Goal: Task Accomplishment & Management: Use online tool/utility

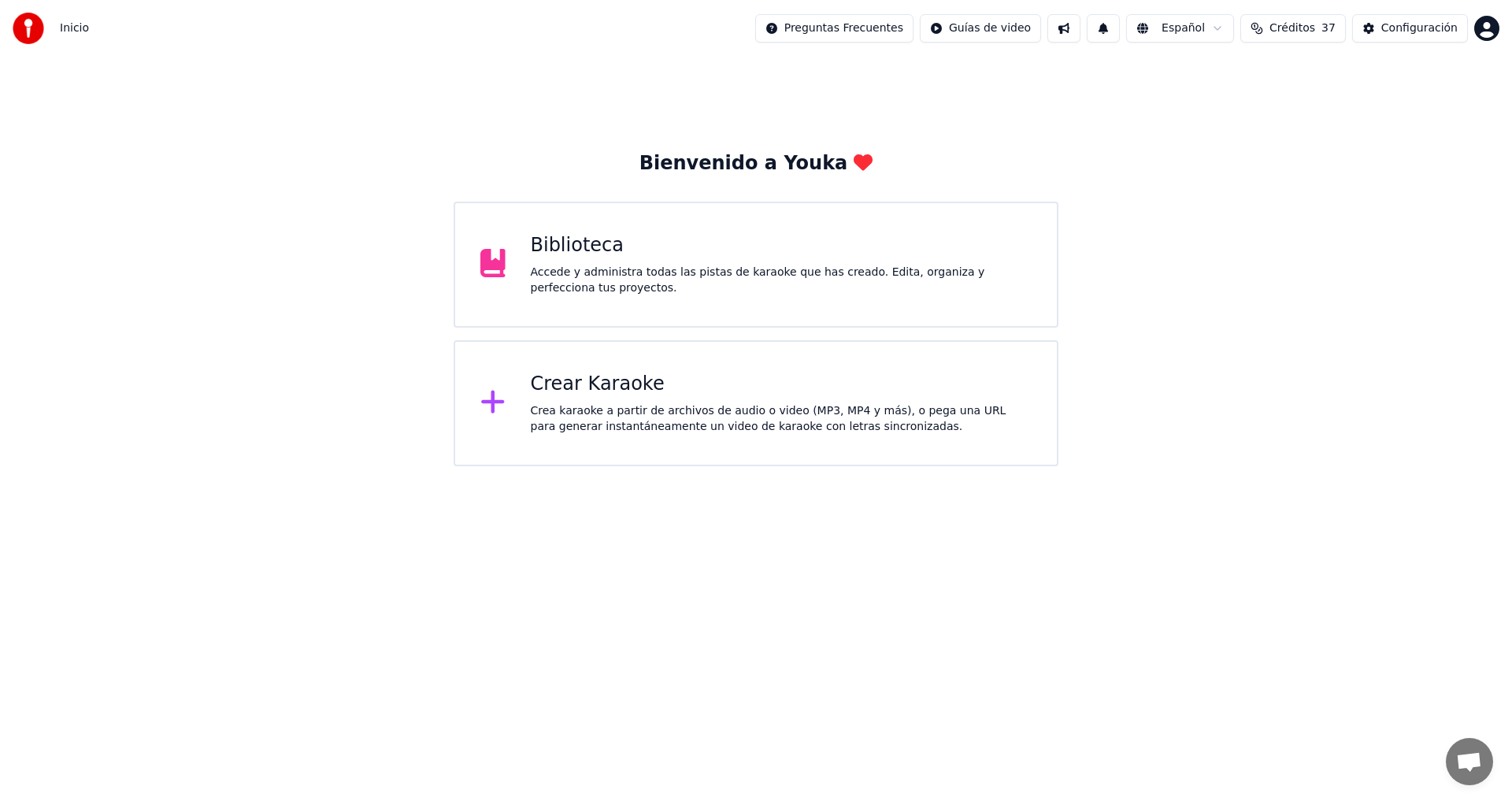
click at [628, 266] on div "Accede y administra todas las pistas de karaoke que has creado. Edita, organiza…" at bounding box center [782, 281] width 502 height 32
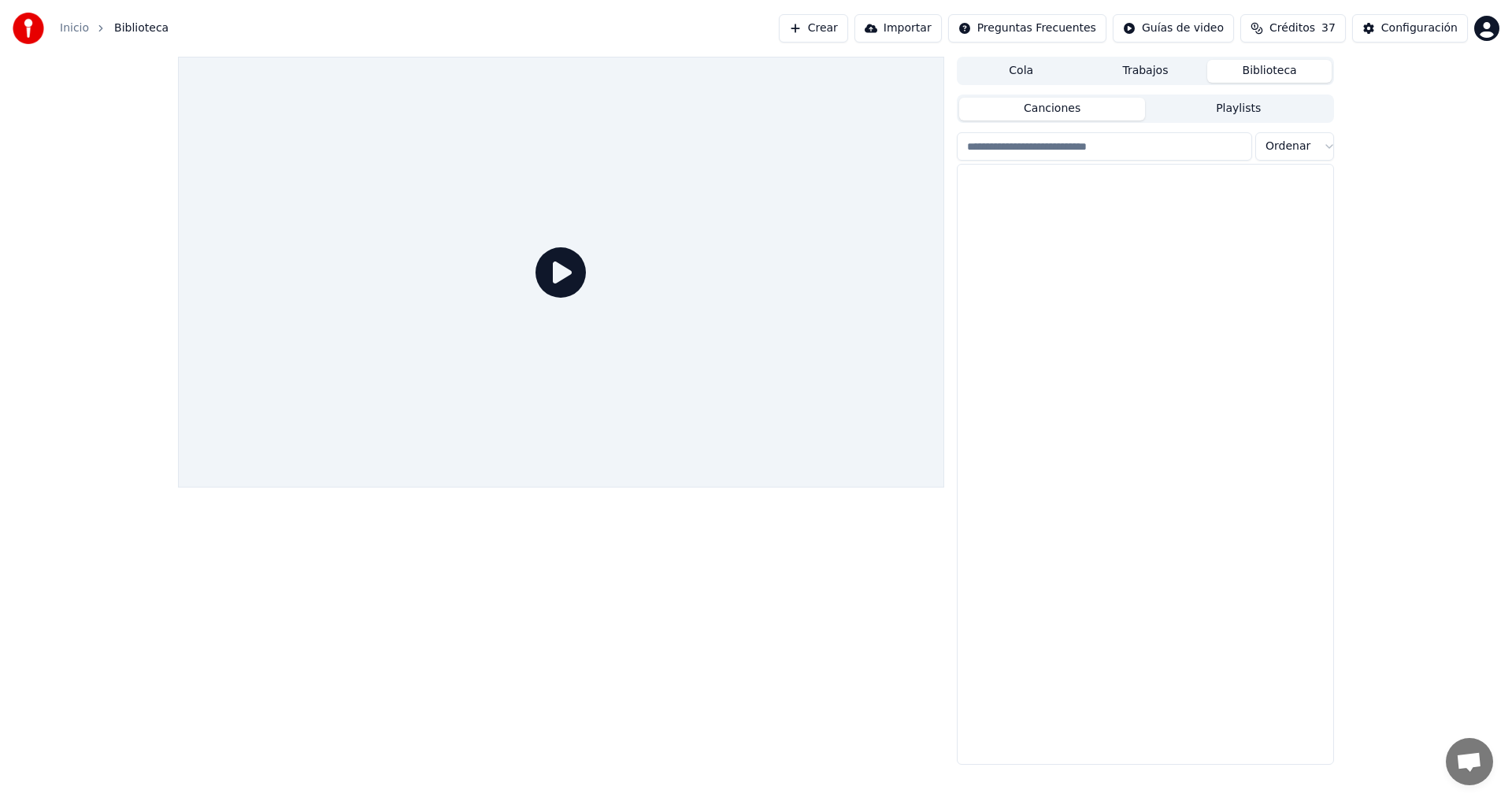
scroll to position [47, 0]
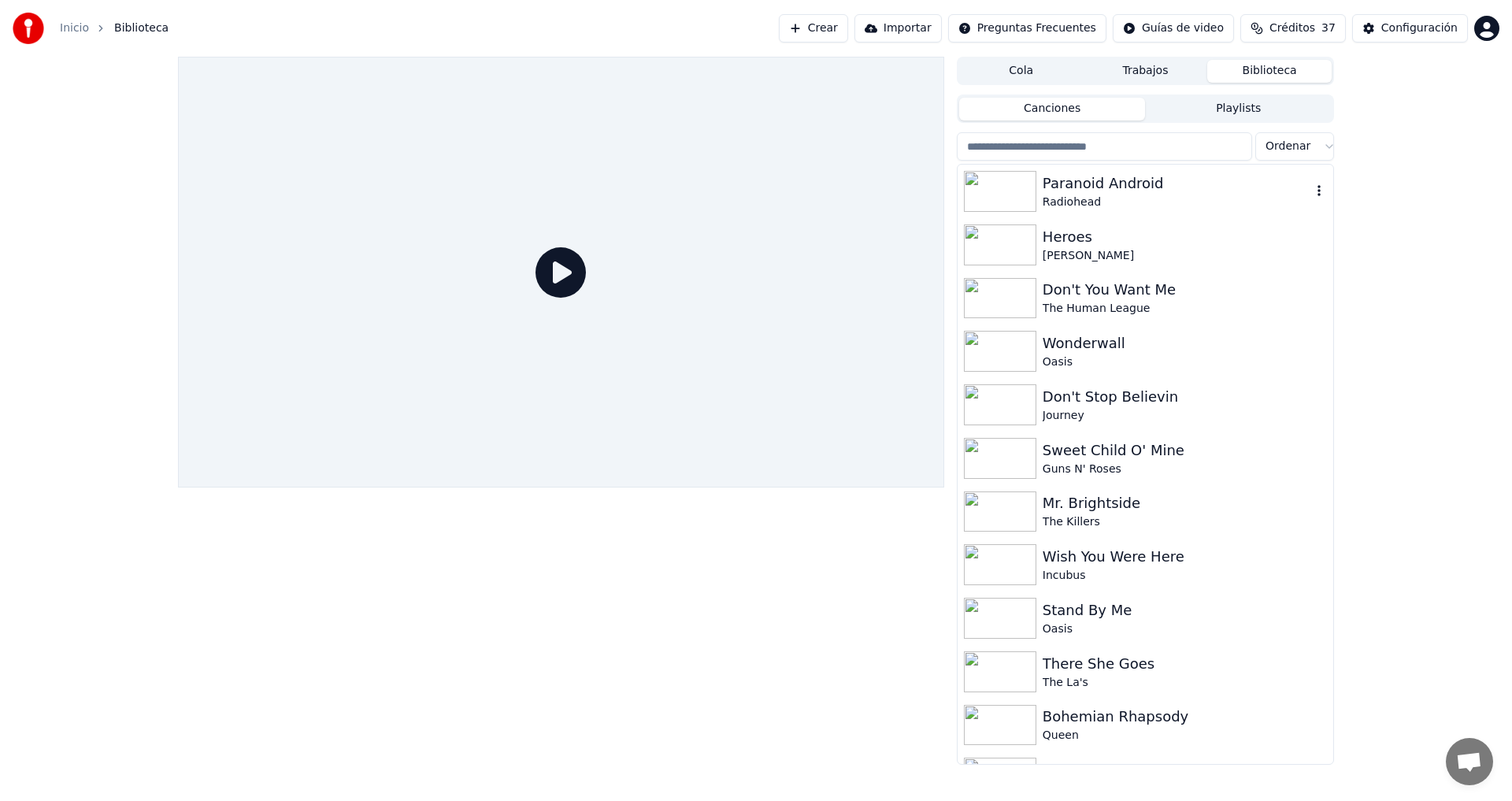
click at [1083, 193] on div "Paranoid Android" at bounding box center [1177, 183] width 269 height 22
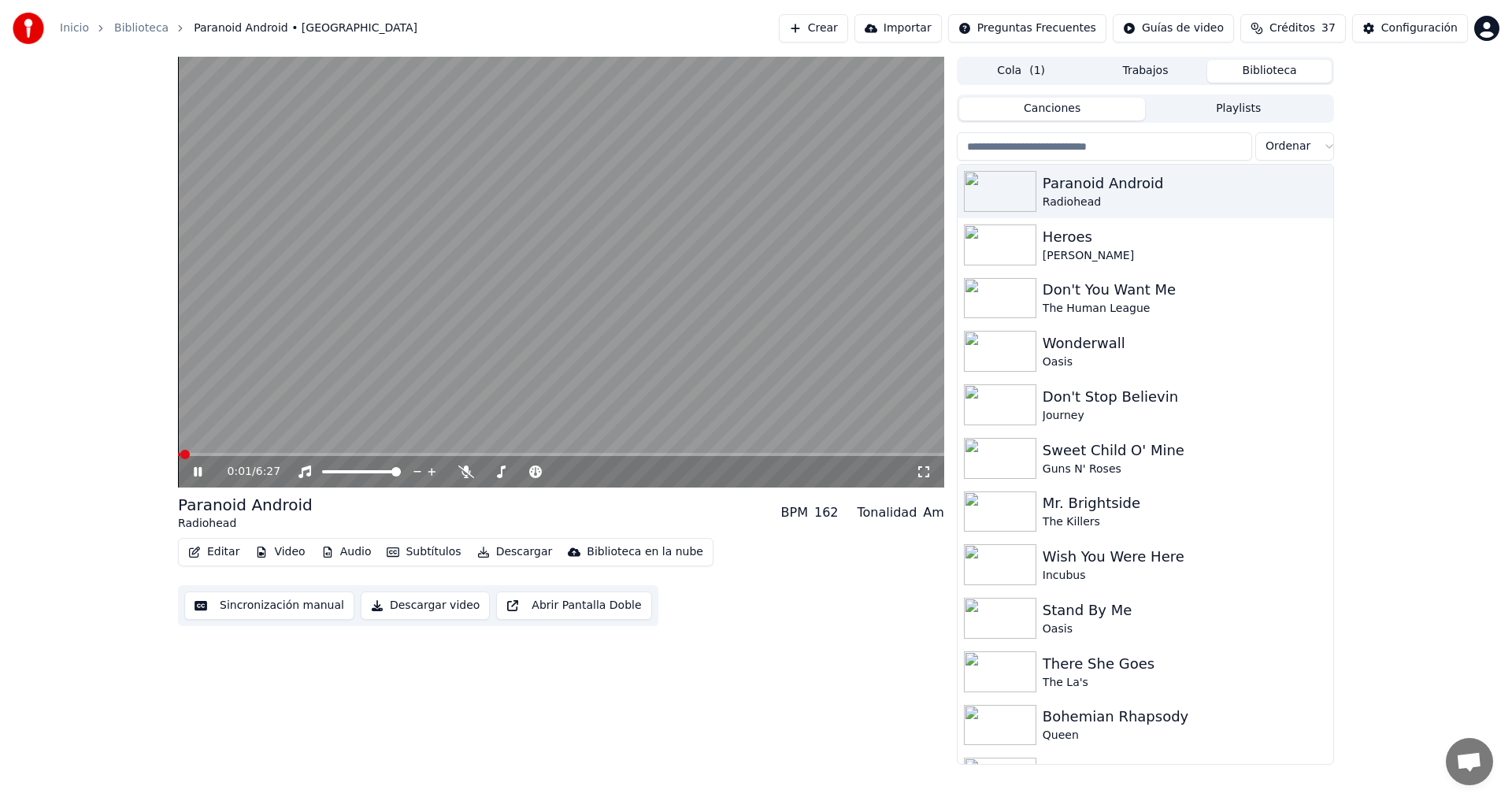
click at [198, 474] on icon at bounding box center [209, 472] width 37 height 13
click at [209, 550] on button "Editar" at bounding box center [213, 553] width 64 height 22
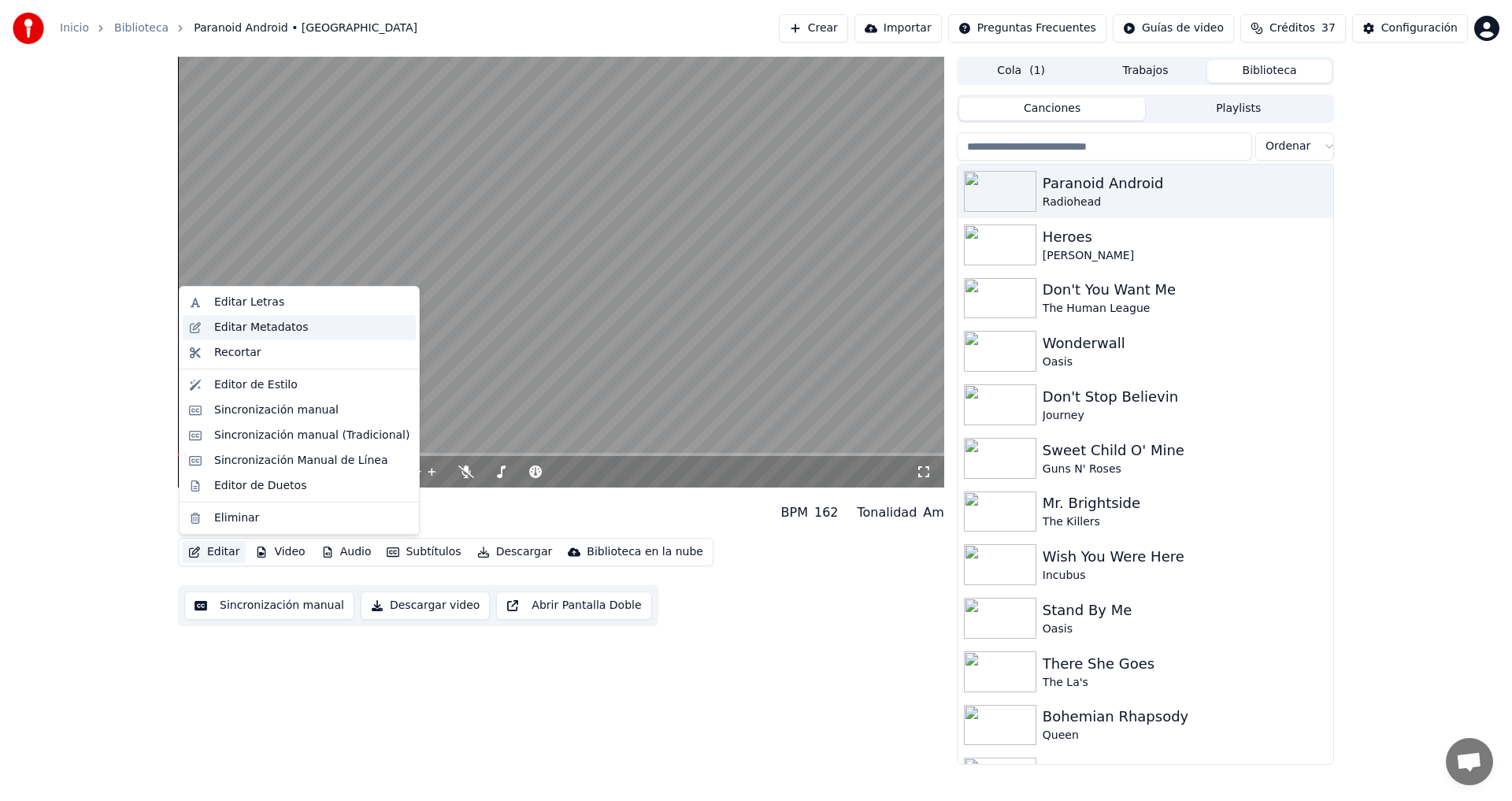
click at [247, 329] on div "Editar Metadatos" at bounding box center [261, 328] width 94 height 16
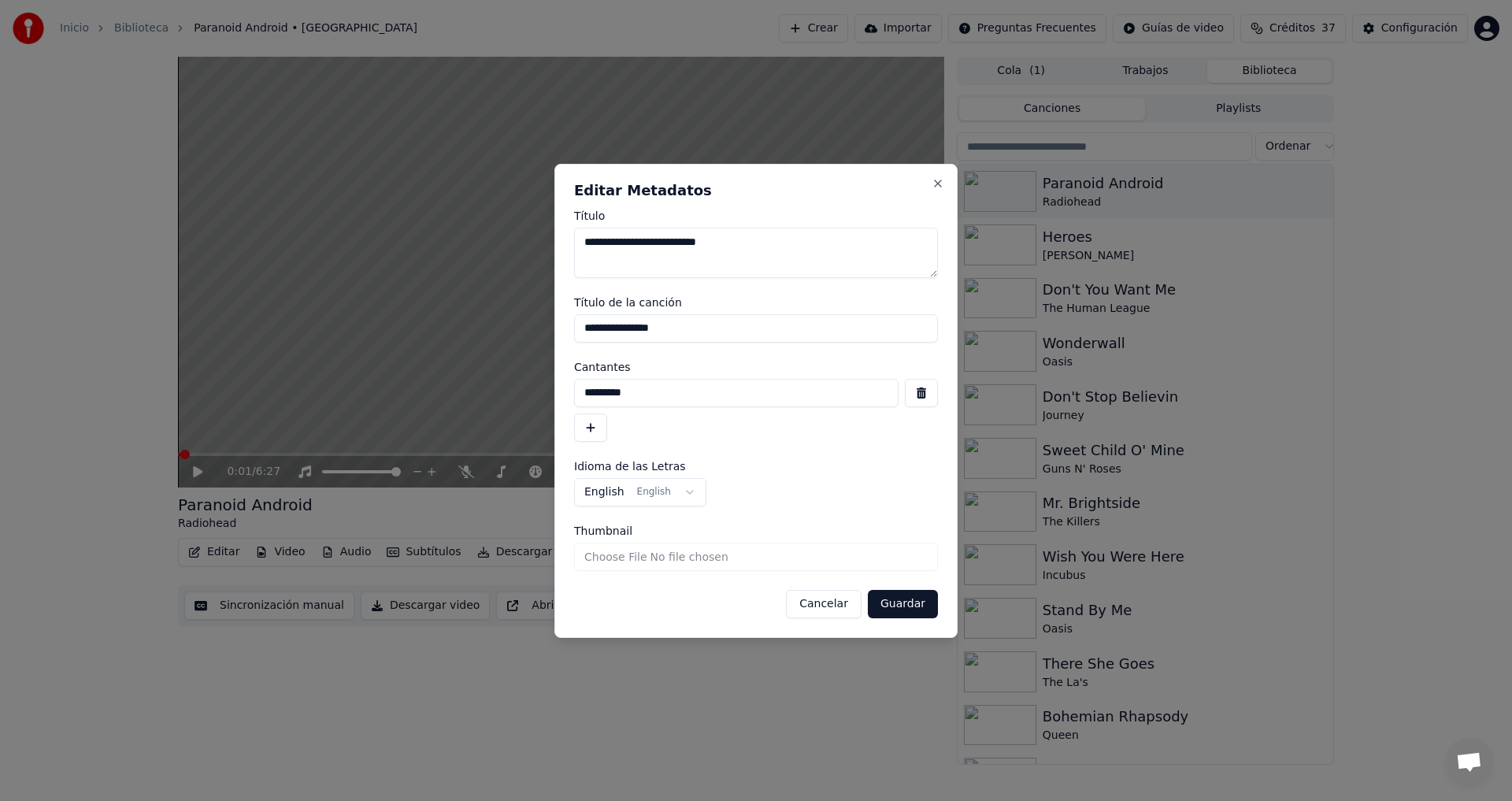
click at [587, 427] on button "button" at bounding box center [590, 428] width 33 height 28
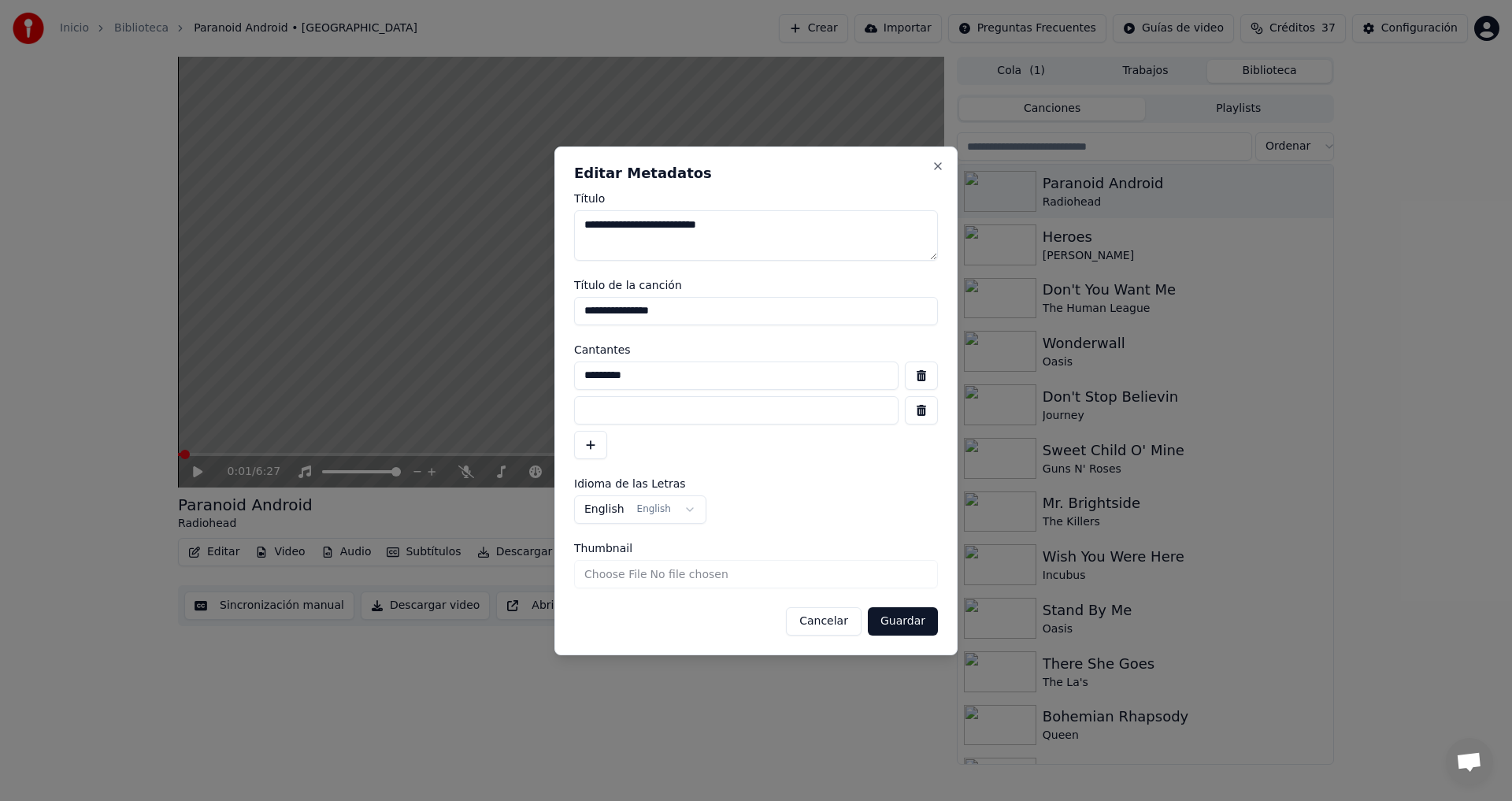
click at [599, 547] on span "Thumbnail" at bounding box center [603, 549] width 58 height 11
click at [599, 560] on input "Thumbnail" at bounding box center [756, 574] width 364 height 28
click at [839, 618] on button "Cancelar" at bounding box center [824, 622] width 76 height 28
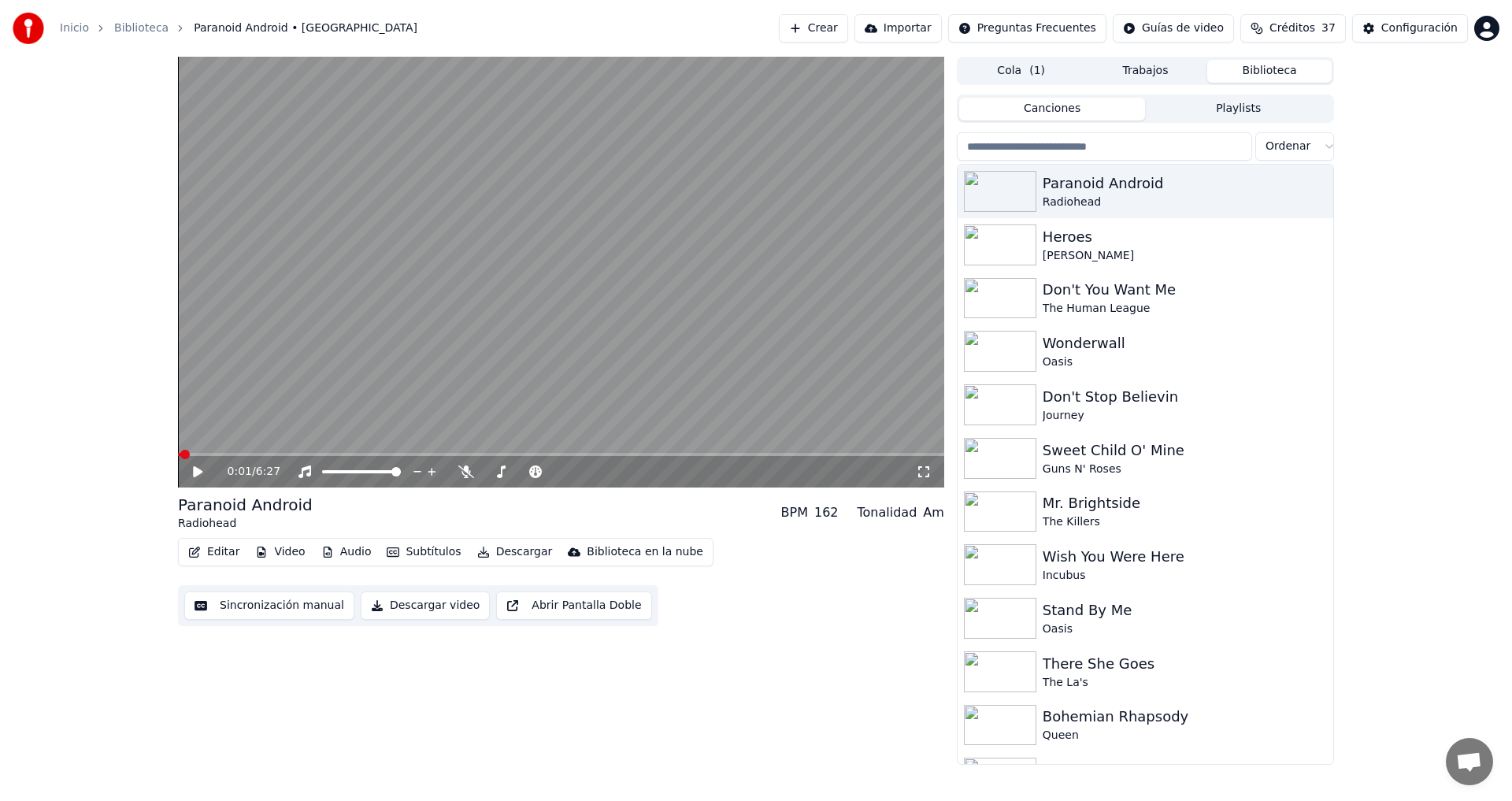
click at [211, 554] on button "Editar" at bounding box center [213, 553] width 64 height 22
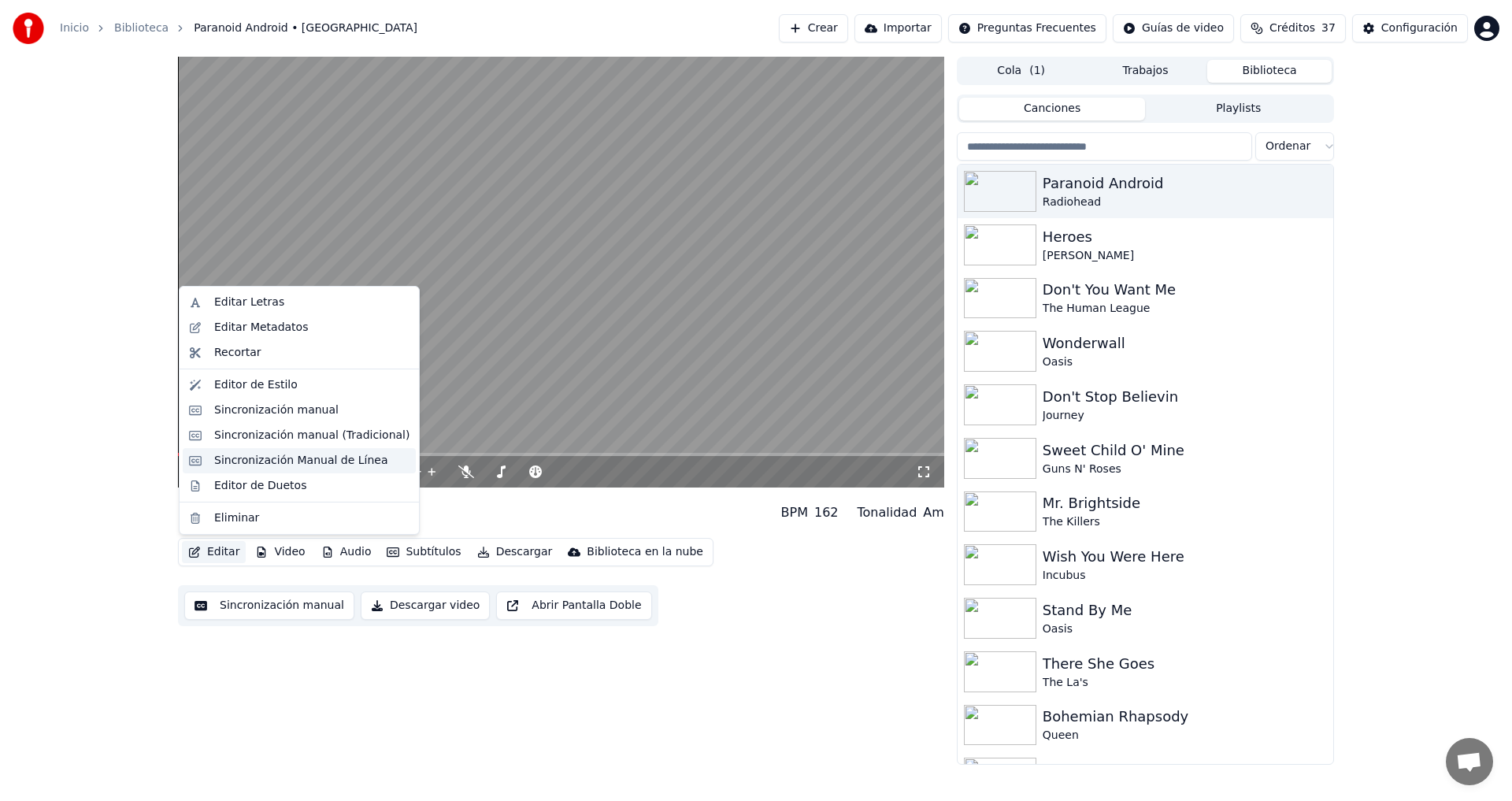
click at [295, 458] on div "Sincronización Manual de Línea" at bounding box center [301, 461] width 174 height 16
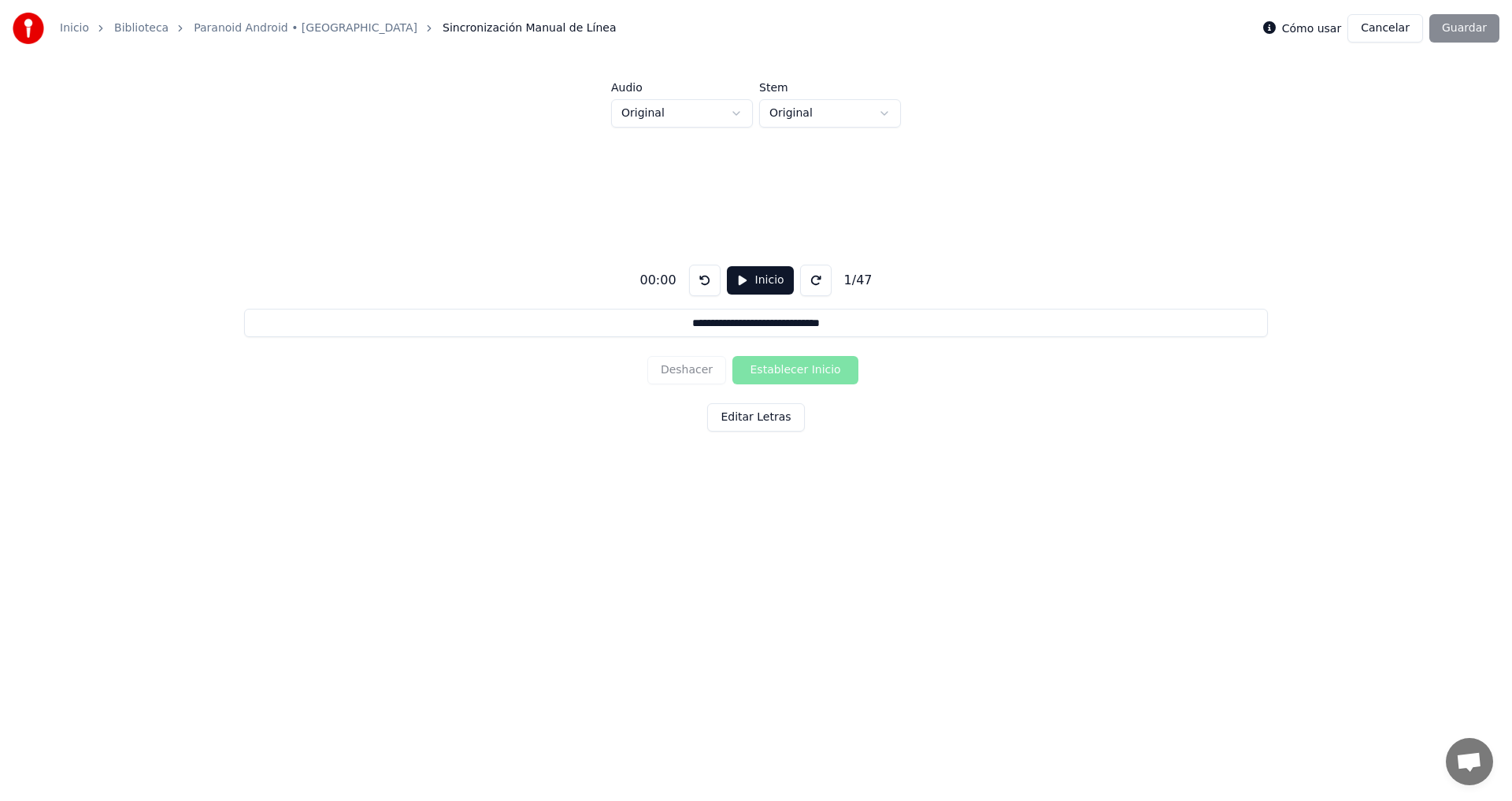
click at [756, 417] on button "Editar Letras" at bounding box center [756, 418] width 97 height 28
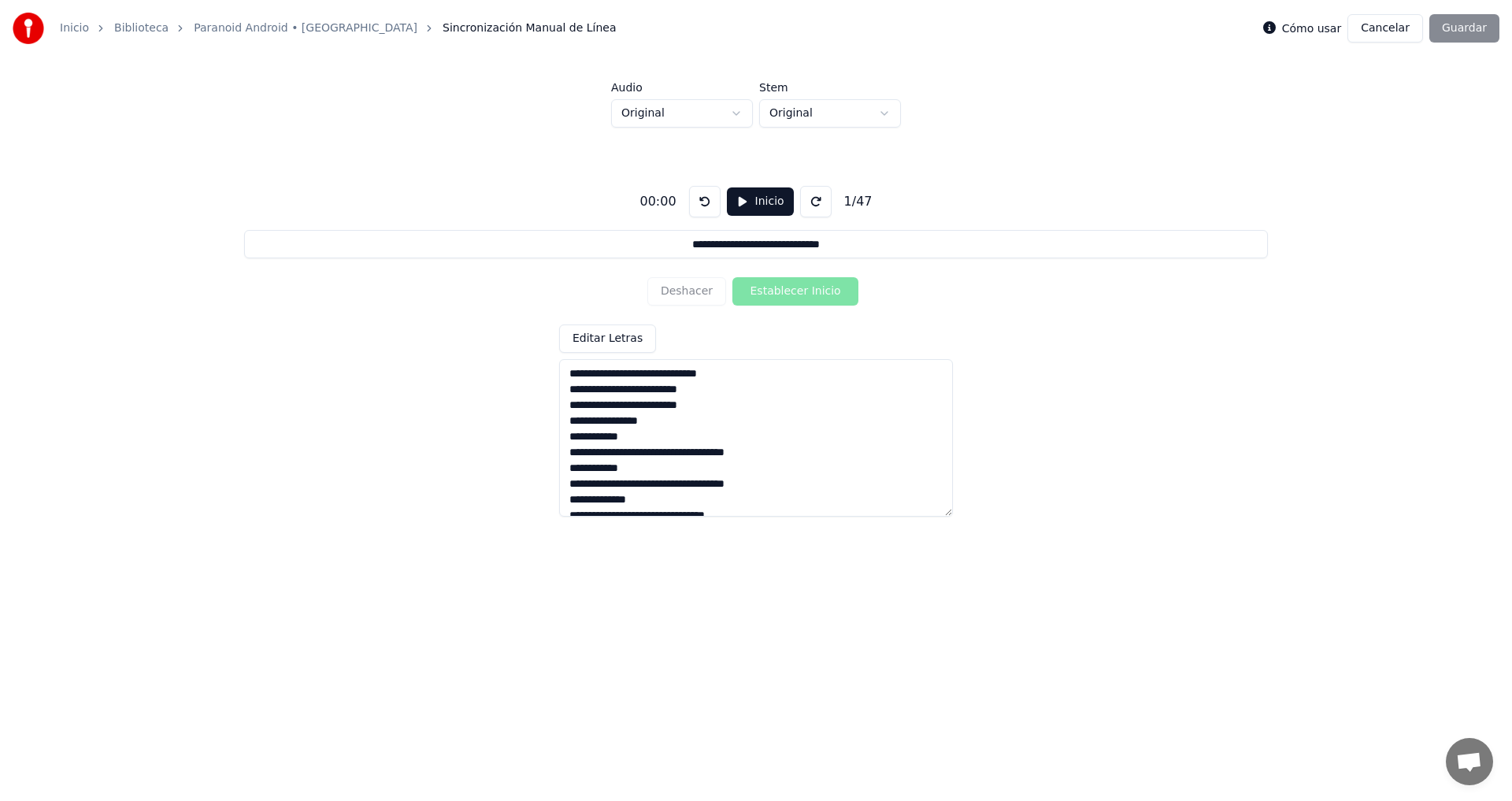
click at [738, 376] on textarea at bounding box center [756, 437] width 394 height 157
click at [1382, 29] on button "Cancelar" at bounding box center [1386, 28] width 76 height 28
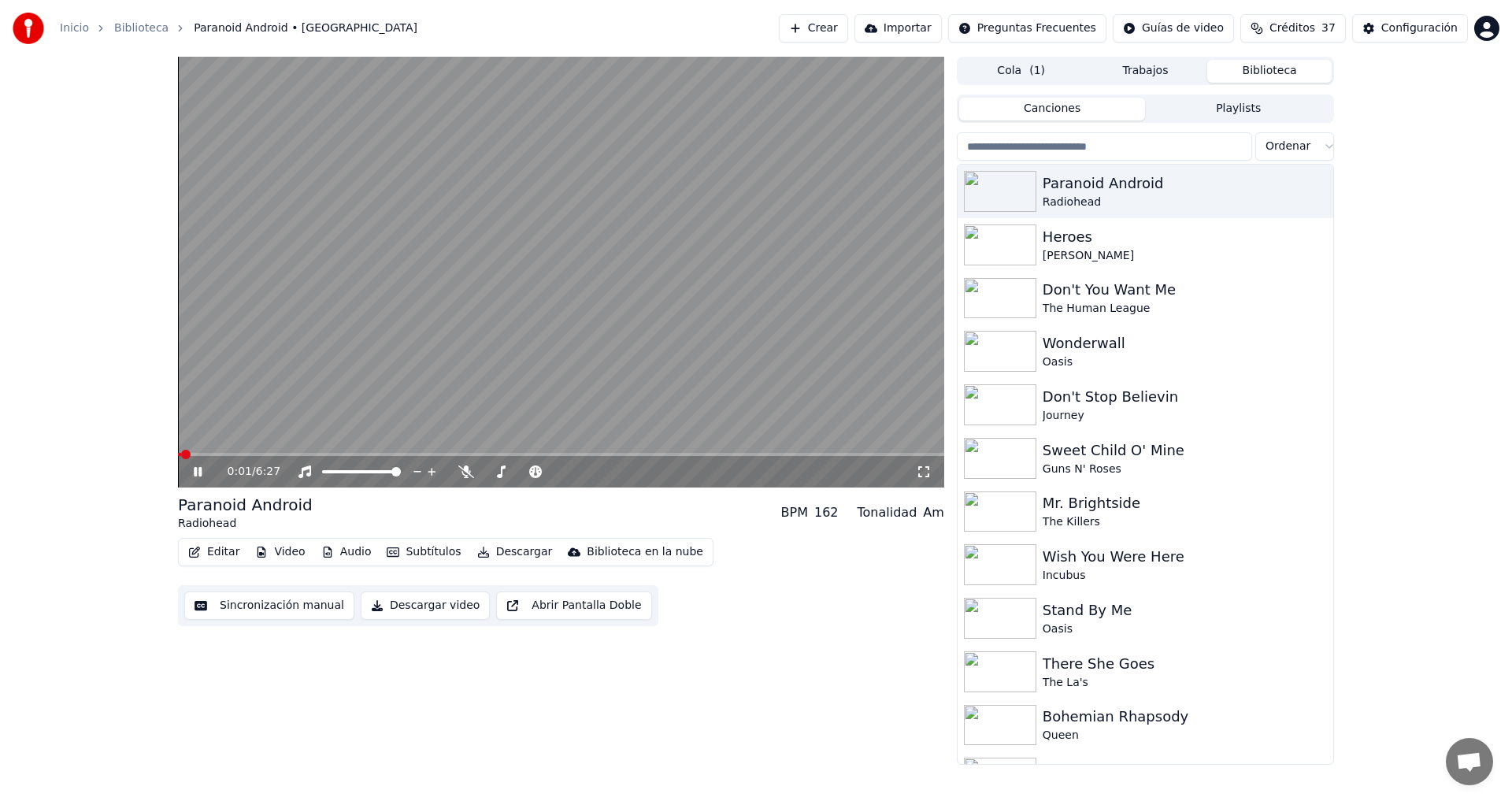
click at [200, 473] on icon at bounding box center [198, 472] width 8 height 9
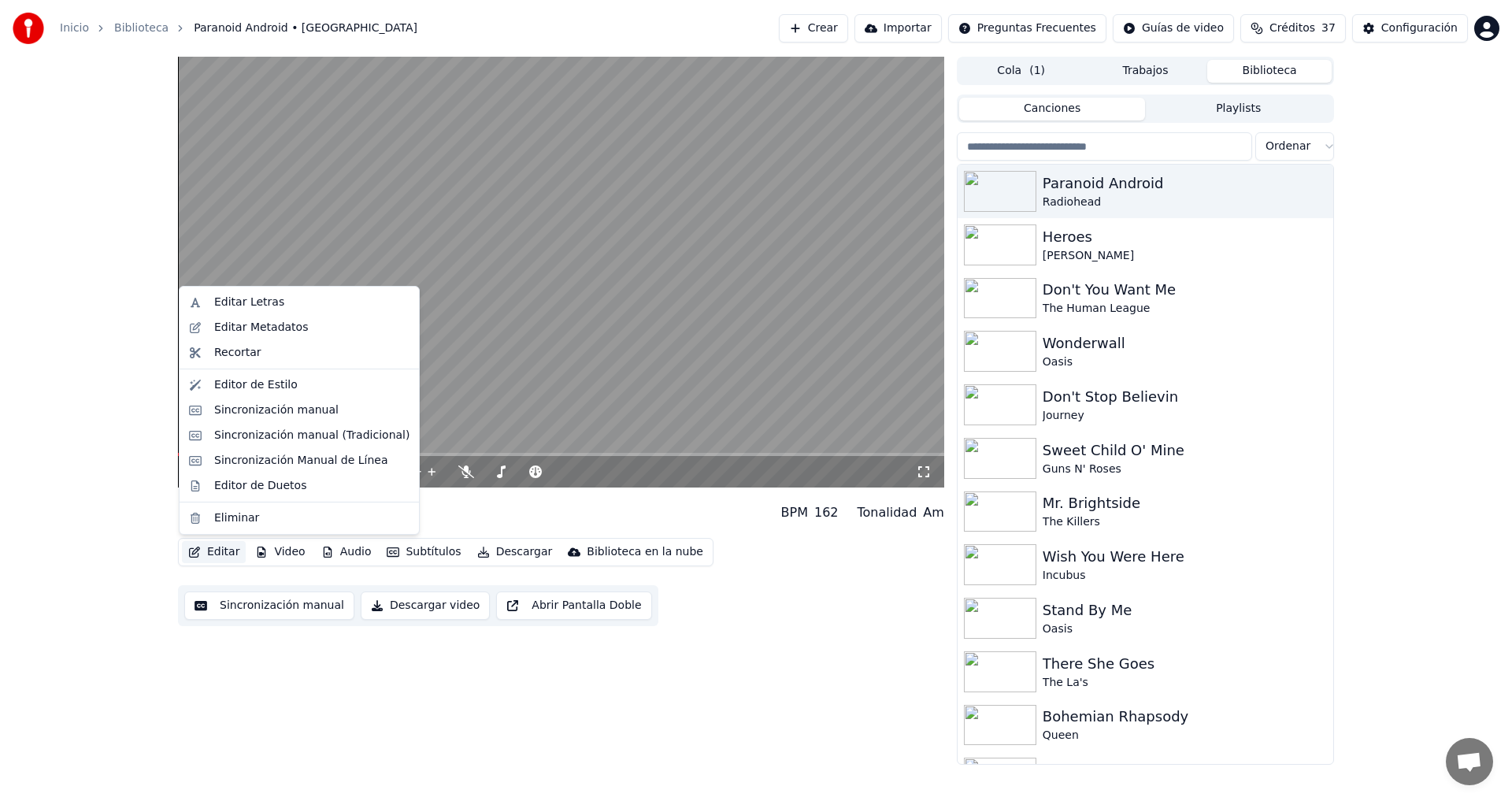
click at [222, 552] on button "Editar" at bounding box center [213, 553] width 64 height 22
click at [235, 492] on div "Editor de Duetos" at bounding box center [260, 486] width 92 height 16
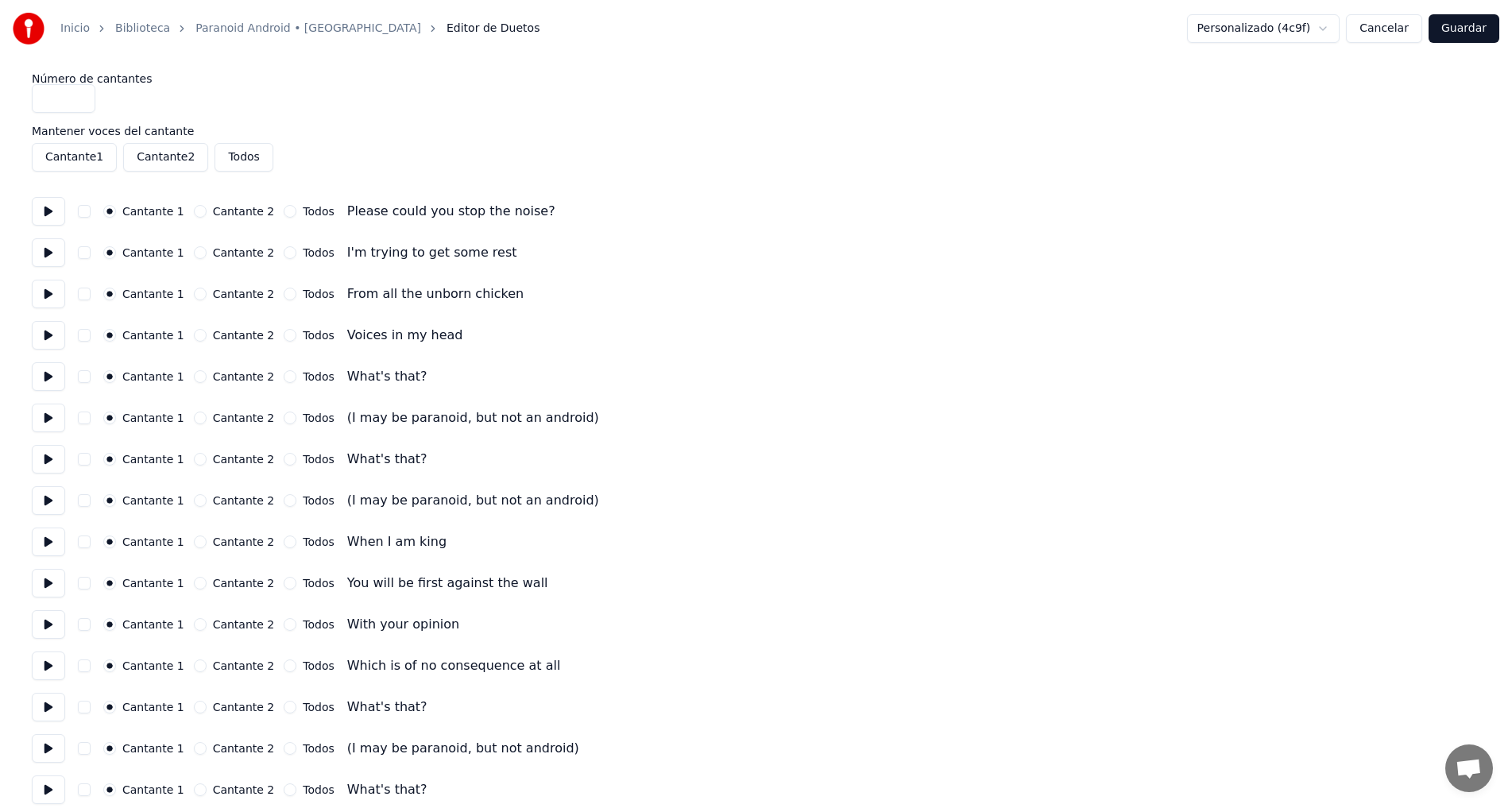
click at [194, 420] on button "Cantante 2" at bounding box center [200, 418] width 13 height 13
click at [194, 500] on button "Cantante 2" at bounding box center [200, 501] width 13 height 13
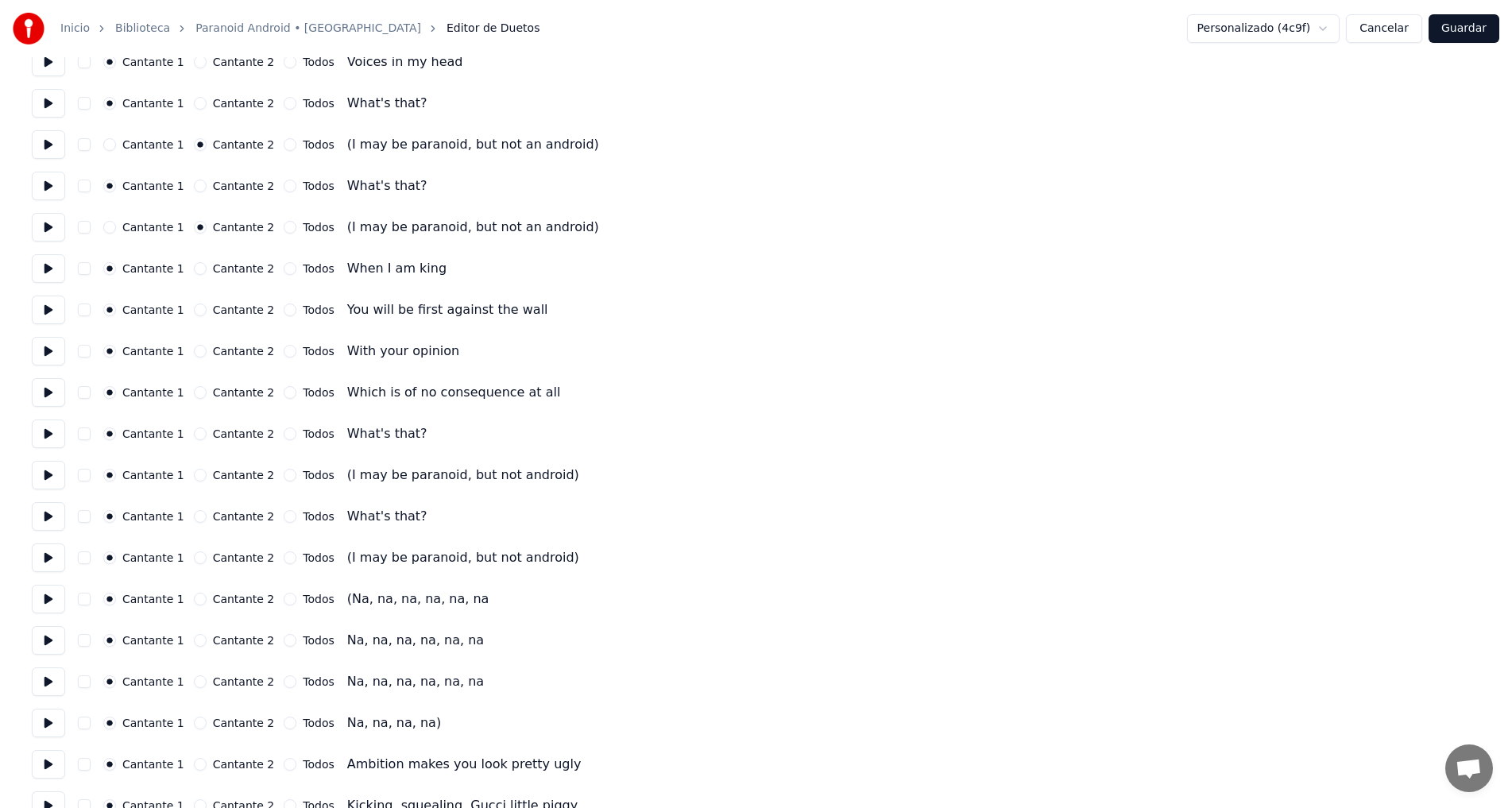
scroll to position [276, 0]
click at [194, 471] on button "Cantante 2" at bounding box center [200, 473] width 13 height 13
click at [194, 552] on button "Cantante 2" at bounding box center [200, 556] width 13 height 13
click at [51, 554] on button at bounding box center [49, 556] width 33 height 29
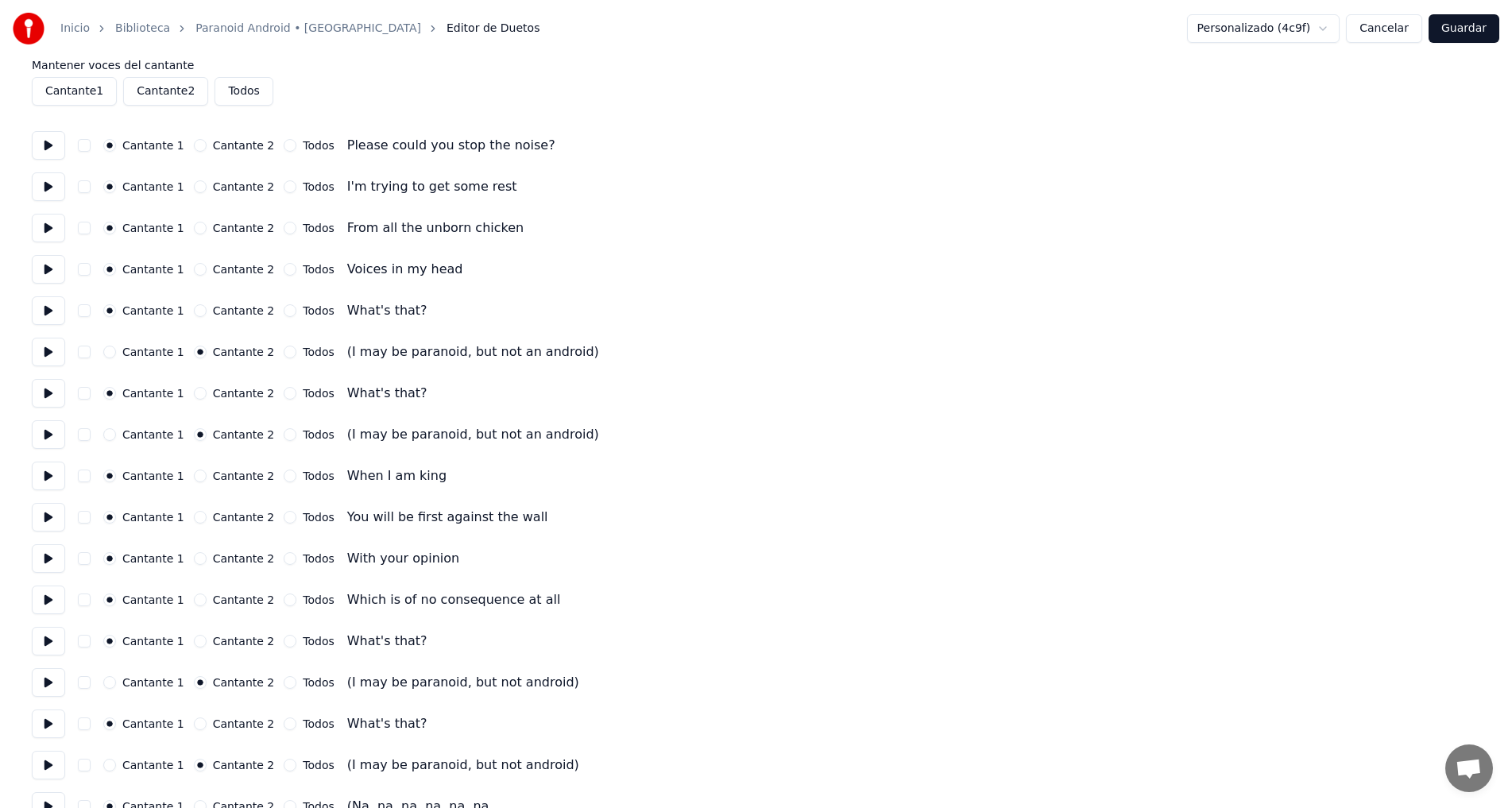
scroll to position [34, 0]
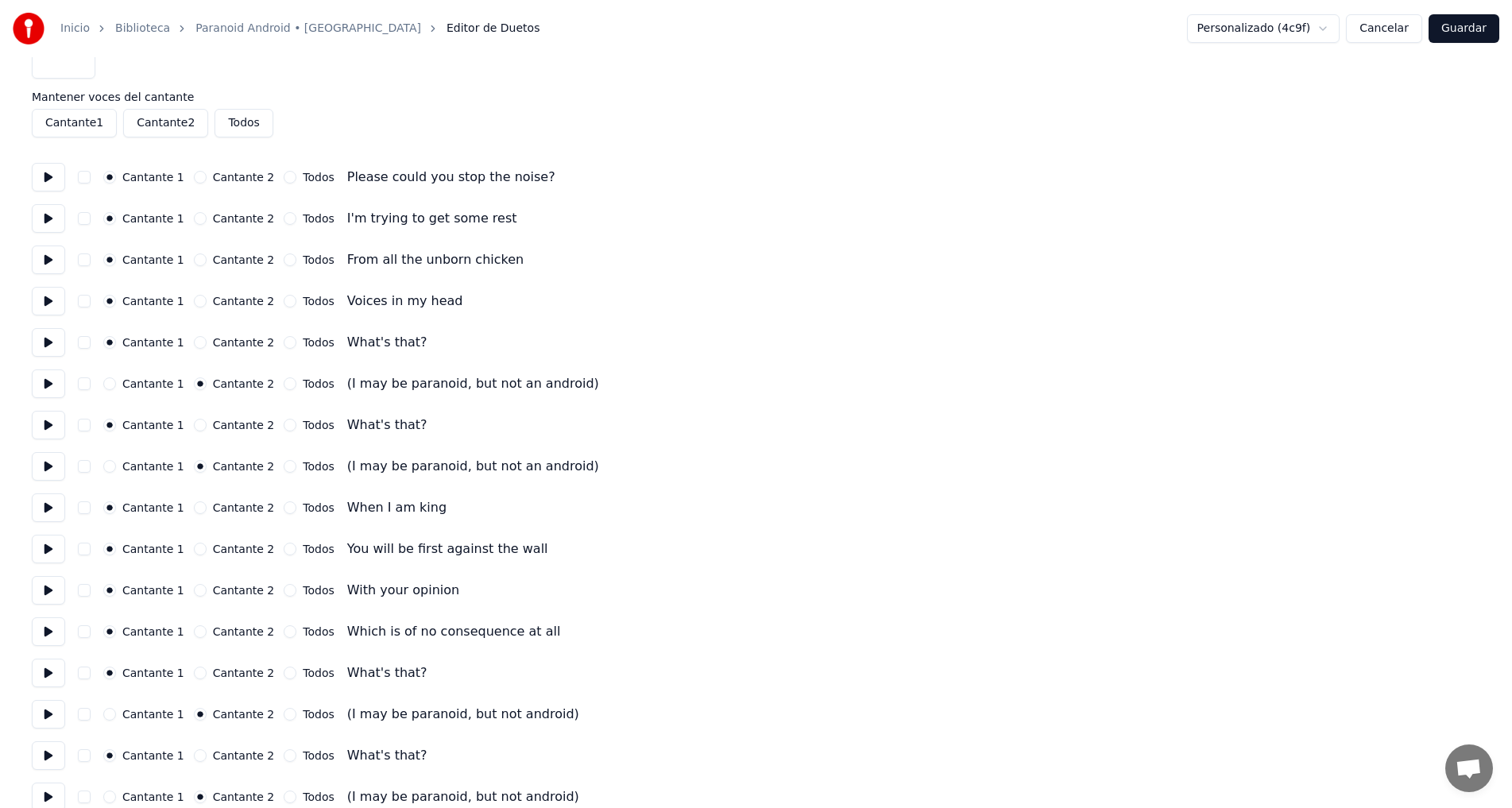
click at [1455, 29] on button "Guardar" at bounding box center [1464, 29] width 71 height 29
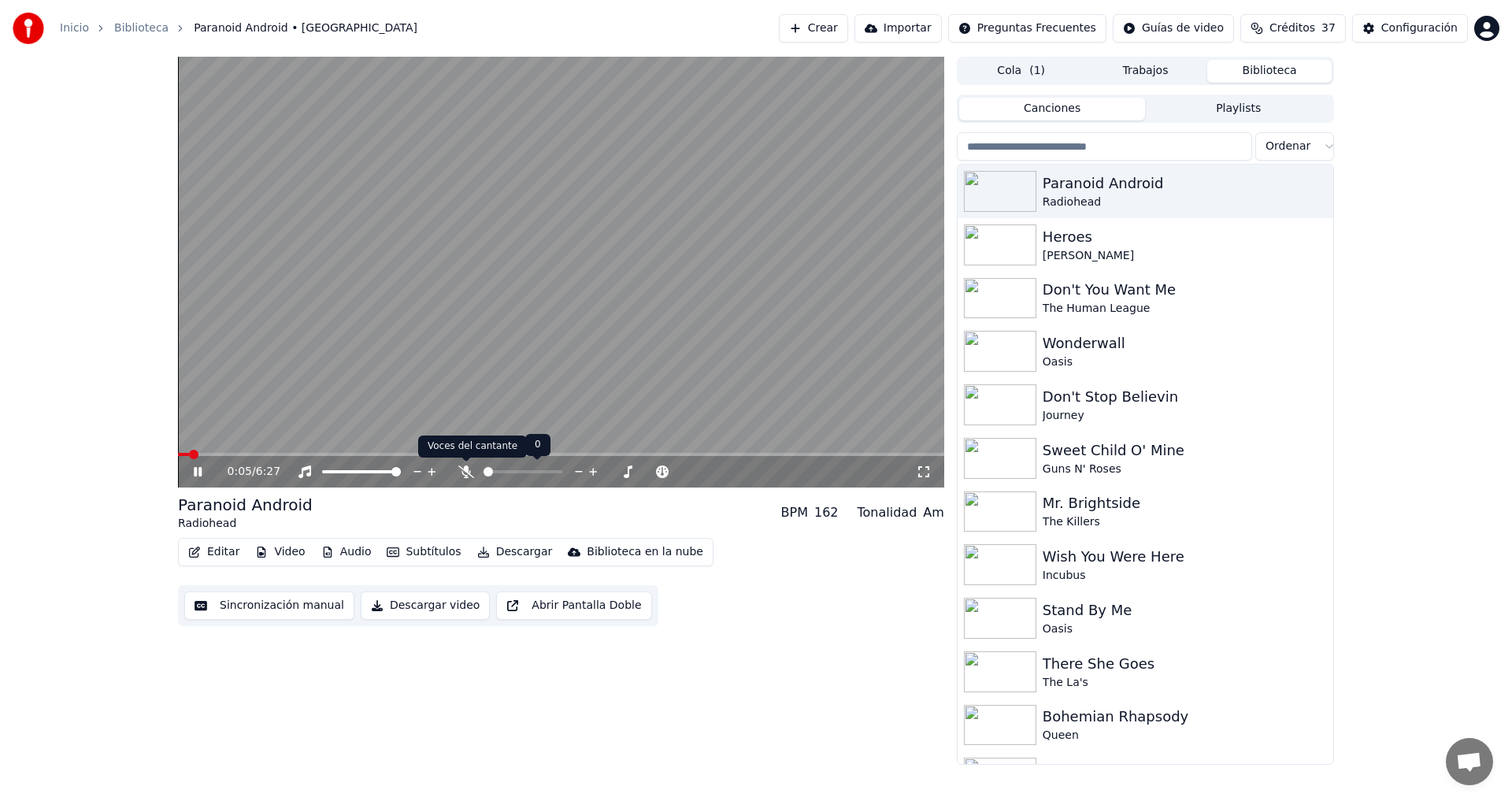
click at [469, 470] on icon at bounding box center [466, 472] width 16 height 13
click at [277, 454] on span at bounding box center [560, 455] width 766 height 3
click at [198, 471] on icon at bounding box center [209, 472] width 37 height 13
click at [215, 550] on button "Editar" at bounding box center [213, 553] width 64 height 22
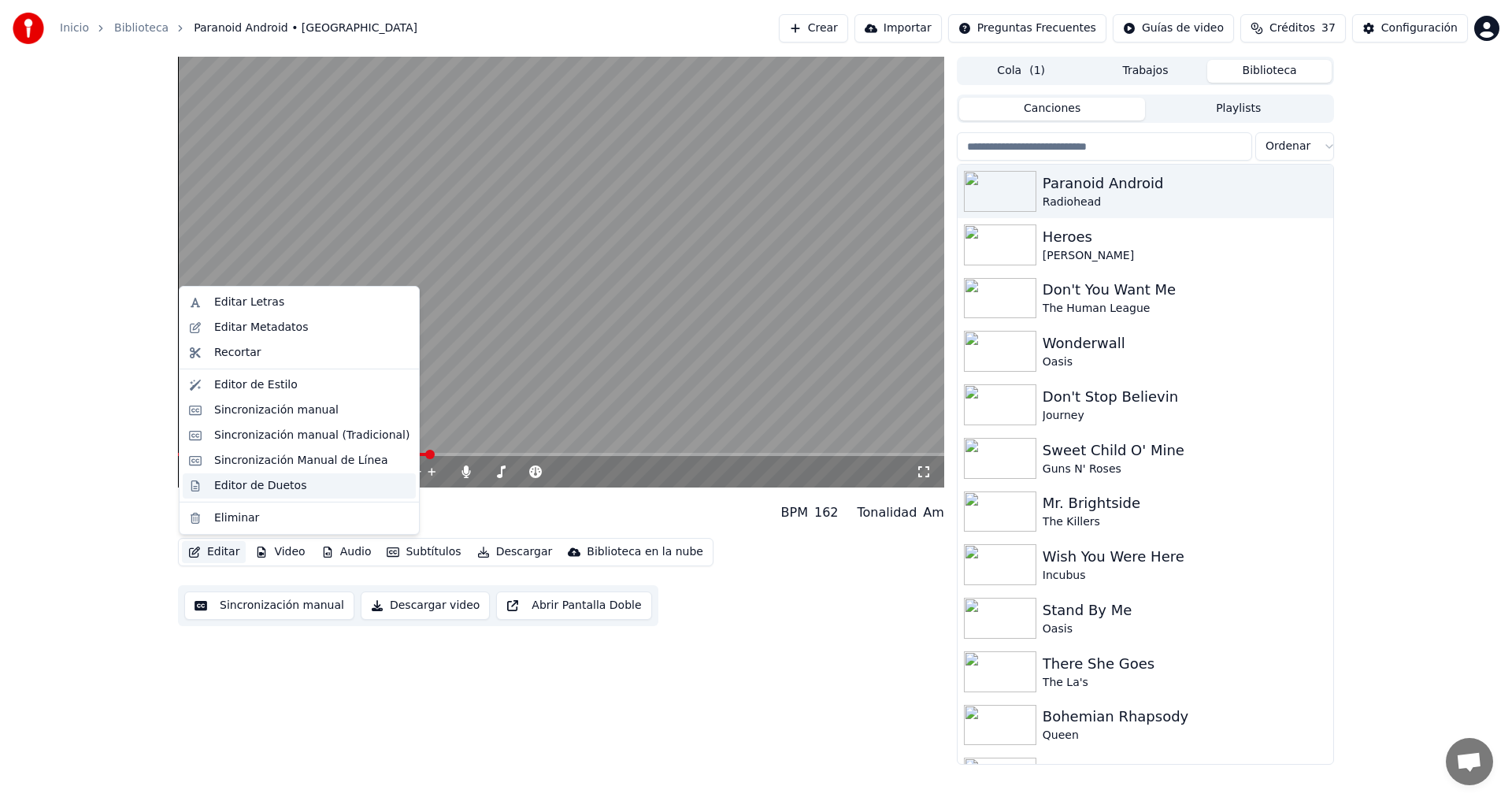
click at [286, 486] on div "Editor de Duetos" at bounding box center [260, 486] width 92 height 16
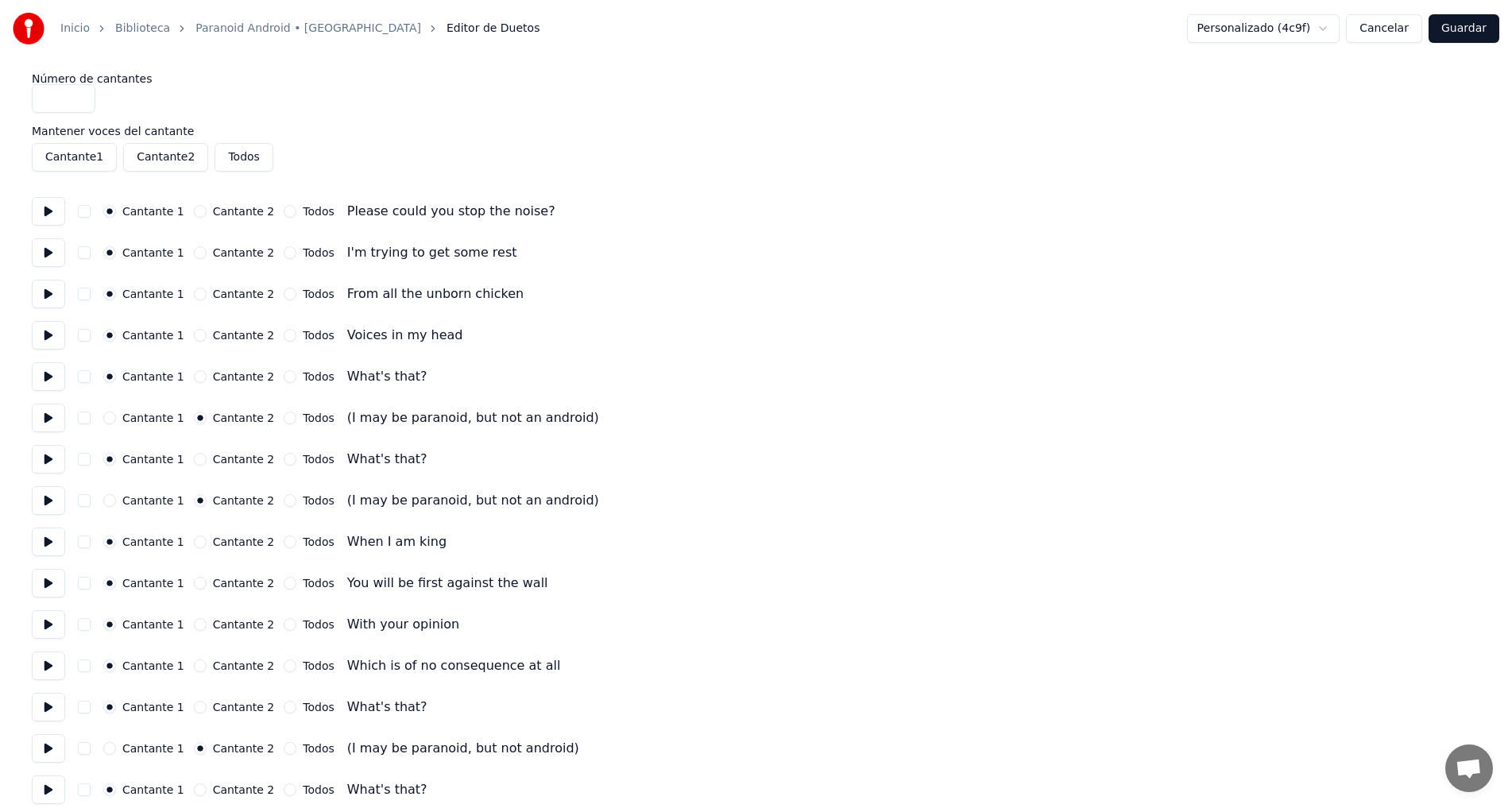
click at [148, 159] on button "Cantante 2" at bounding box center [165, 157] width 85 height 29
click at [71, 156] on button "Cantante 1" at bounding box center [74, 157] width 85 height 29
drag, startPoint x: 410, startPoint y: 234, endPoint x: 747, endPoint y: 328, distance: 349.9
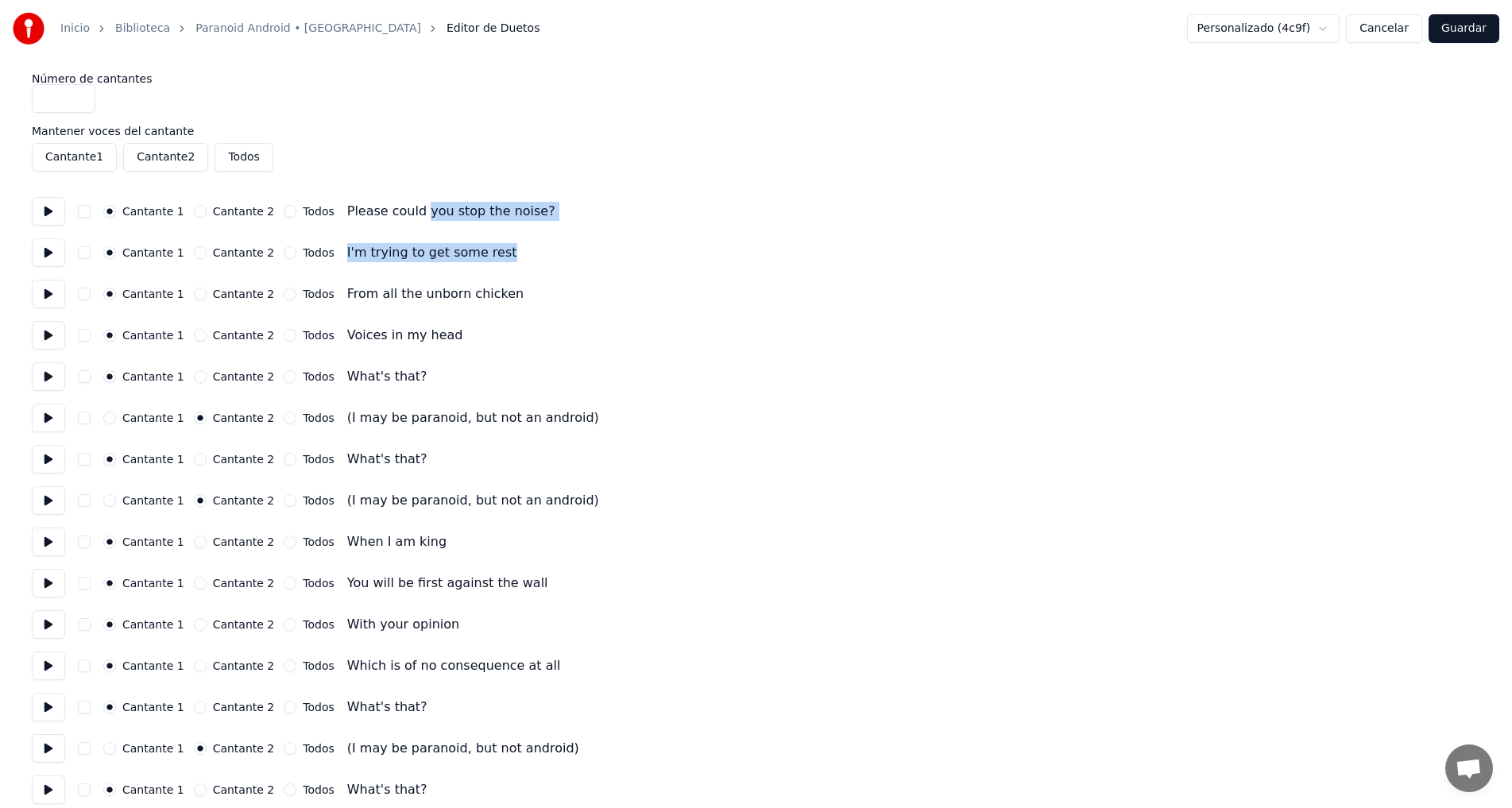
click at [755, 288] on div "Cantante 1 Cantante 2 Todos From all the unborn chicken" at bounding box center [756, 294] width 1448 height 29
click at [1400, 28] on button "Cancelar" at bounding box center [1384, 29] width 77 height 29
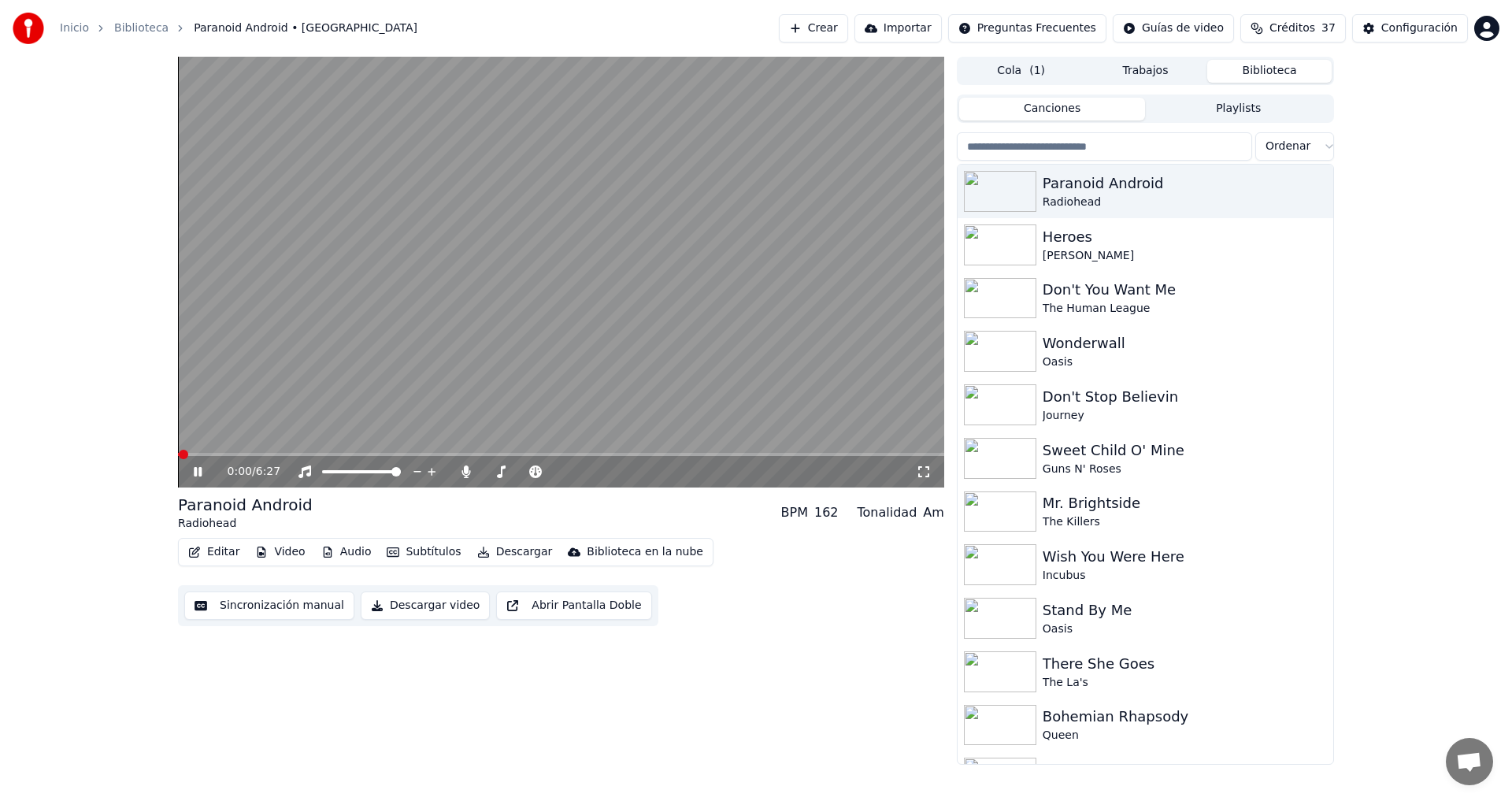
click at [196, 473] on icon at bounding box center [198, 472] width 8 height 9
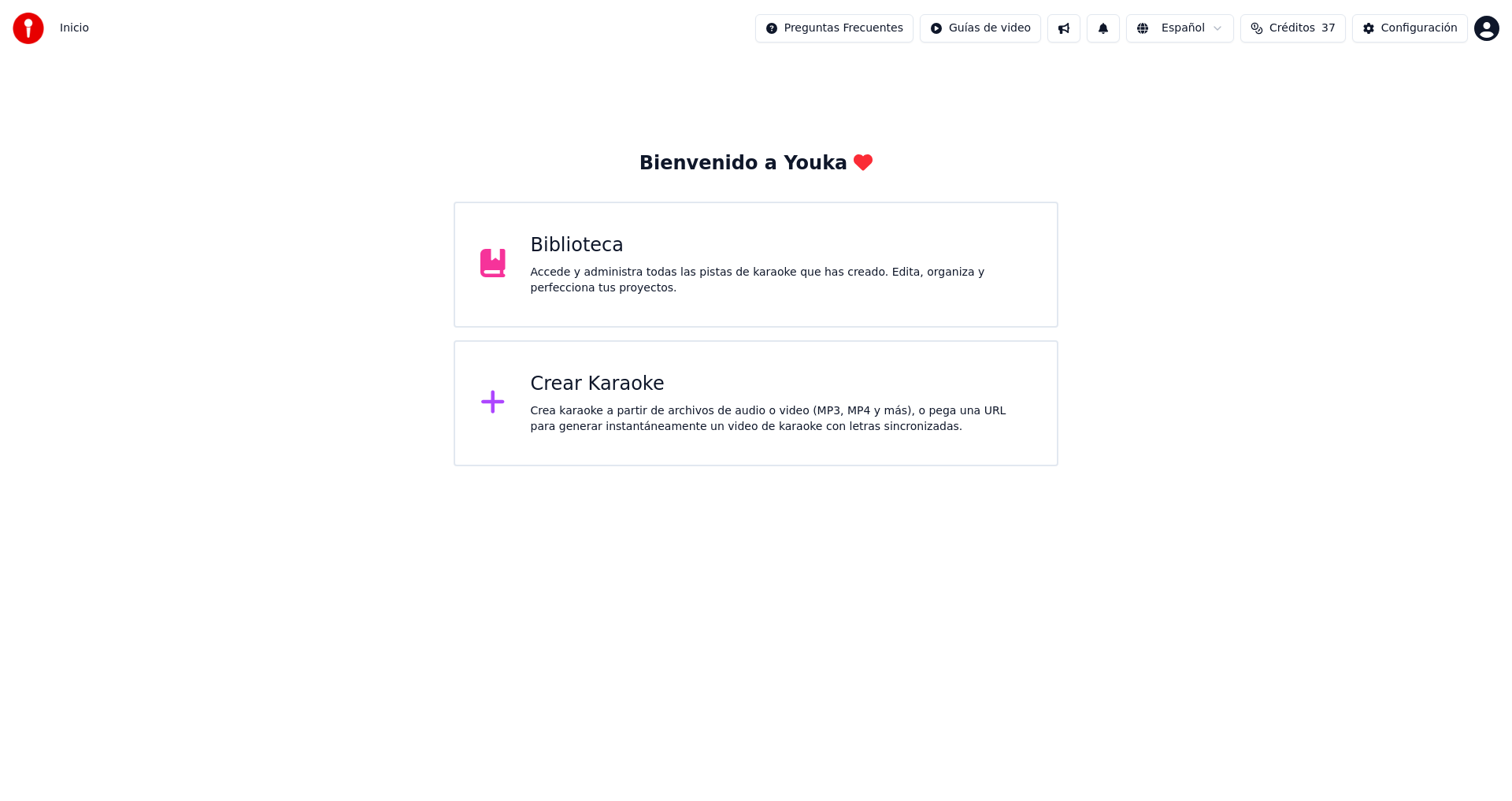
click at [614, 223] on div "Biblioteca Accede y administra todas las pistas de karaoke que has creado. Edit…" at bounding box center [756, 264] width 605 height 126
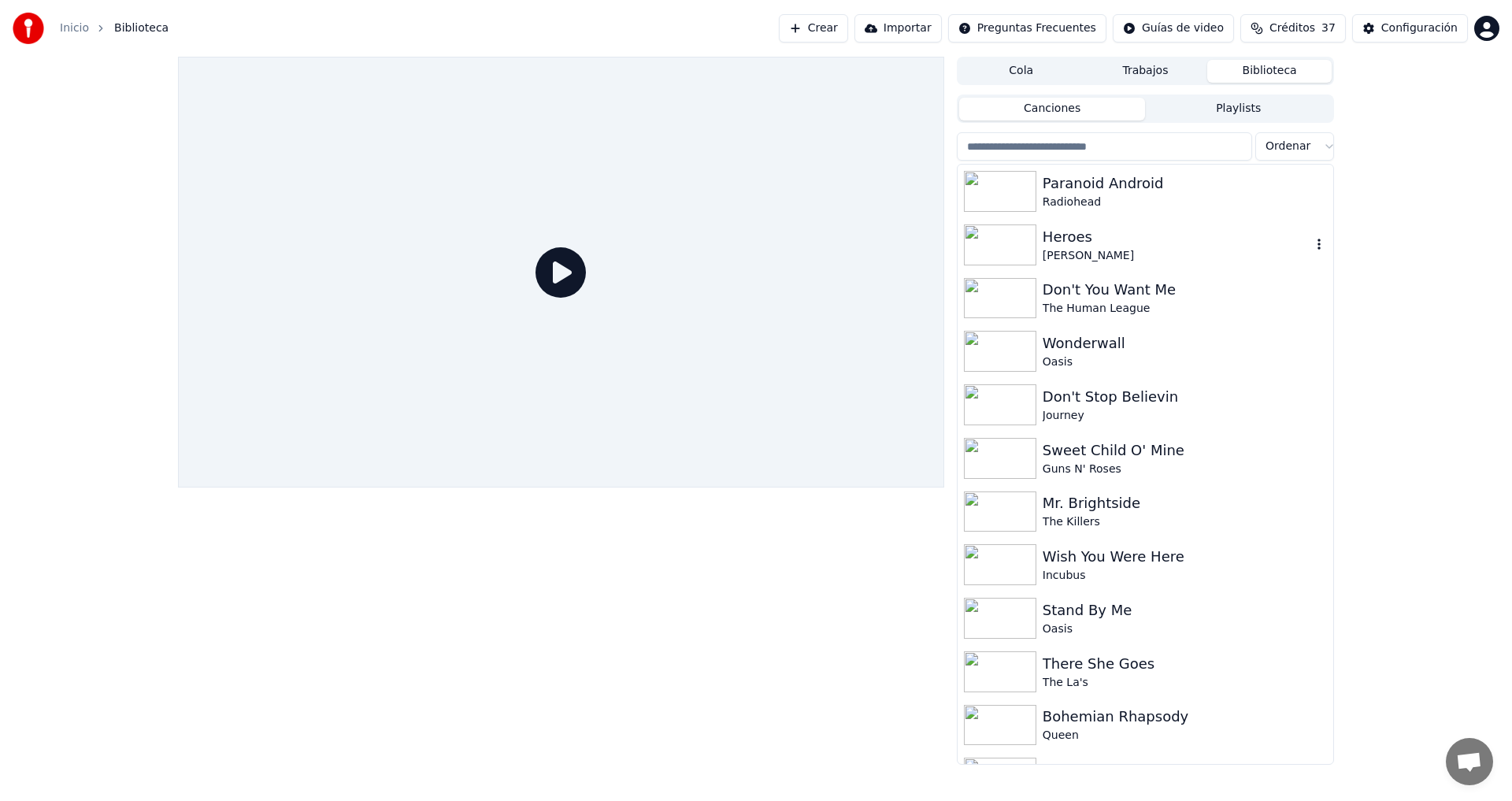
scroll to position [47, 0]
click at [1085, 183] on div "Paranoid Android" at bounding box center [1177, 183] width 269 height 22
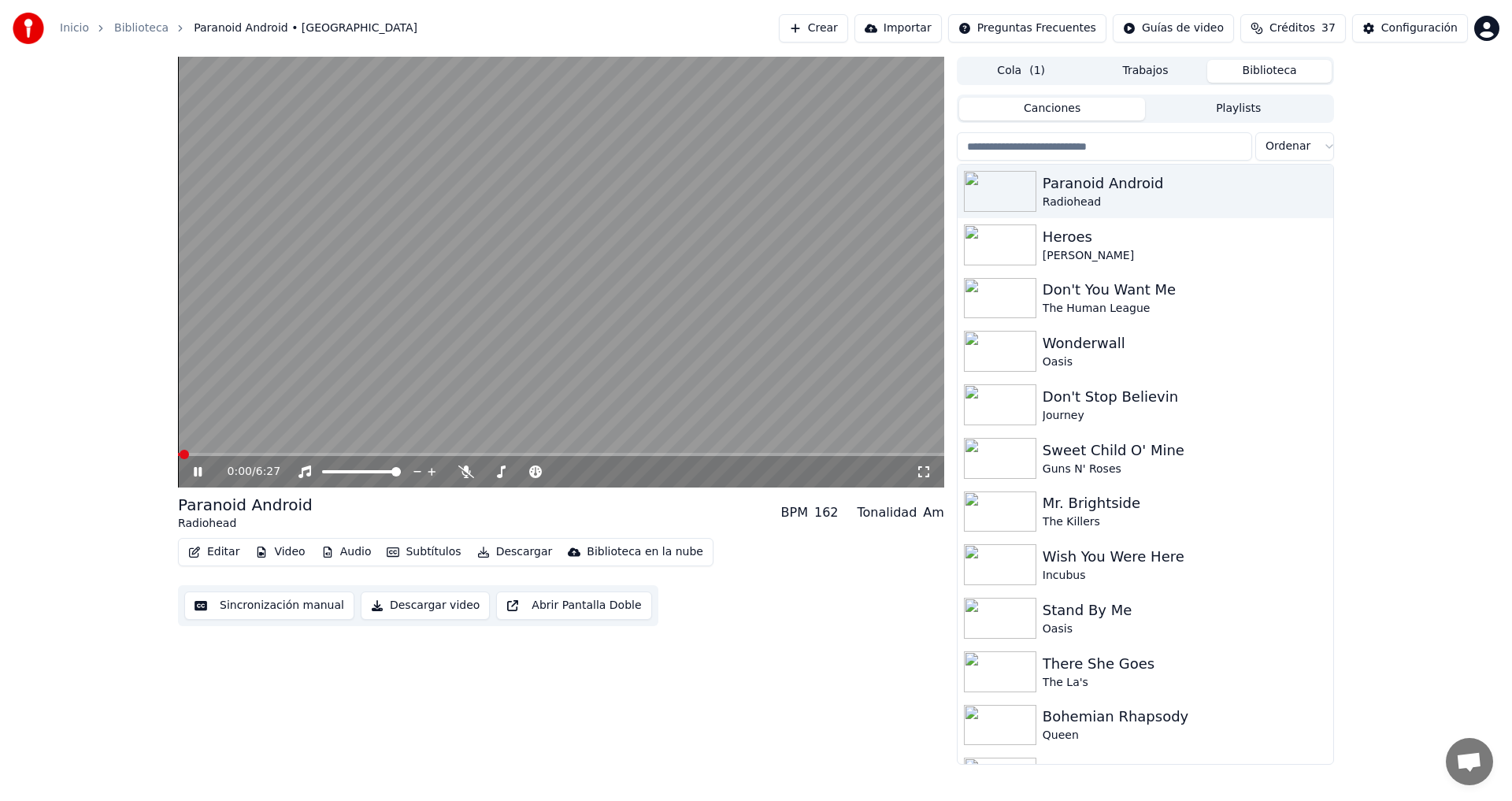
click at [198, 470] on icon at bounding box center [209, 472] width 37 height 13
click at [225, 550] on button "Editar" at bounding box center [213, 553] width 64 height 22
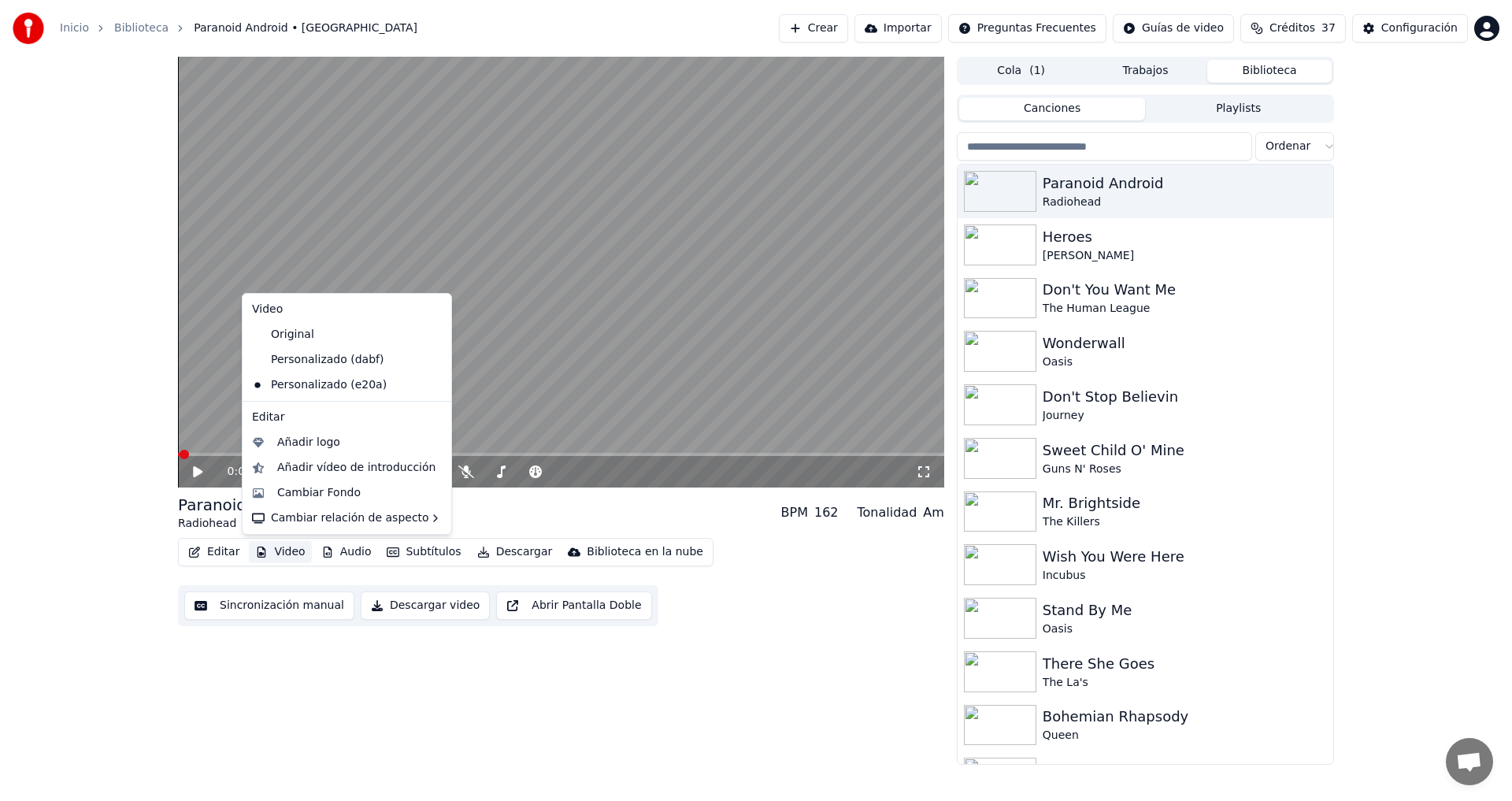
click at [366, 686] on div "0:00 / 6:27 Paranoid Android Radiohead BPM 162 Tonalidad Am Editar Video Audio …" at bounding box center [560, 411] width 766 height 708
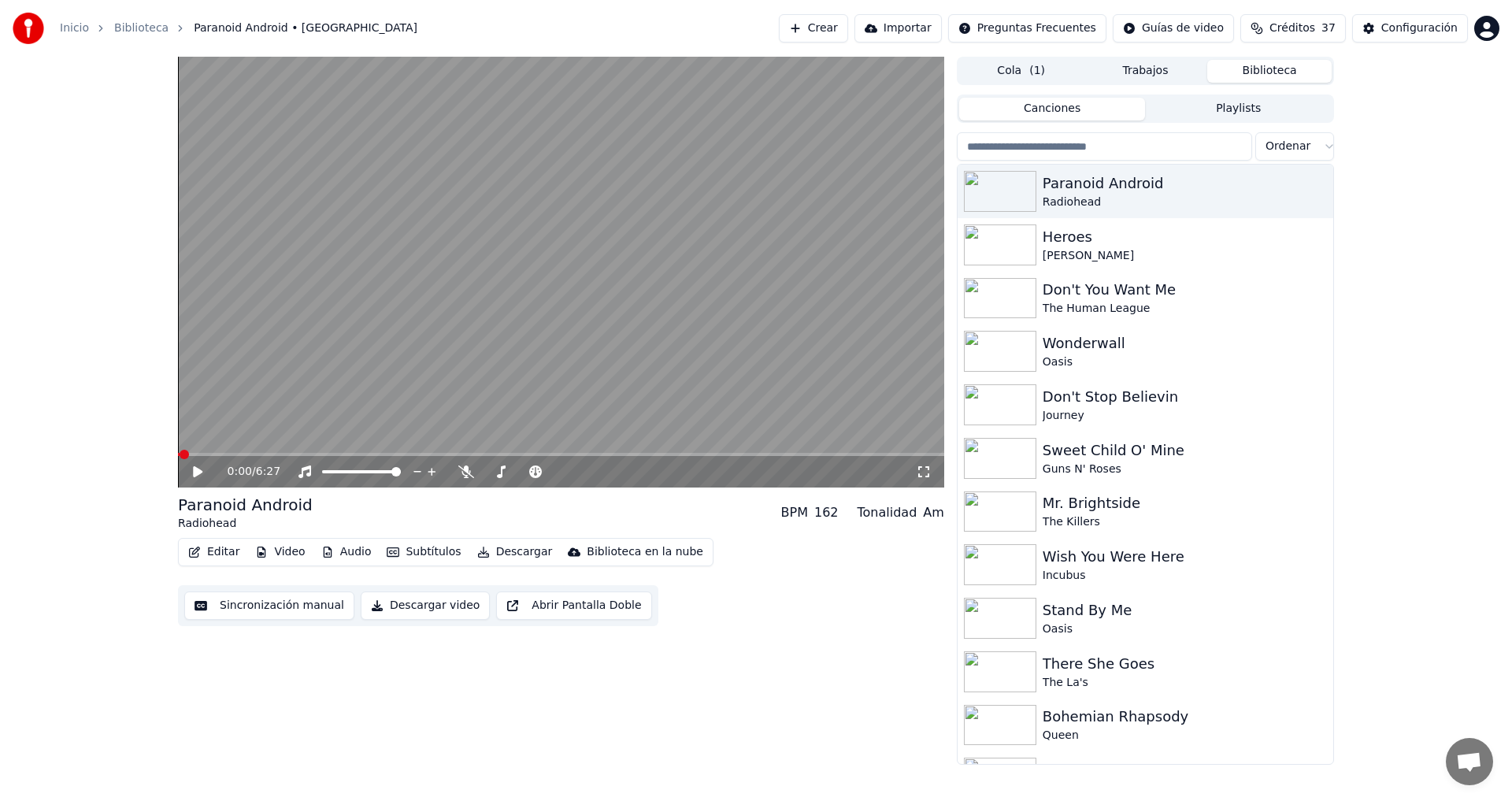
click at [211, 550] on button "Editar" at bounding box center [213, 553] width 64 height 22
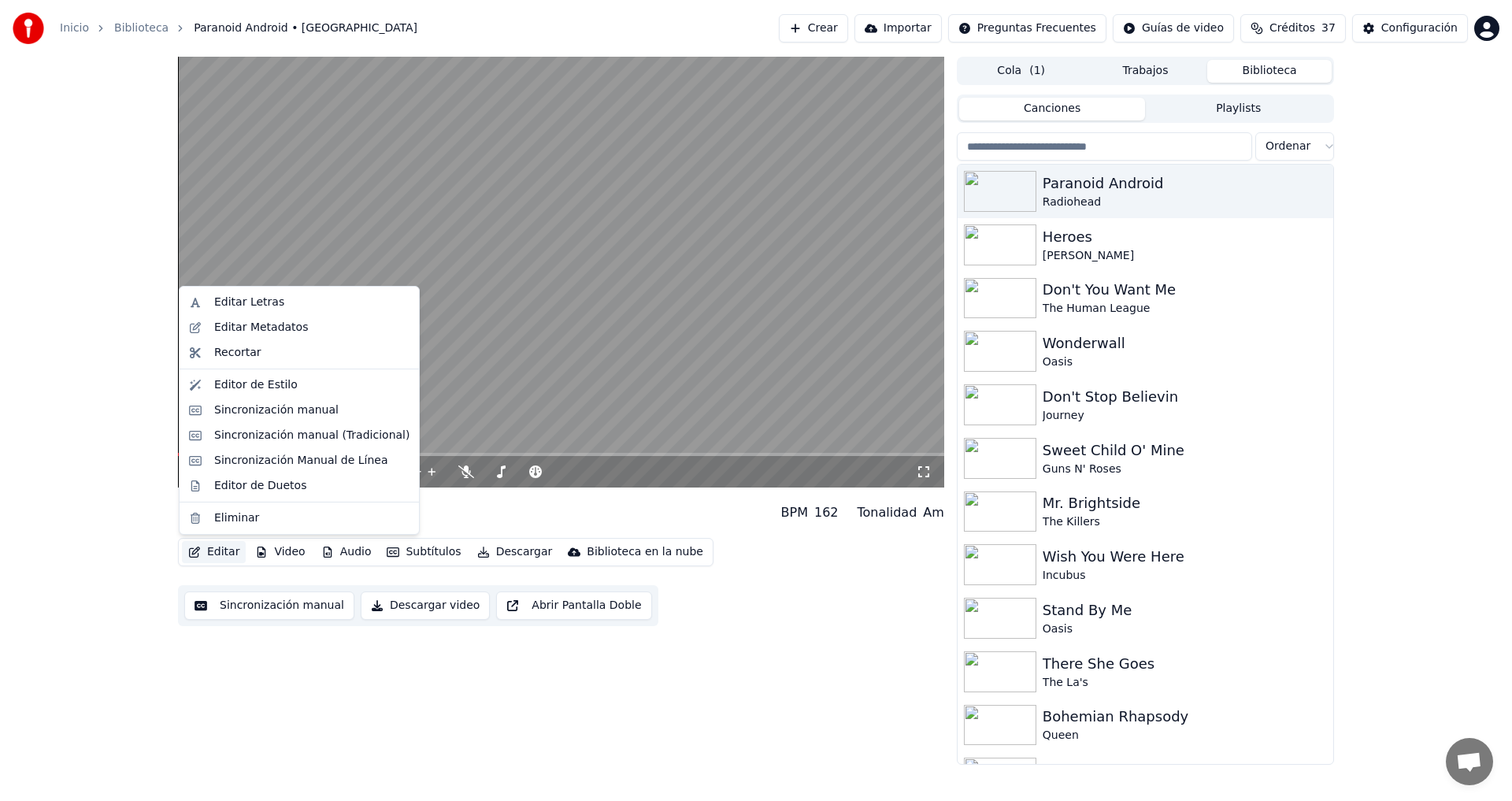
click at [258, 605] on button "Sincronización manual" at bounding box center [269, 606] width 170 height 28
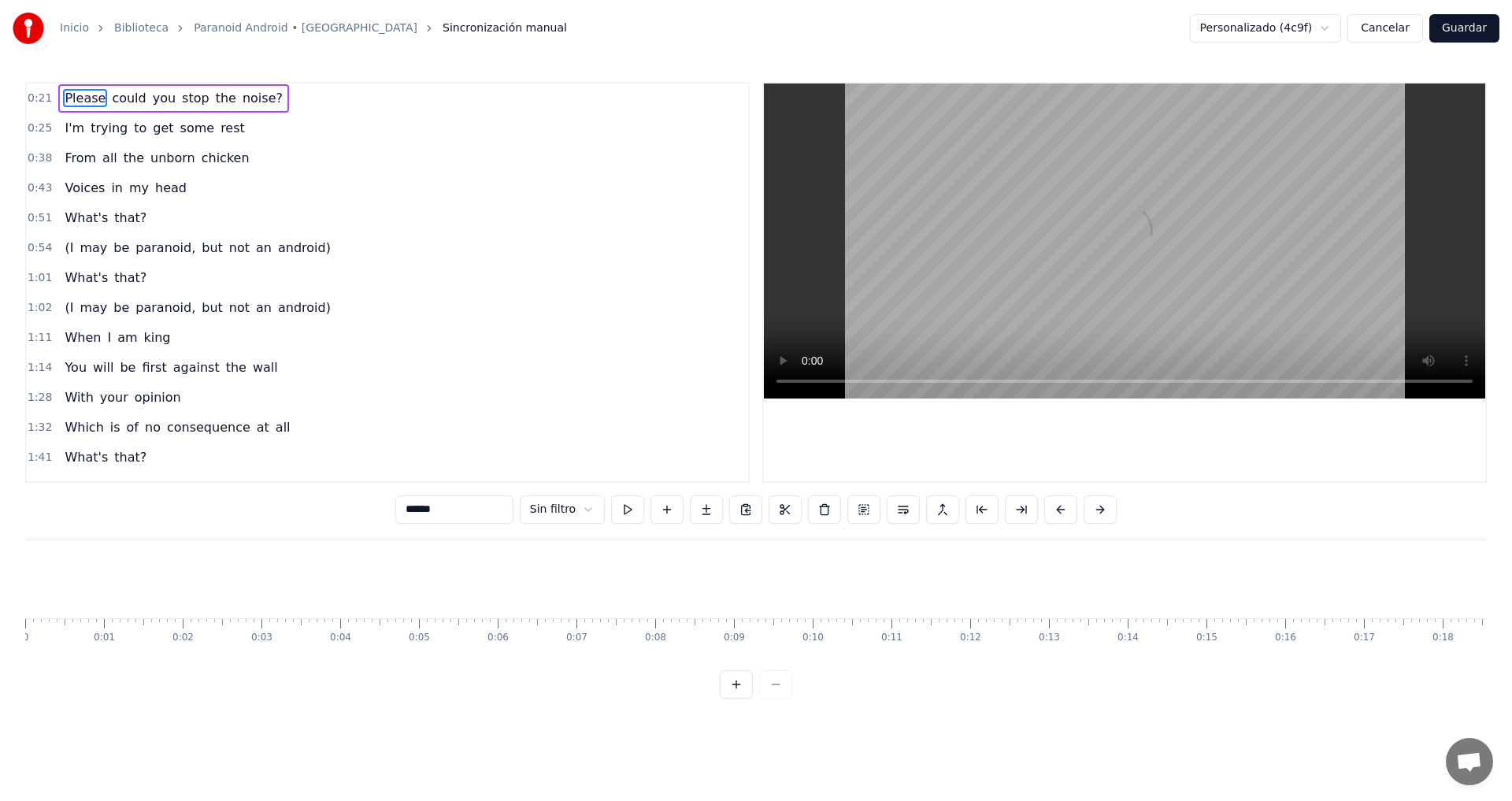
scroll to position [0, 1605]
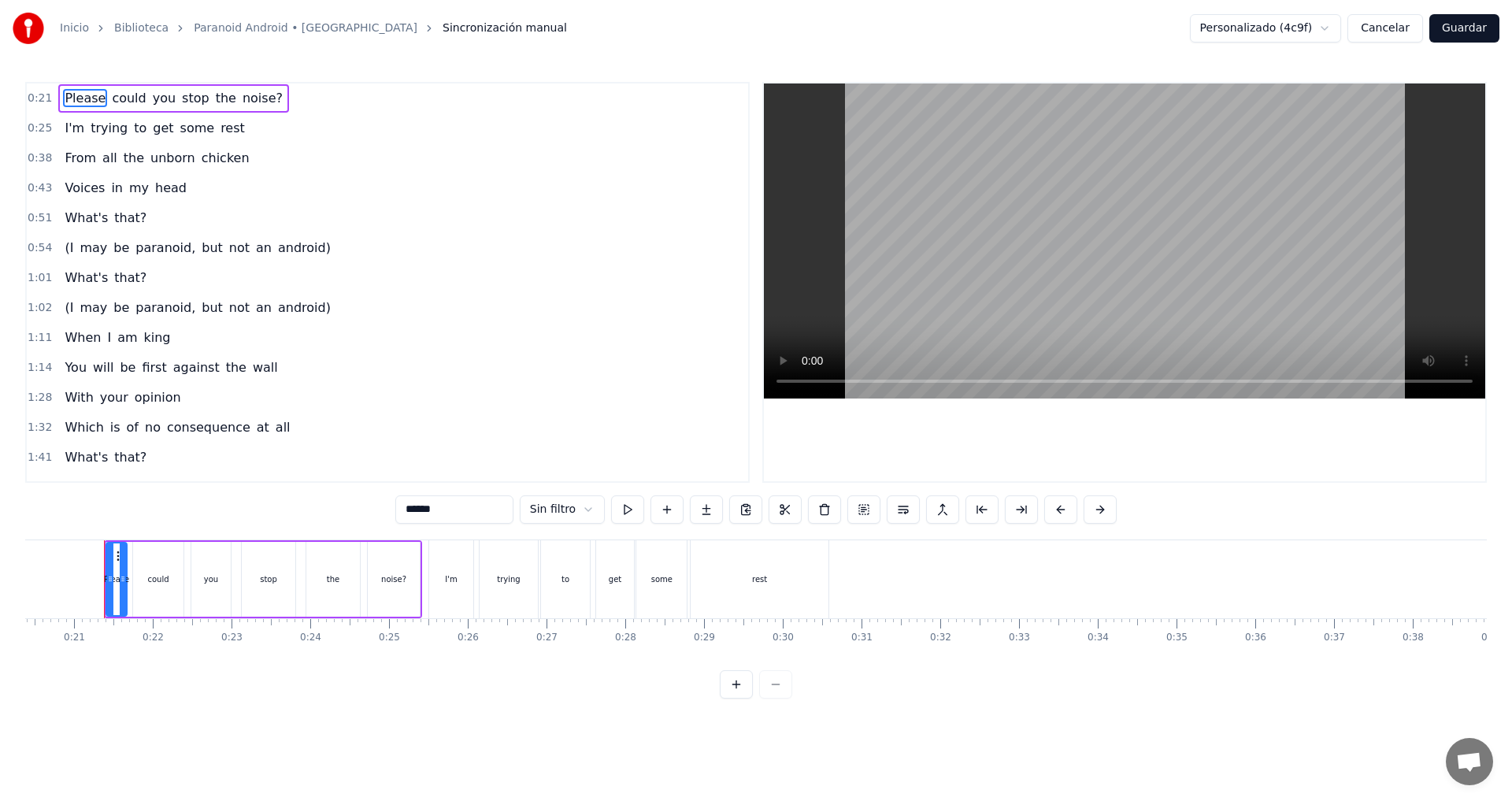
click at [734, 697] on button at bounding box center [737, 685] width 33 height 28
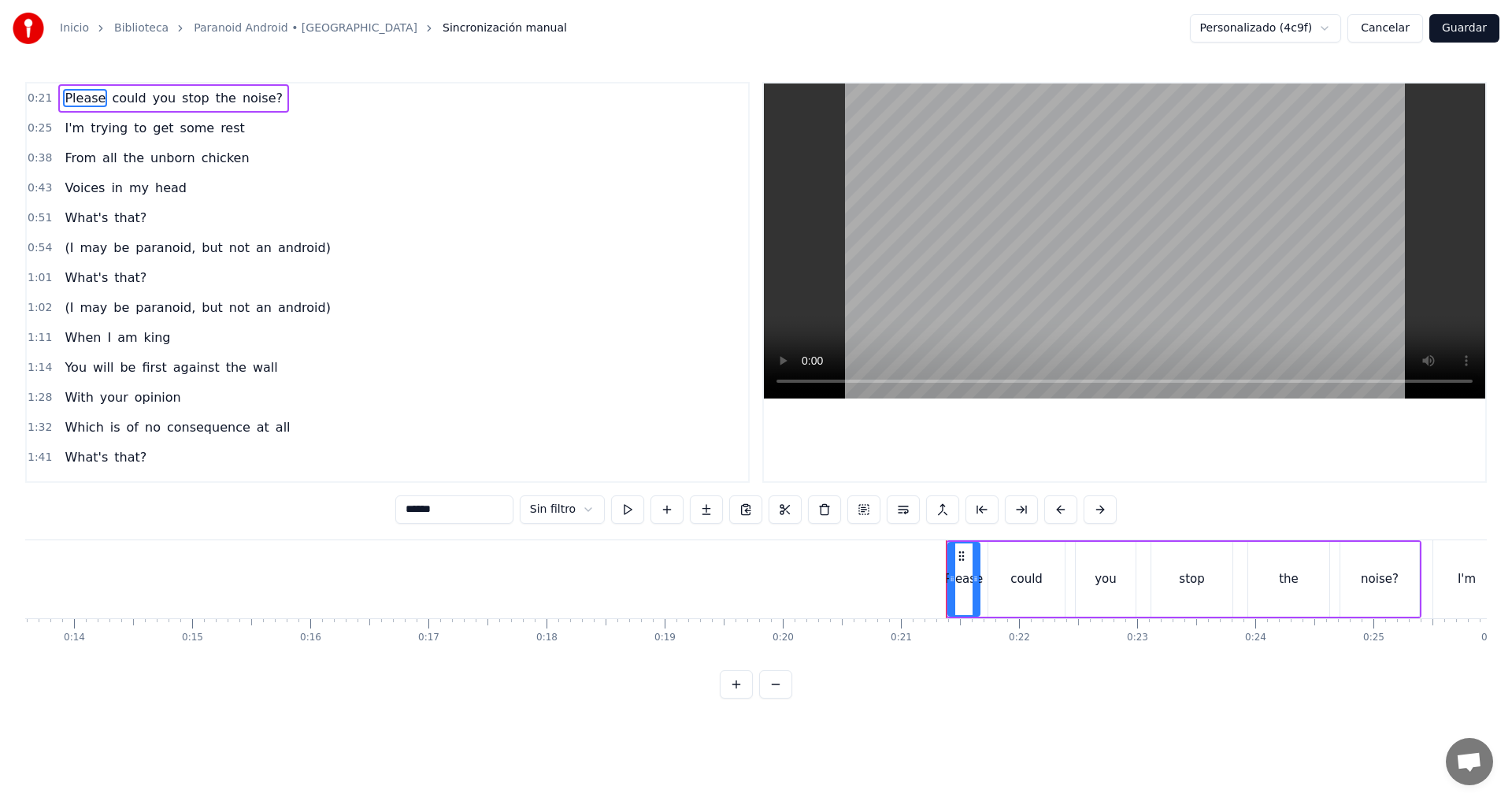
click at [734, 697] on button at bounding box center [737, 685] width 33 height 28
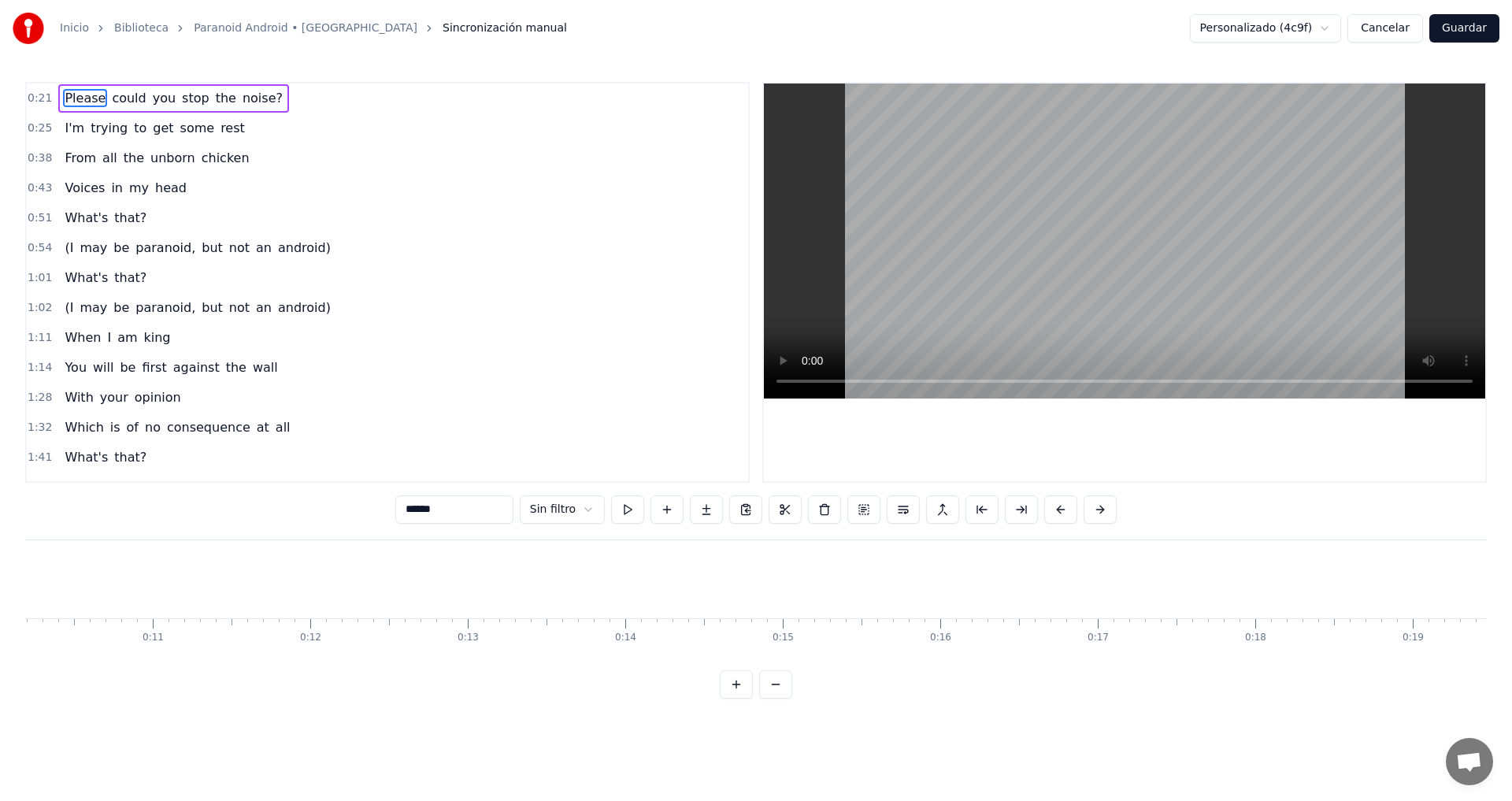
scroll to position [0, 3289]
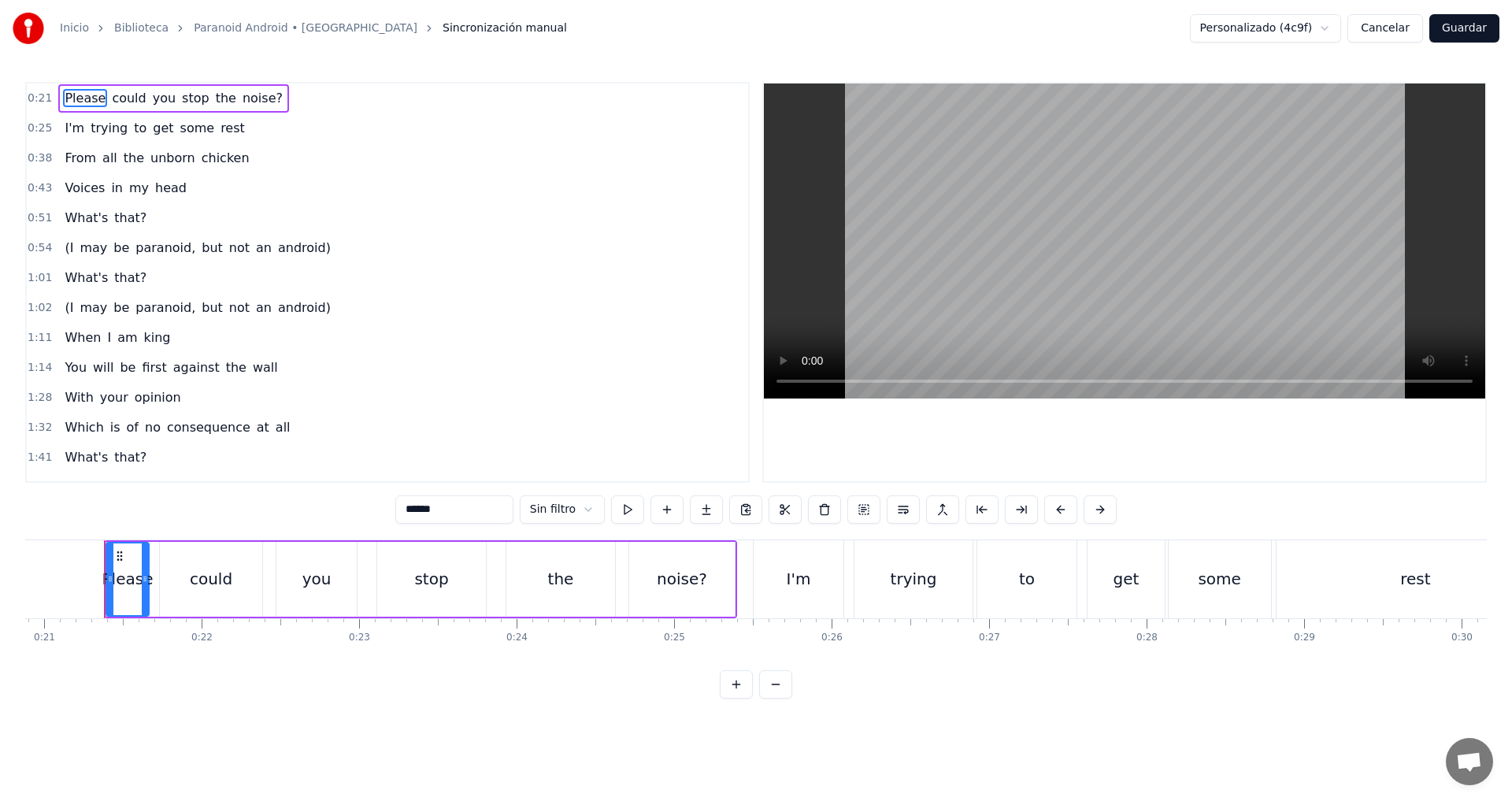
click at [80, 96] on span "Please" at bounding box center [85, 98] width 44 height 18
click at [126, 567] on div "Please" at bounding box center [128, 579] width 51 height 24
click at [125, 100] on span "could" at bounding box center [128, 98] width 37 height 18
click at [151, 99] on span "you" at bounding box center [164, 98] width 26 height 18
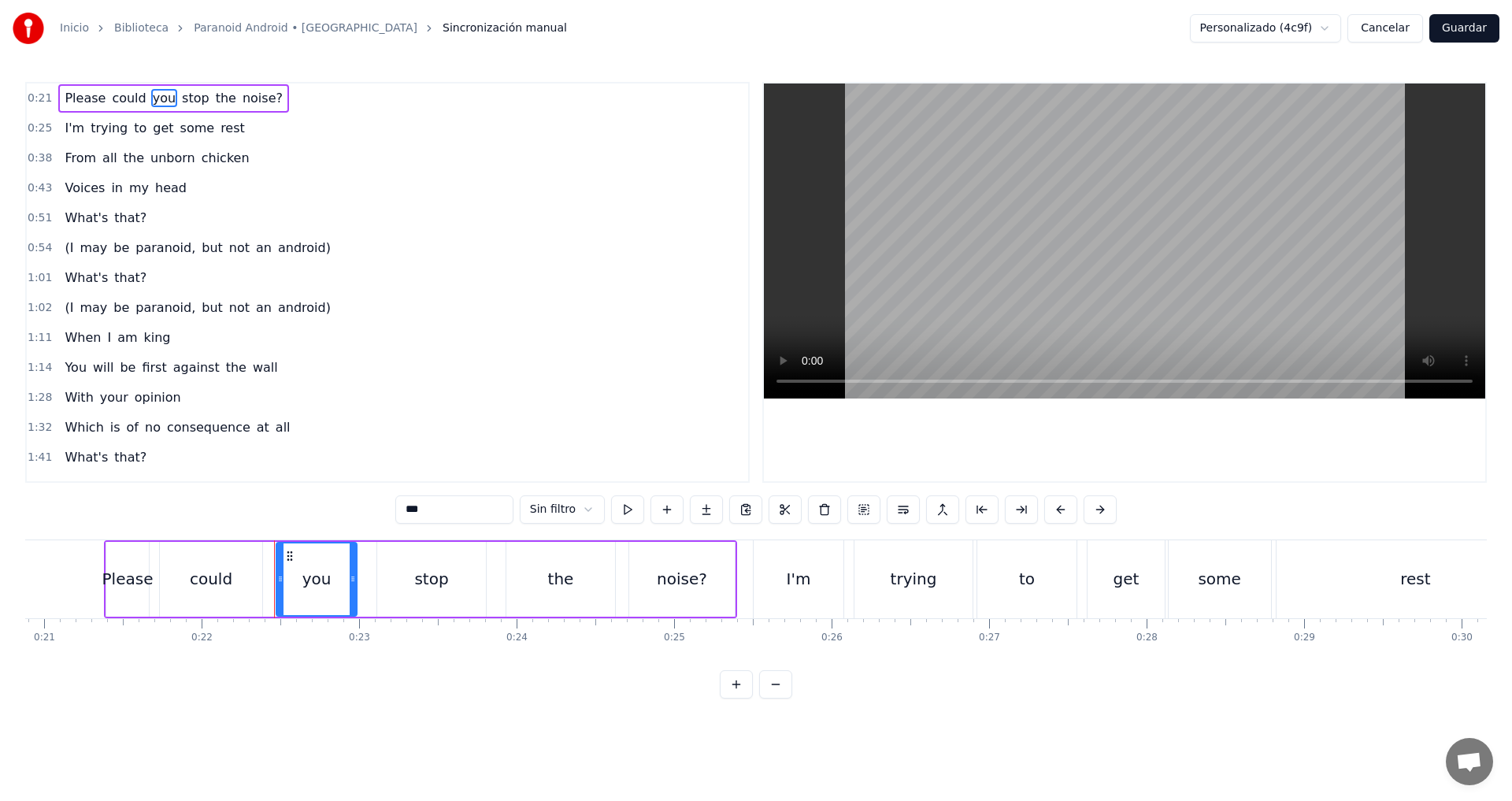
click at [180, 103] on span "stop" at bounding box center [195, 98] width 31 height 18
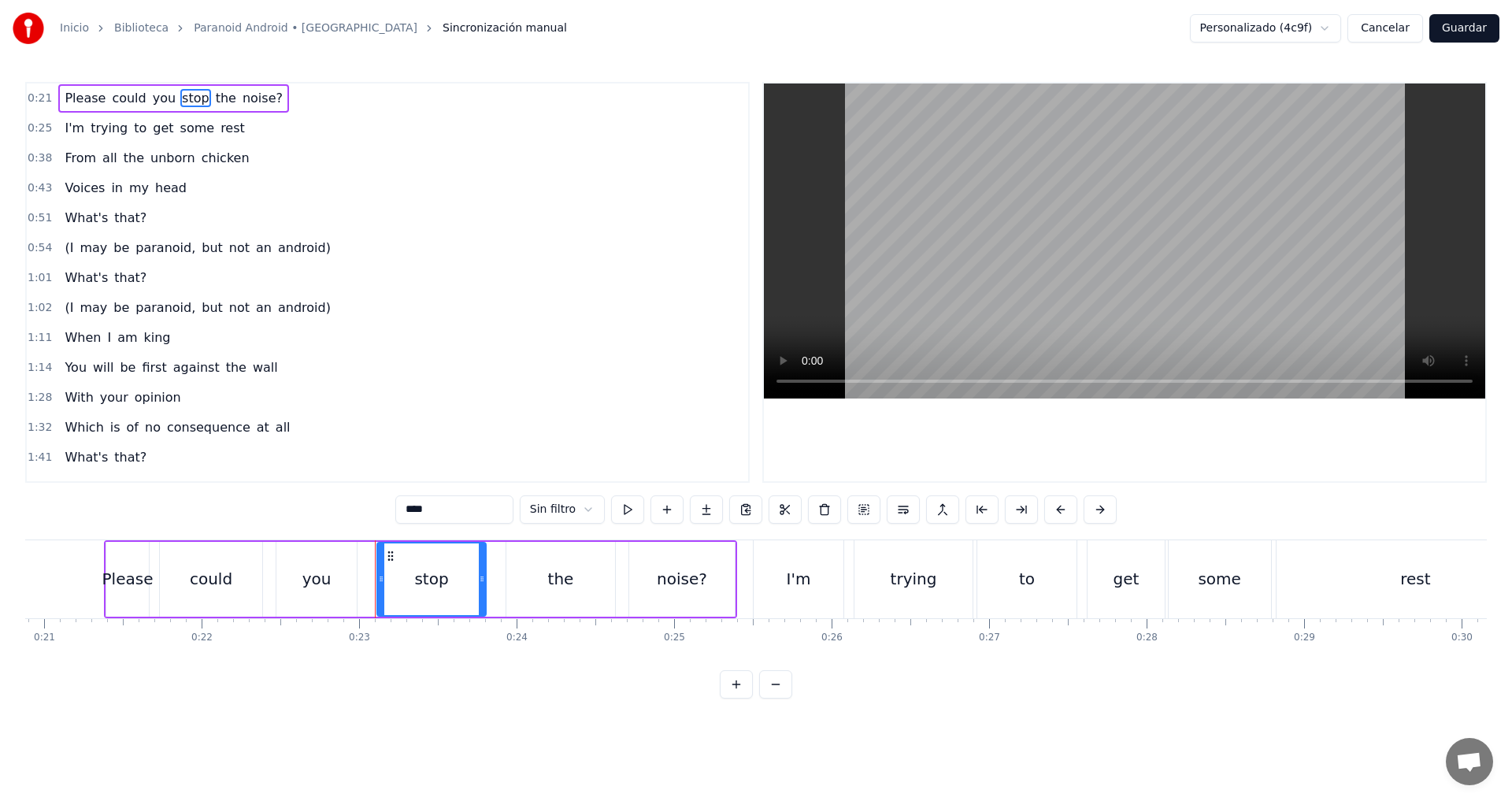
click at [133, 571] on div "Please" at bounding box center [128, 579] width 51 height 24
type input "******"
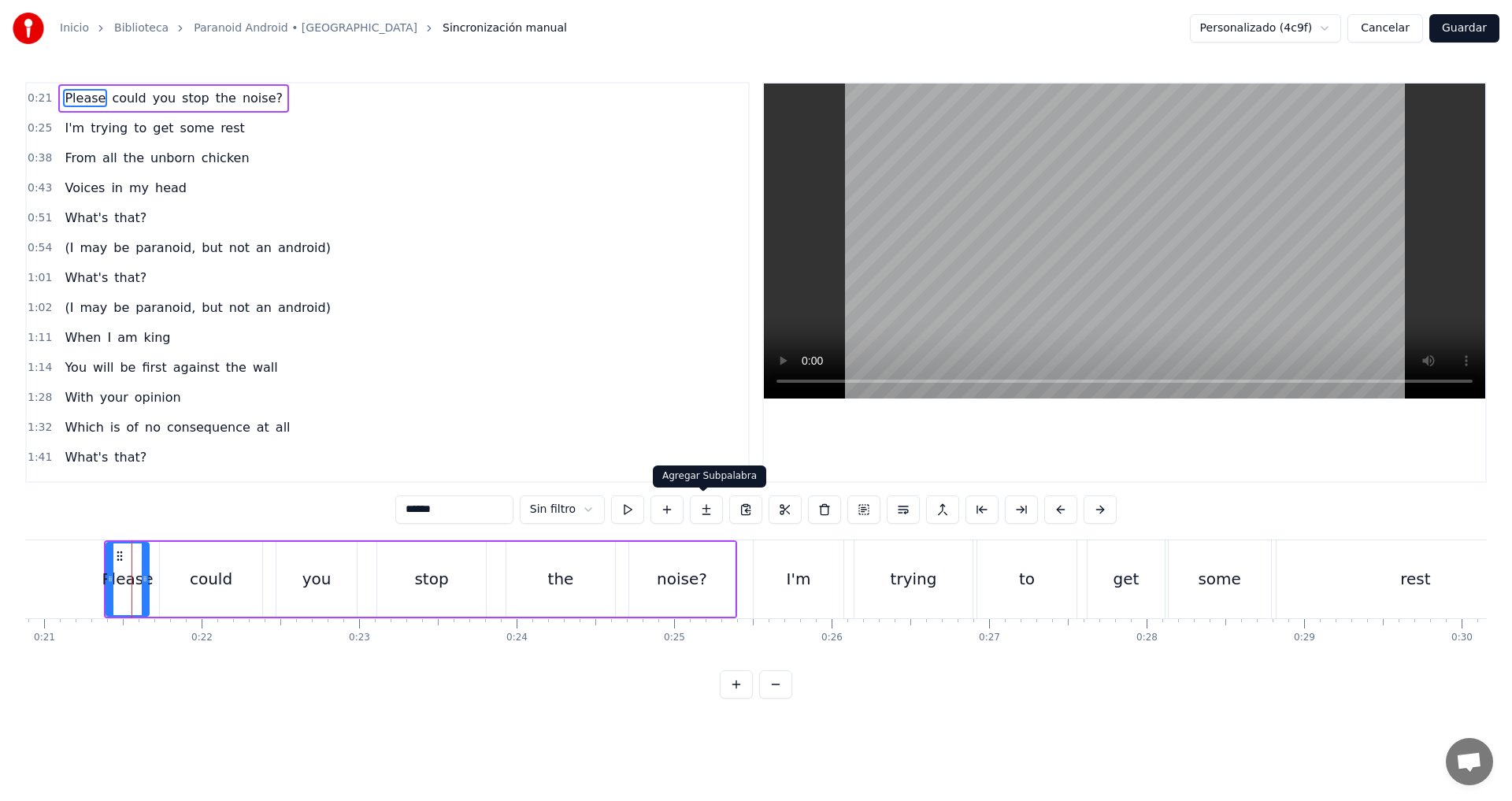
click at [704, 508] on button at bounding box center [707, 510] width 33 height 28
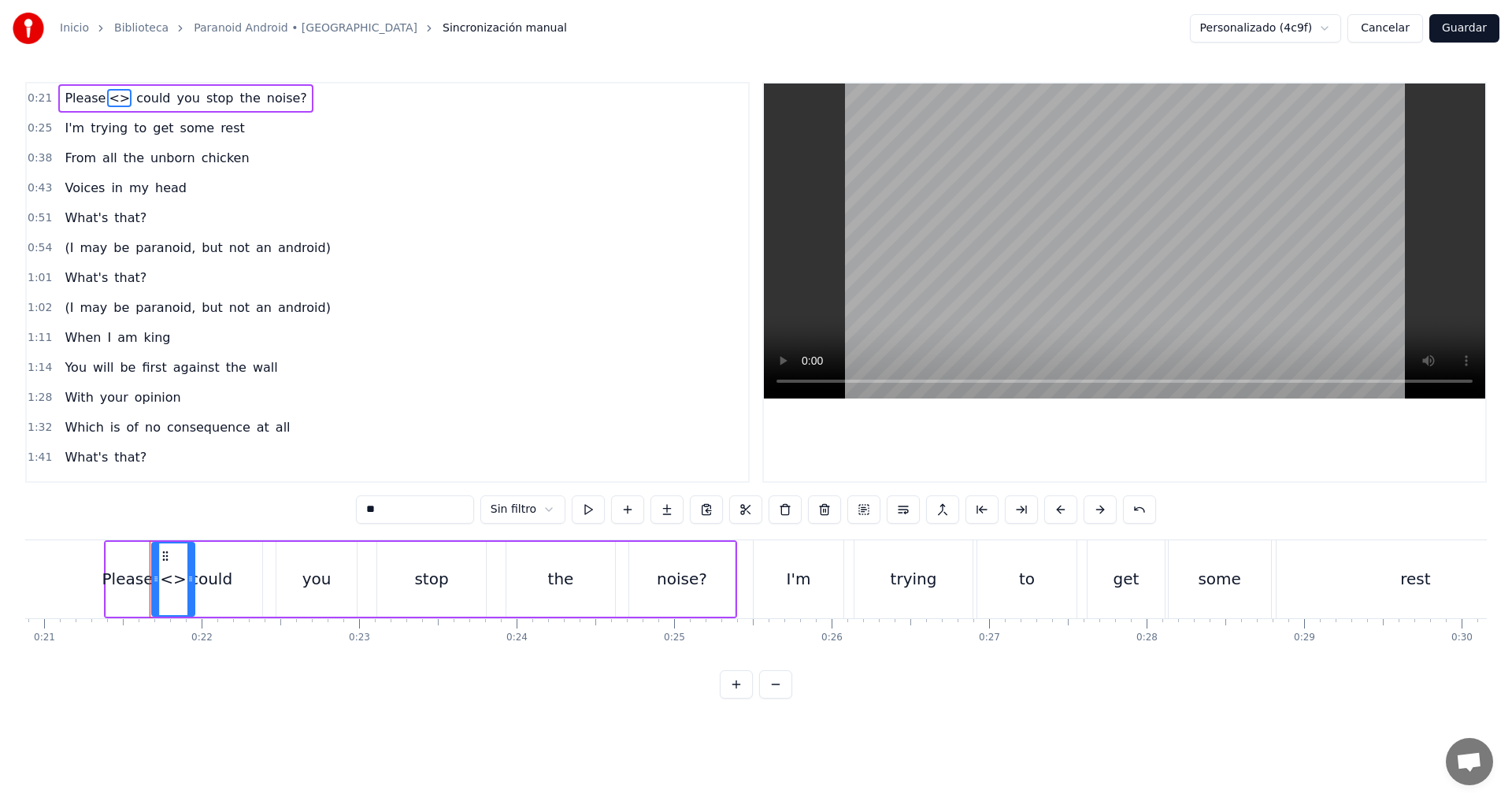
click at [379, 507] on input "**" at bounding box center [414, 510] width 118 height 28
click at [1393, 30] on button "Cancelar" at bounding box center [1386, 28] width 76 height 28
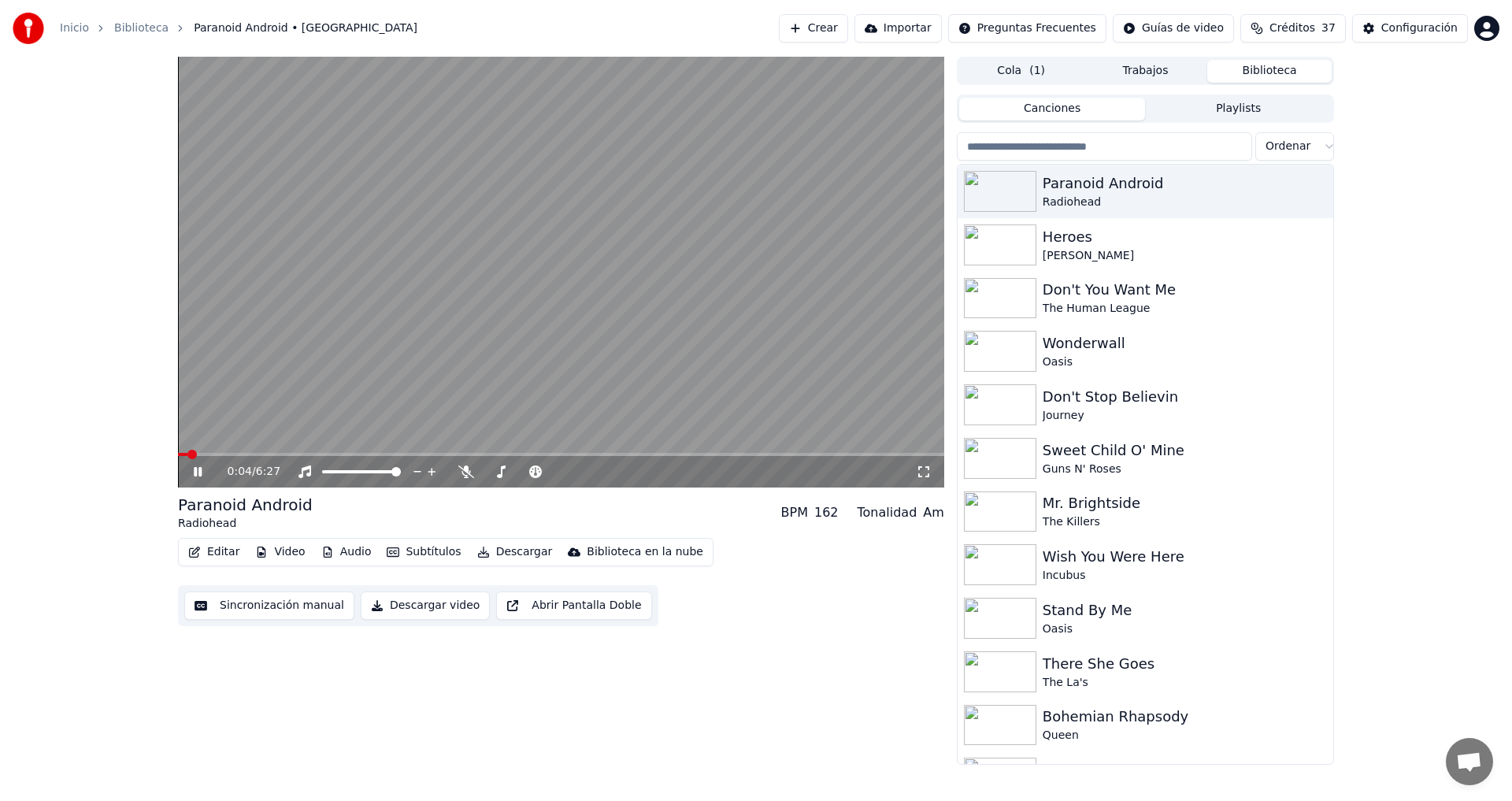
click at [199, 472] on icon at bounding box center [198, 472] width 8 height 9
click at [262, 605] on button "Sincronización manual" at bounding box center [269, 606] width 170 height 28
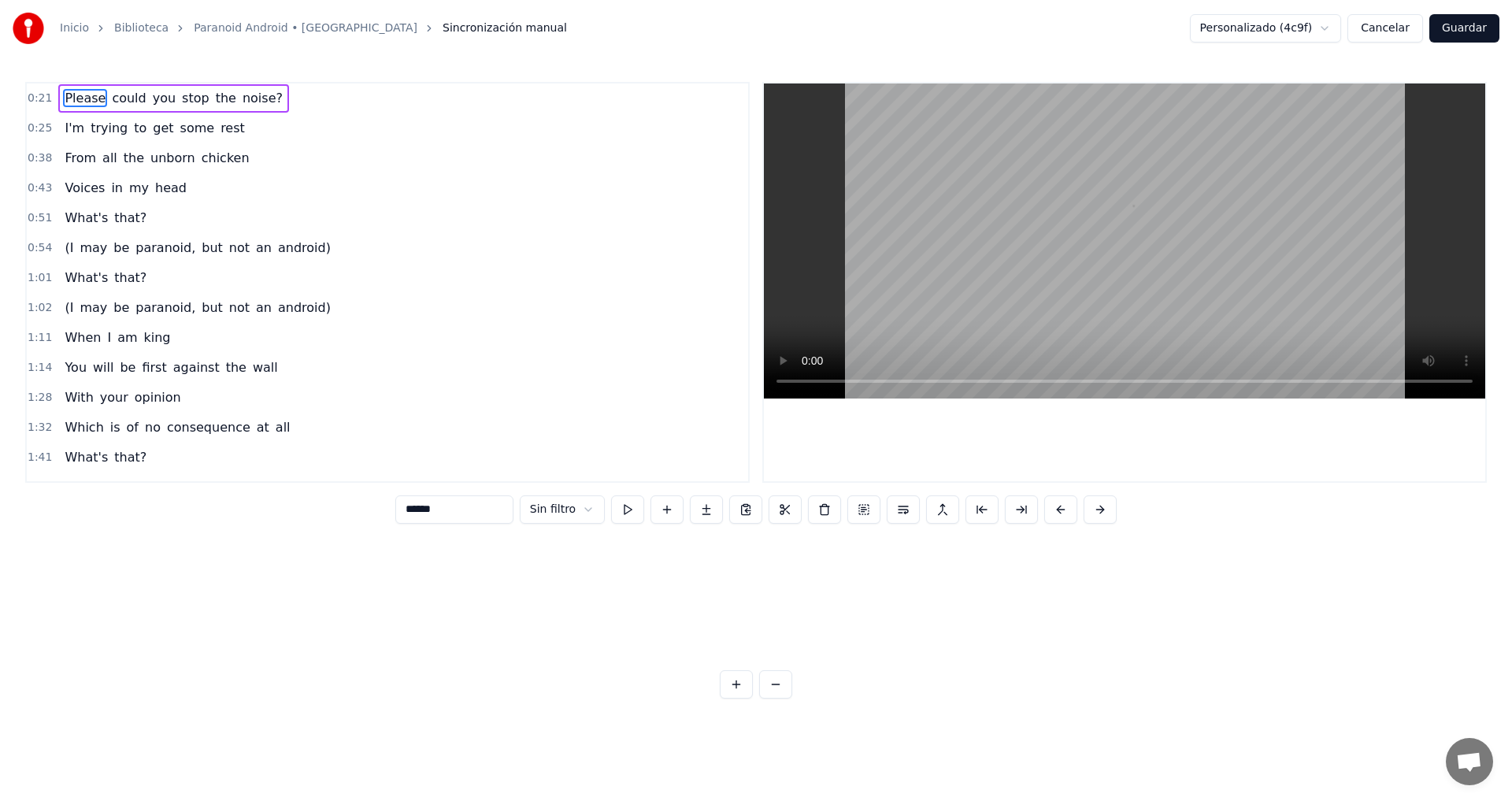
scroll to position [0, 3289]
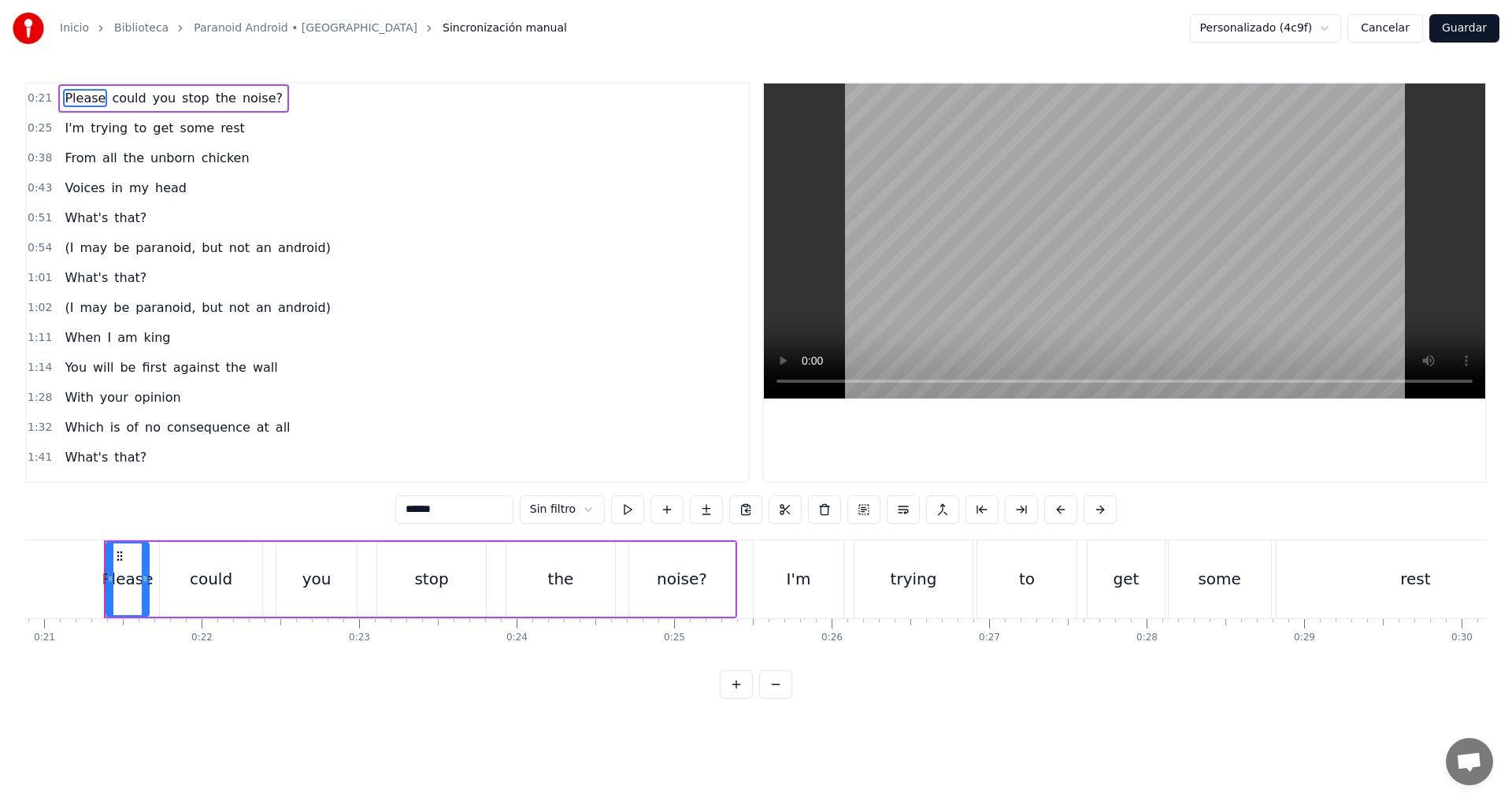
click at [591, 509] on html "Inicio Biblioteca Paranoid Android • Radiohead Sincronización manual Personaliz…" at bounding box center [756, 362] width 1512 height 724
click at [895, 509] on button at bounding box center [903, 510] width 33 height 28
click at [881, 508] on button at bounding box center [884, 510] width 33 height 28
click at [885, 511] on button at bounding box center [884, 510] width 33 height 28
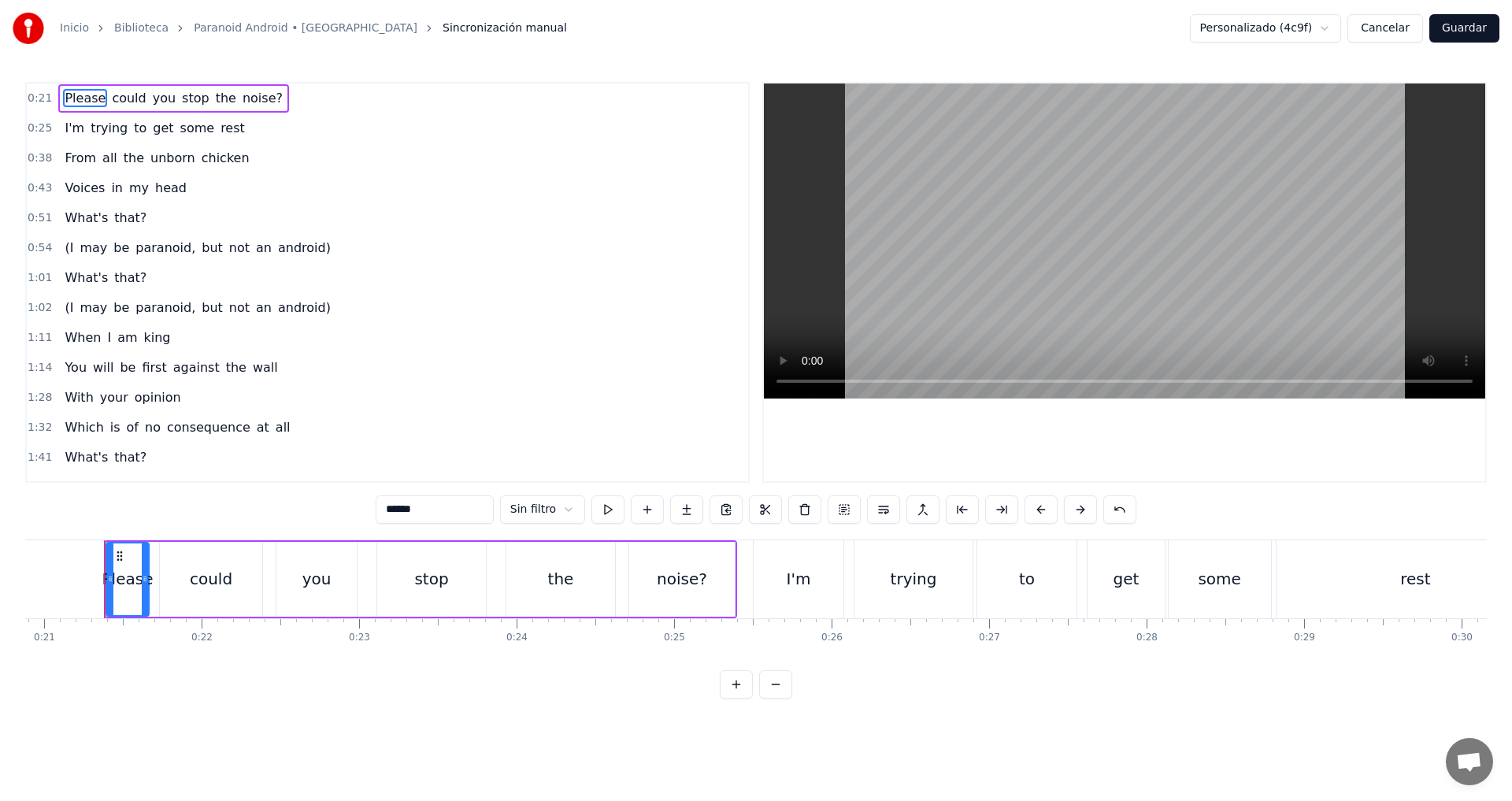
click at [119, 554] on icon at bounding box center [119, 556] width 13 height 13
click at [194, 572] on div "could" at bounding box center [211, 579] width 43 height 24
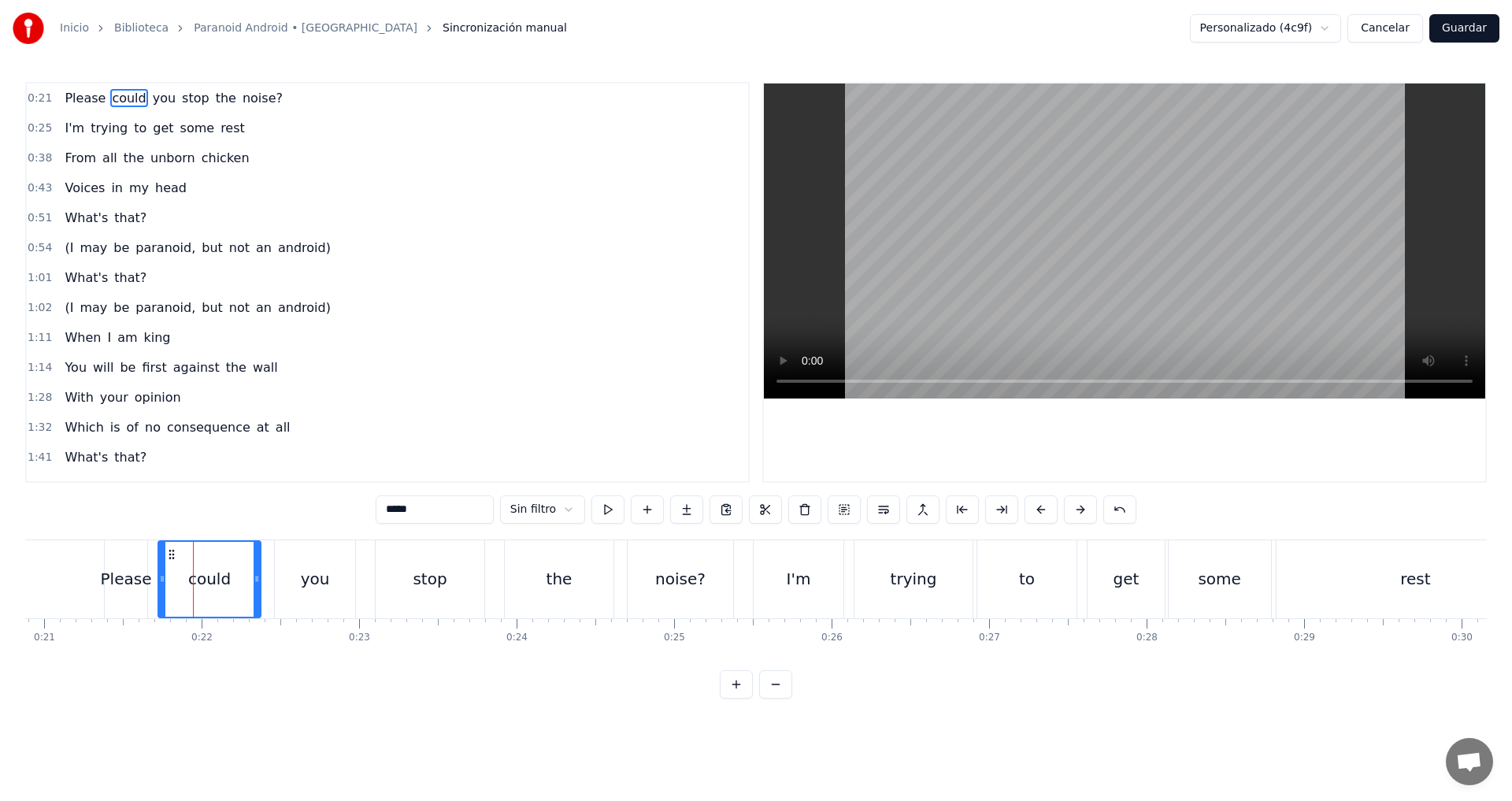
click at [133, 557] on div "Please" at bounding box center [126, 580] width 43 height 78
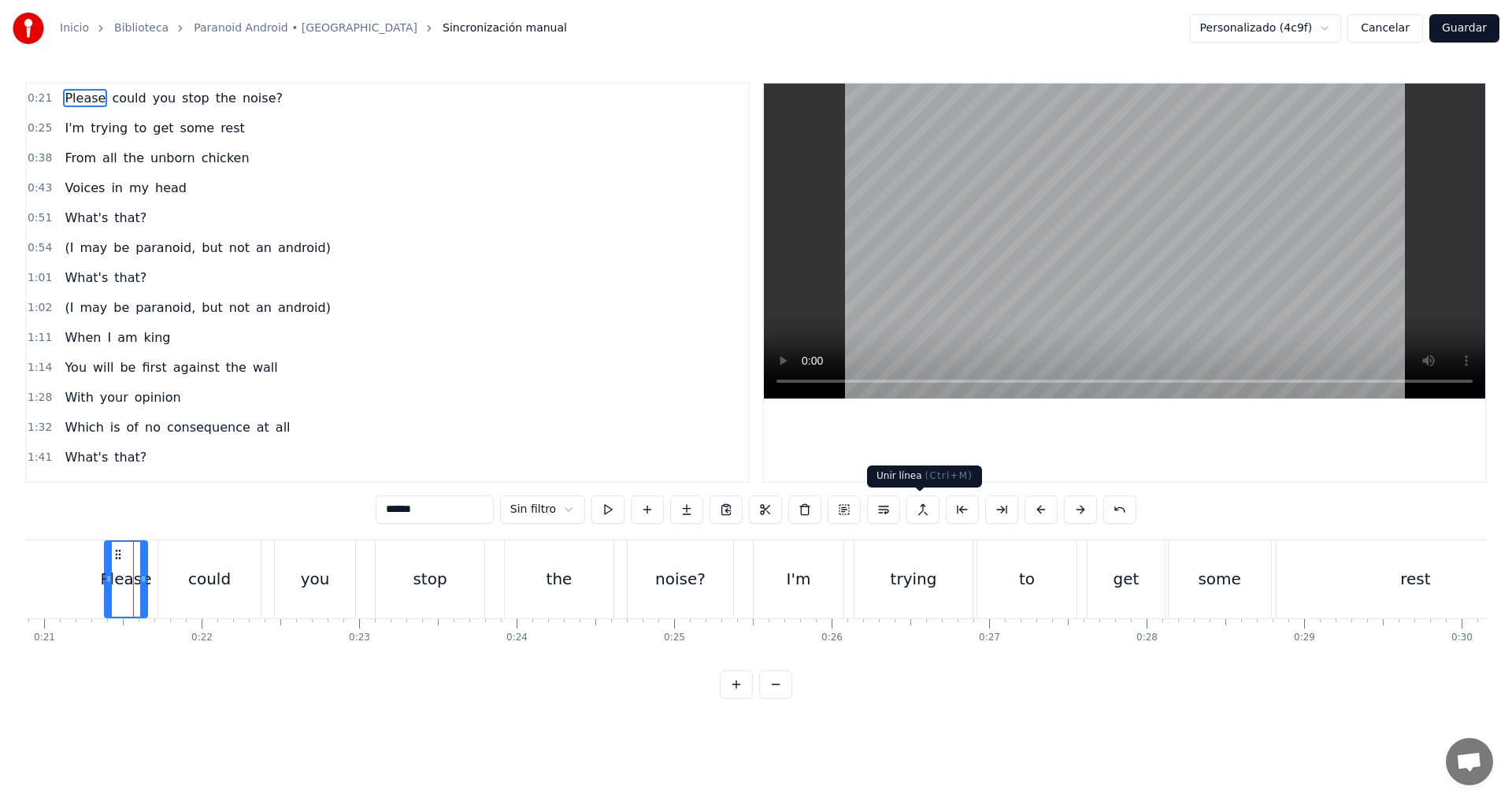
click at [923, 516] on button at bounding box center [923, 510] width 33 height 28
click at [880, 512] on button at bounding box center [884, 510] width 33 height 28
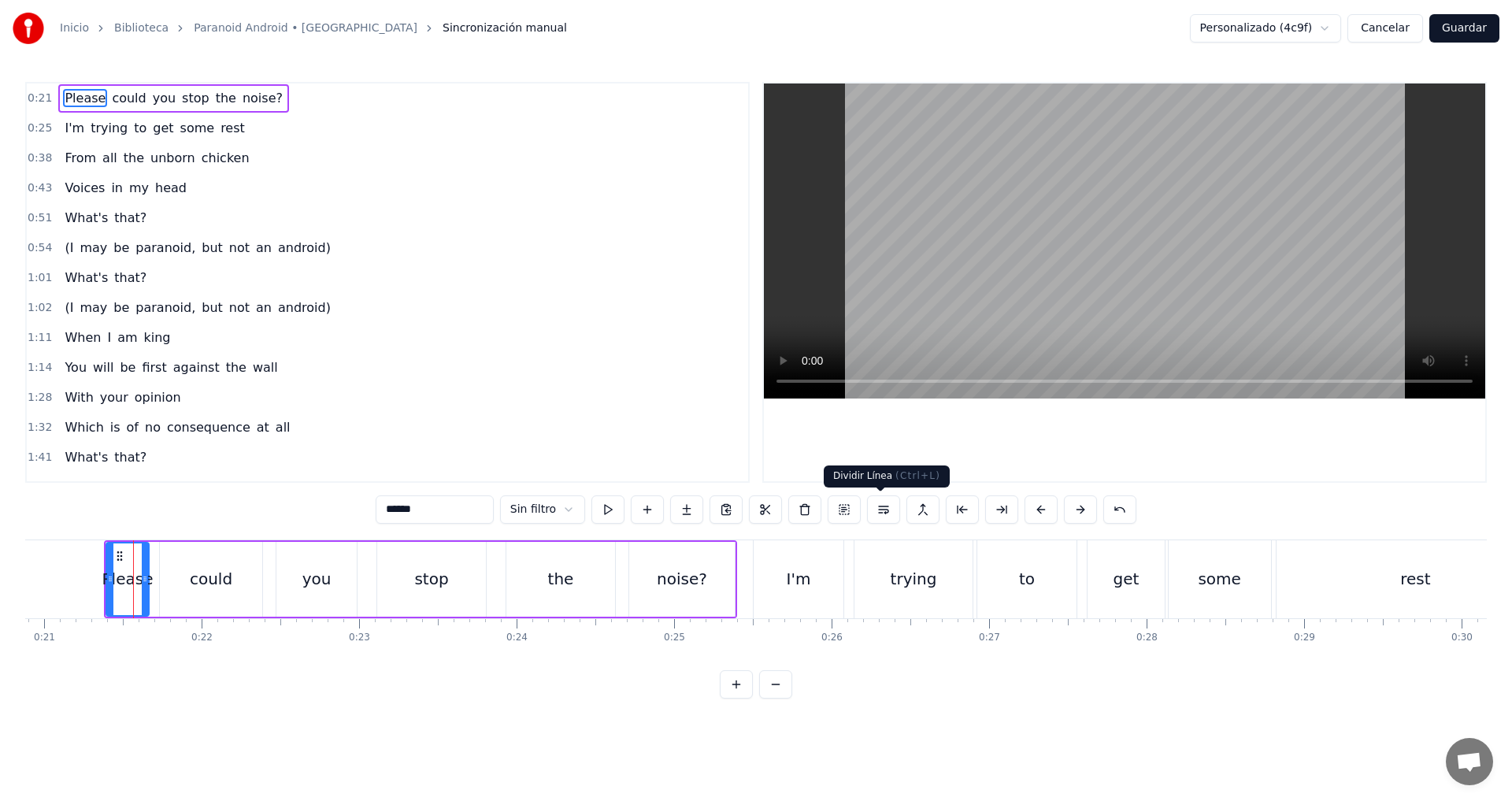
click at [877, 508] on button at bounding box center [884, 510] width 33 height 28
click at [213, 514] on div "0:21 Please could you stop the noise? 0:25 I'm trying to get some rest 0:38 Fro…" at bounding box center [756, 391] width 1461 height 617
click at [224, 508] on div "0:21 Please could you stop the noise? 0:25 I'm trying to get some rest 0:38 Fro…" at bounding box center [756, 391] width 1461 height 617
click at [427, 716] on html "Inicio Biblioteca Paranoid Android • Radiohead Sincronización manual Personaliz…" at bounding box center [756, 362] width 1512 height 724
click at [805, 586] on div "I'm" at bounding box center [798, 579] width 25 height 24
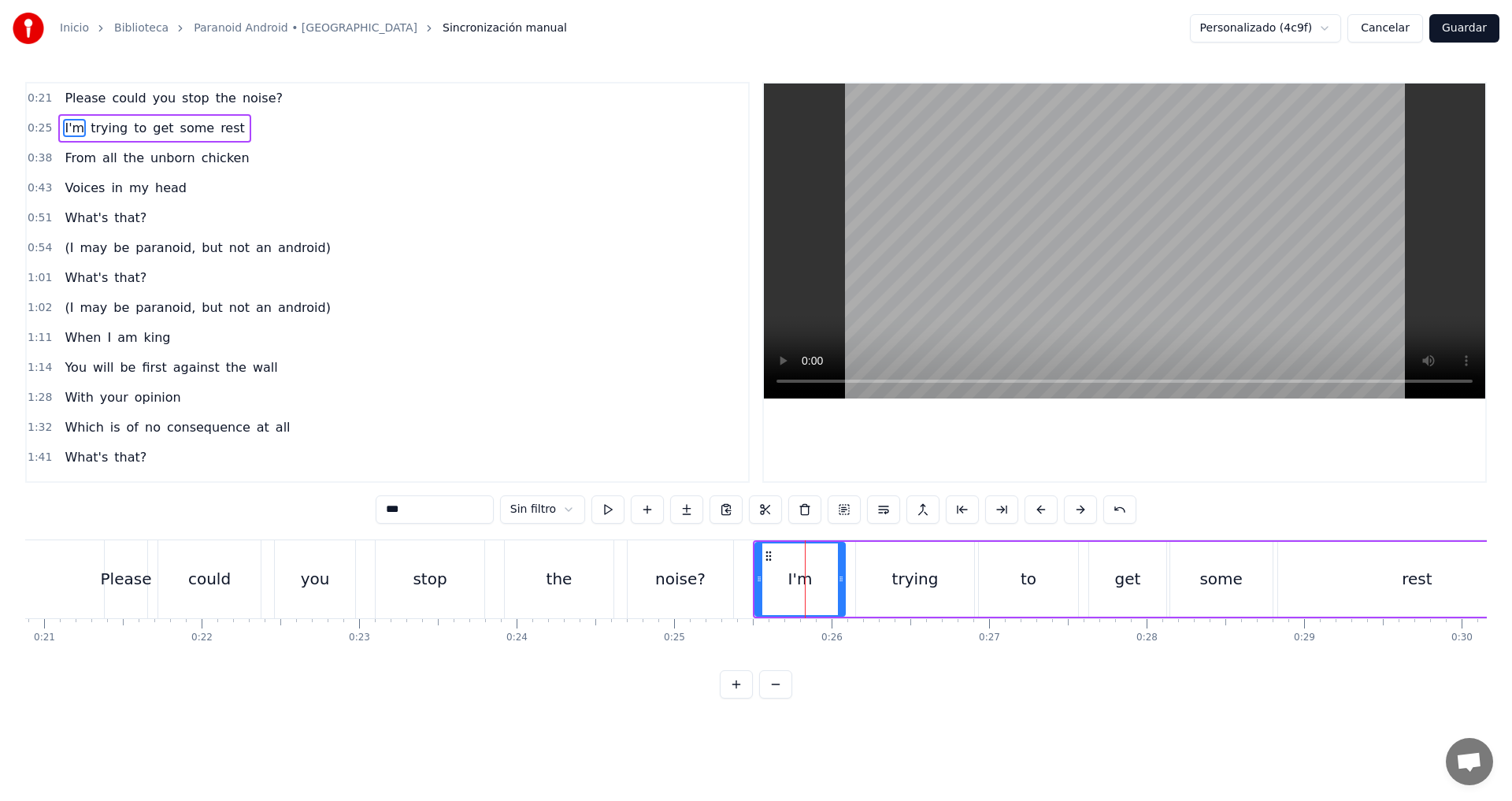
click at [188, 580] on div "could" at bounding box center [209, 580] width 103 height 78
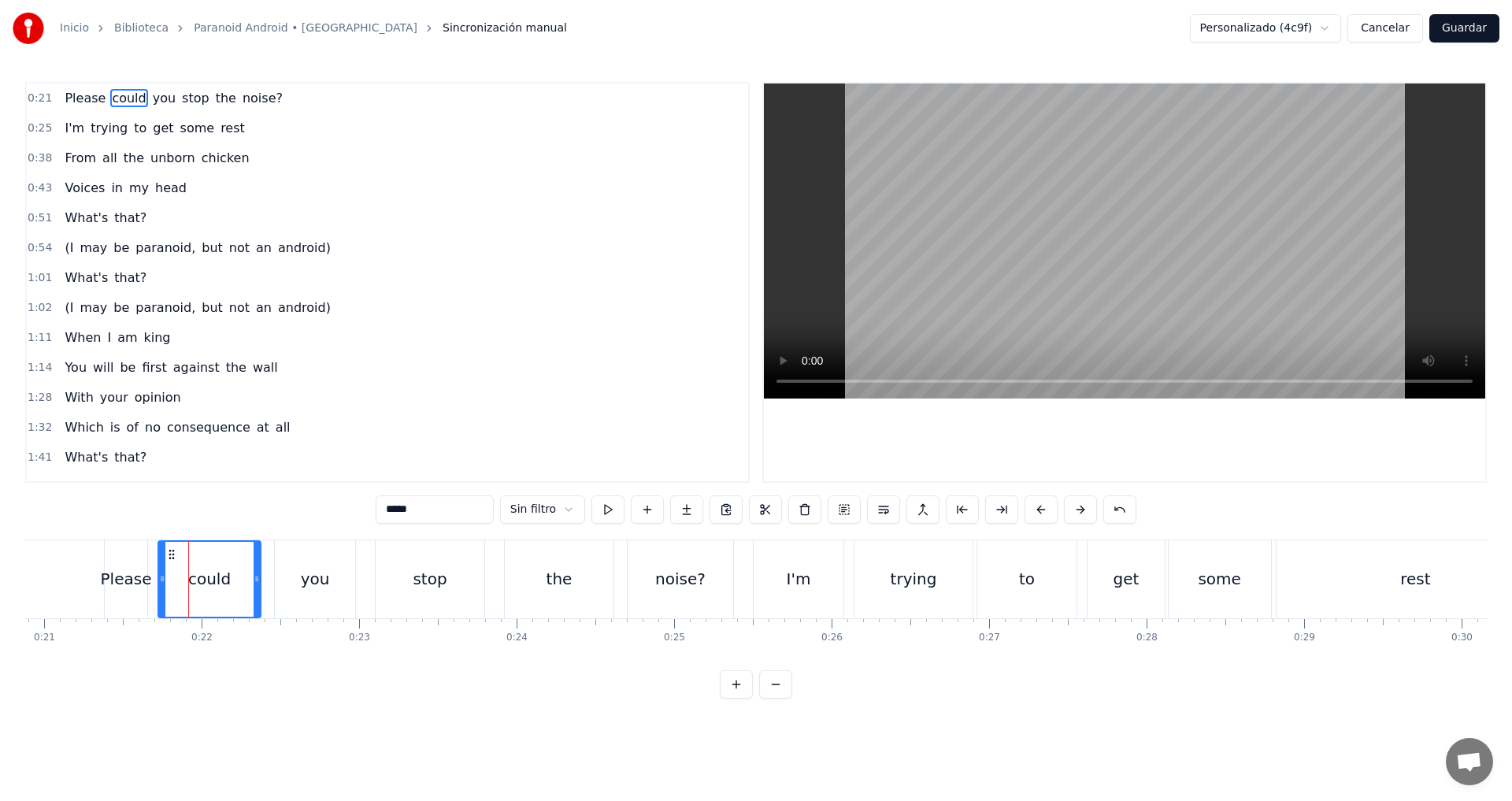
click at [124, 576] on div "Please" at bounding box center [126, 579] width 51 height 24
click at [194, 550] on div "could" at bounding box center [209, 580] width 103 height 78
click at [124, 557] on div "Please" at bounding box center [126, 580] width 43 height 78
type input "******"
click at [492, 724] on html "Inicio Biblioteca Paranoid Android • Radiohead Sincronización manual Personaliz…" at bounding box center [756, 362] width 1512 height 724
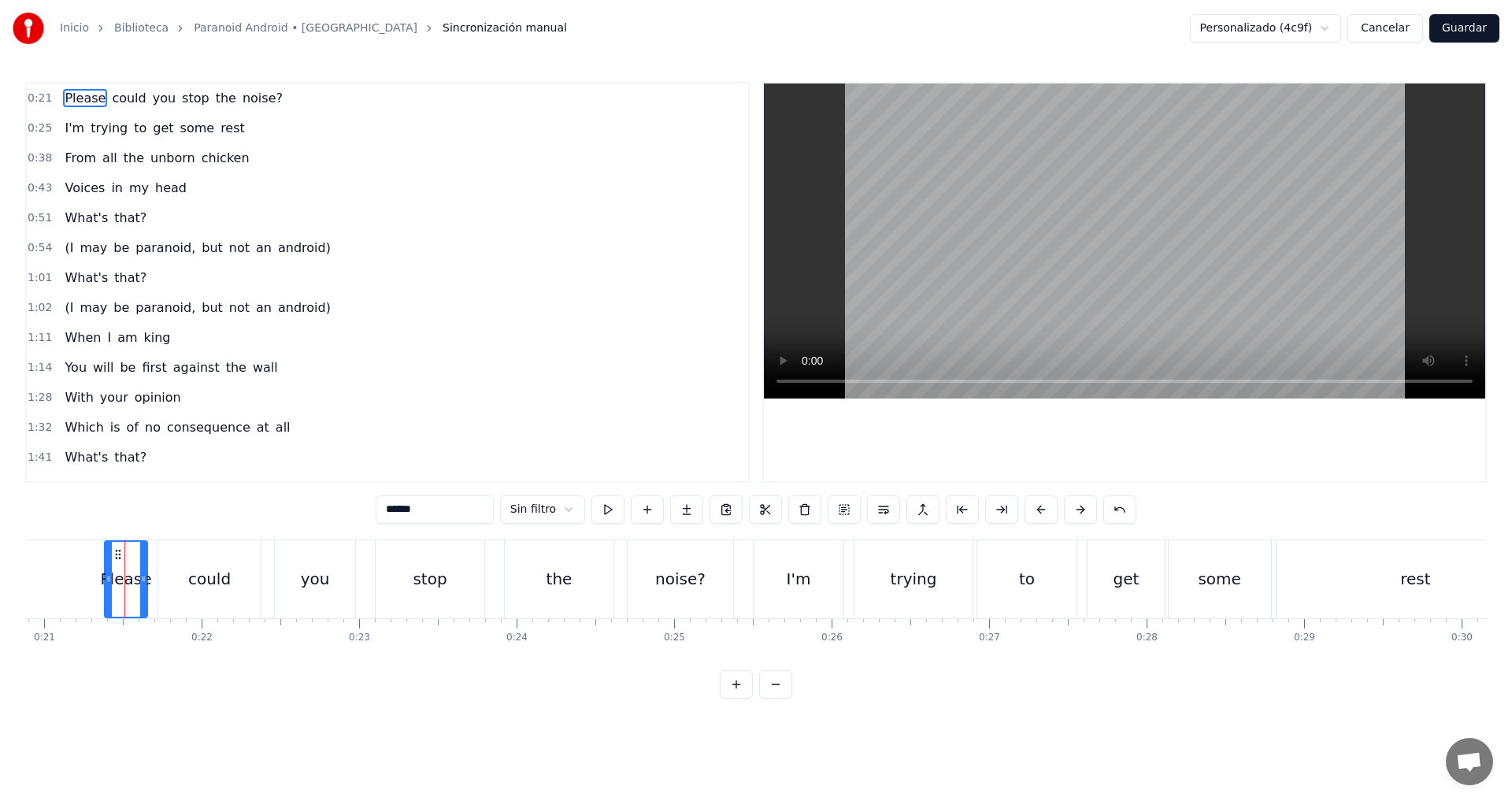
click at [87, 99] on span "Please" at bounding box center [85, 98] width 44 height 18
click at [161, 101] on div "Please could you stop the noise?" at bounding box center [174, 99] width 231 height 28
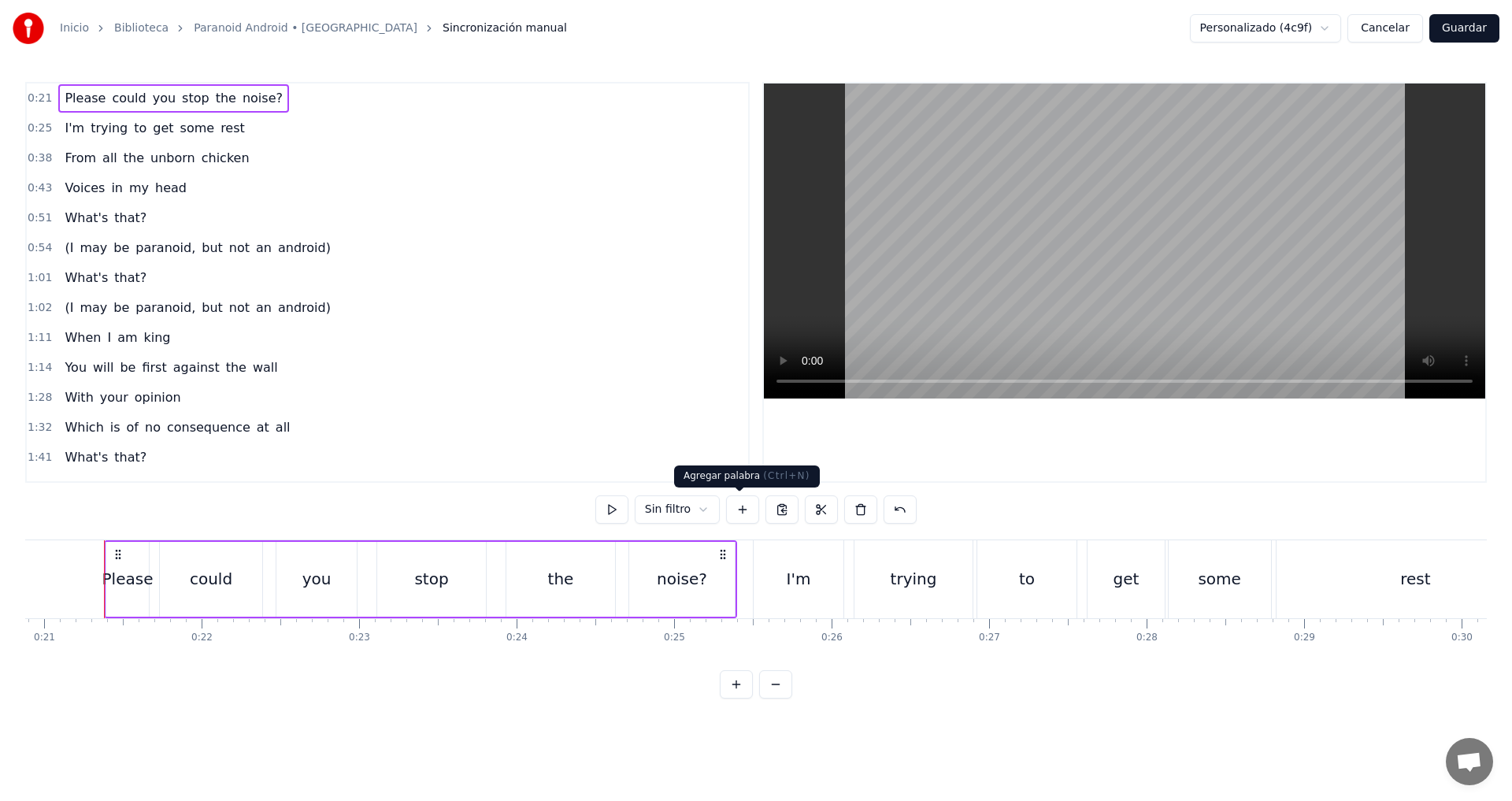
click at [743, 512] on button at bounding box center [743, 510] width 33 height 28
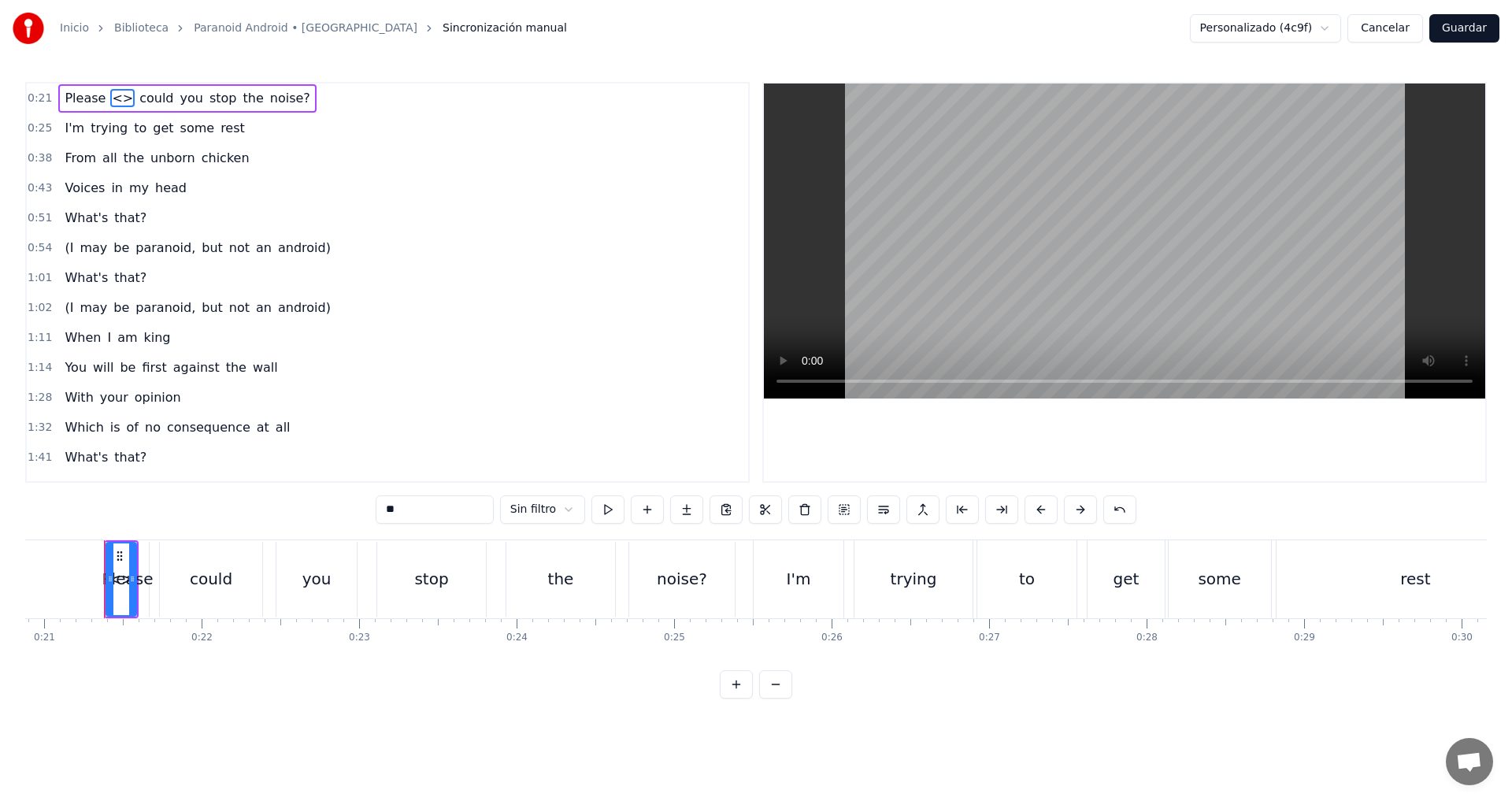
click at [110, 99] on span "<>" at bounding box center [122, 98] width 25 height 18
click at [111, 99] on span "<>" at bounding box center [122, 98] width 25 height 18
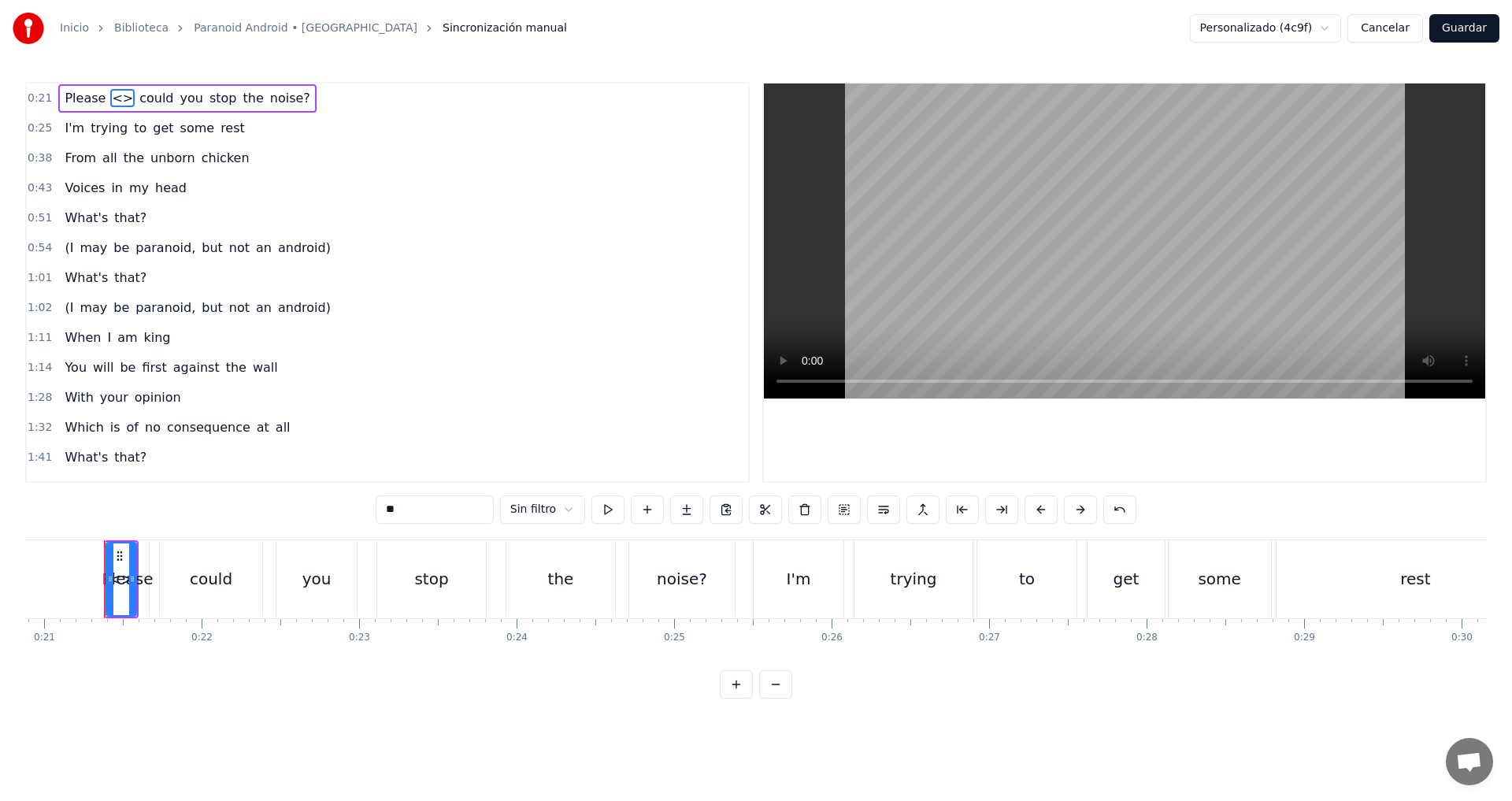
drag, startPoint x: 416, startPoint y: 510, endPoint x: 383, endPoint y: 511, distance: 33.0
click at [383, 511] on input "**" at bounding box center [434, 510] width 118 height 28
click at [308, 512] on div "0:21 Please Por favor could you stop the noise? 0:25 I'm trying to get some res…" at bounding box center [756, 391] width 1461 height 617
click at [86, 101] on span "Please" at bounding box center [85, 98] width 44 height 18
click at [110, 104] on span "Por favor" at bounding box center [140, 98] width 60 height 18
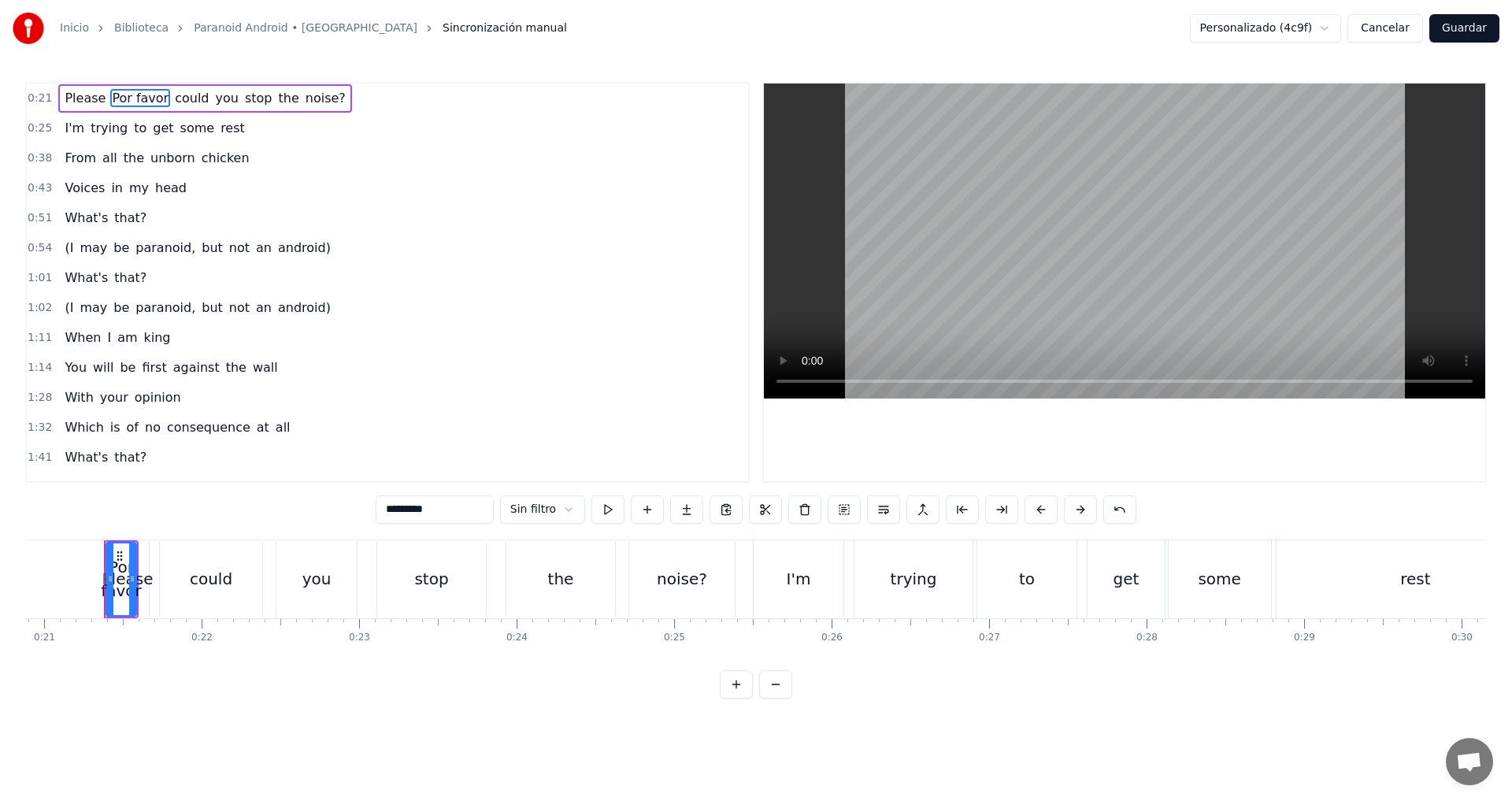
click at [78, 100] on span "Please" at bounding box center [85, 98] width 44 height 18
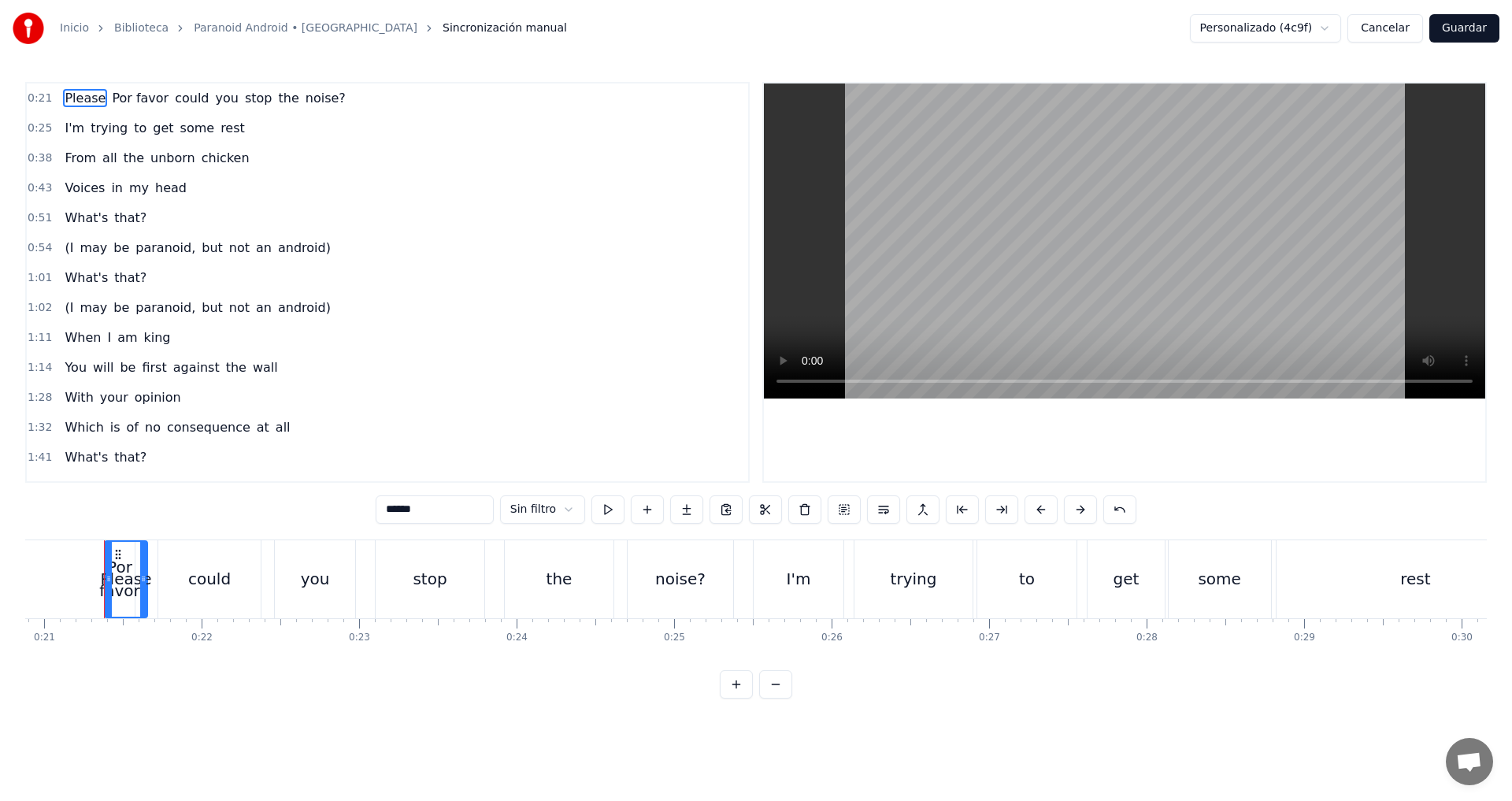
click at [124, 101] on span "Por favor" at bounding box center [140, 98] width 60 height 18
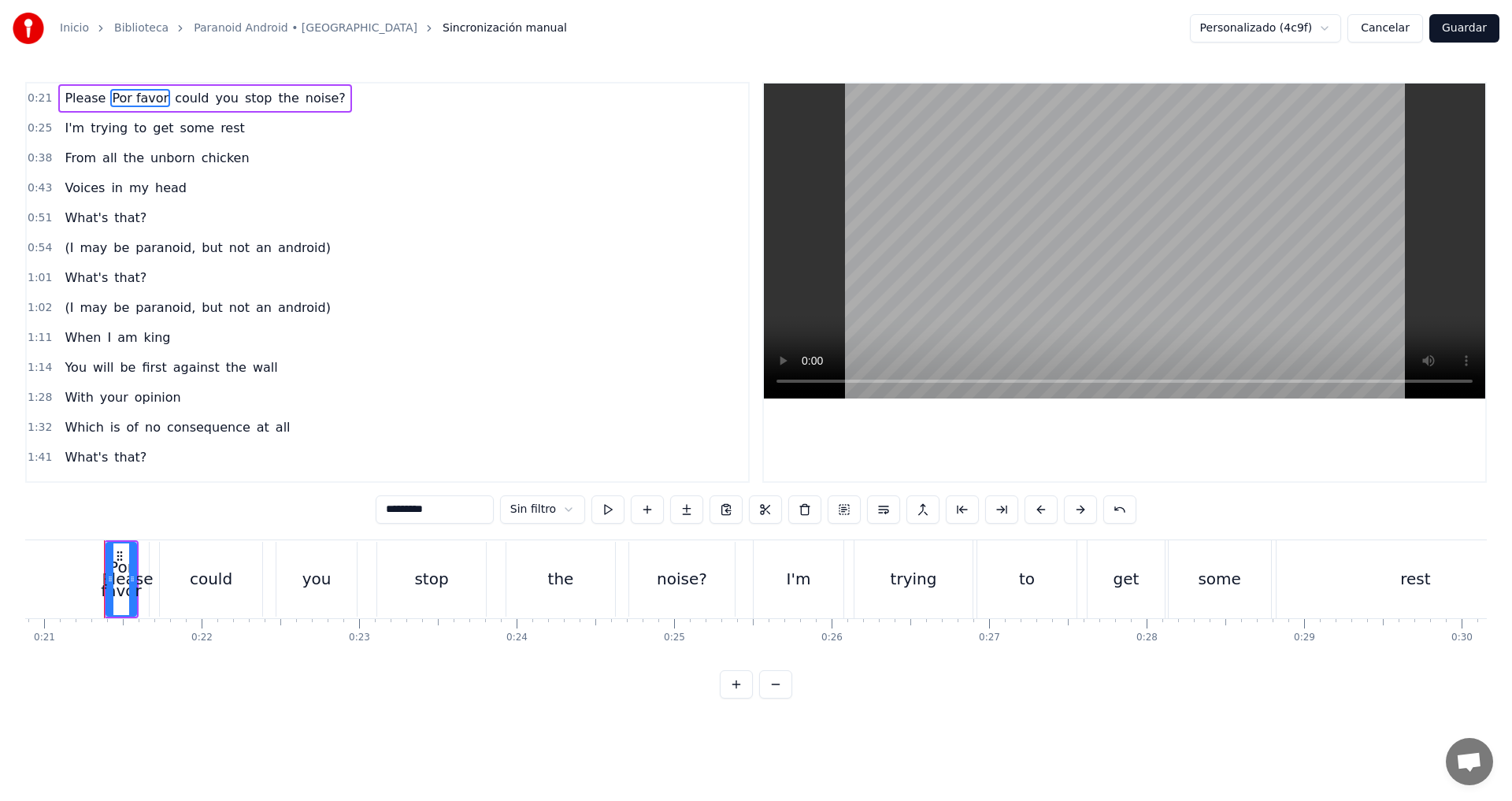
click at [87, 98] on span "Please" at bounding box center [85, 98] width 44 height 18
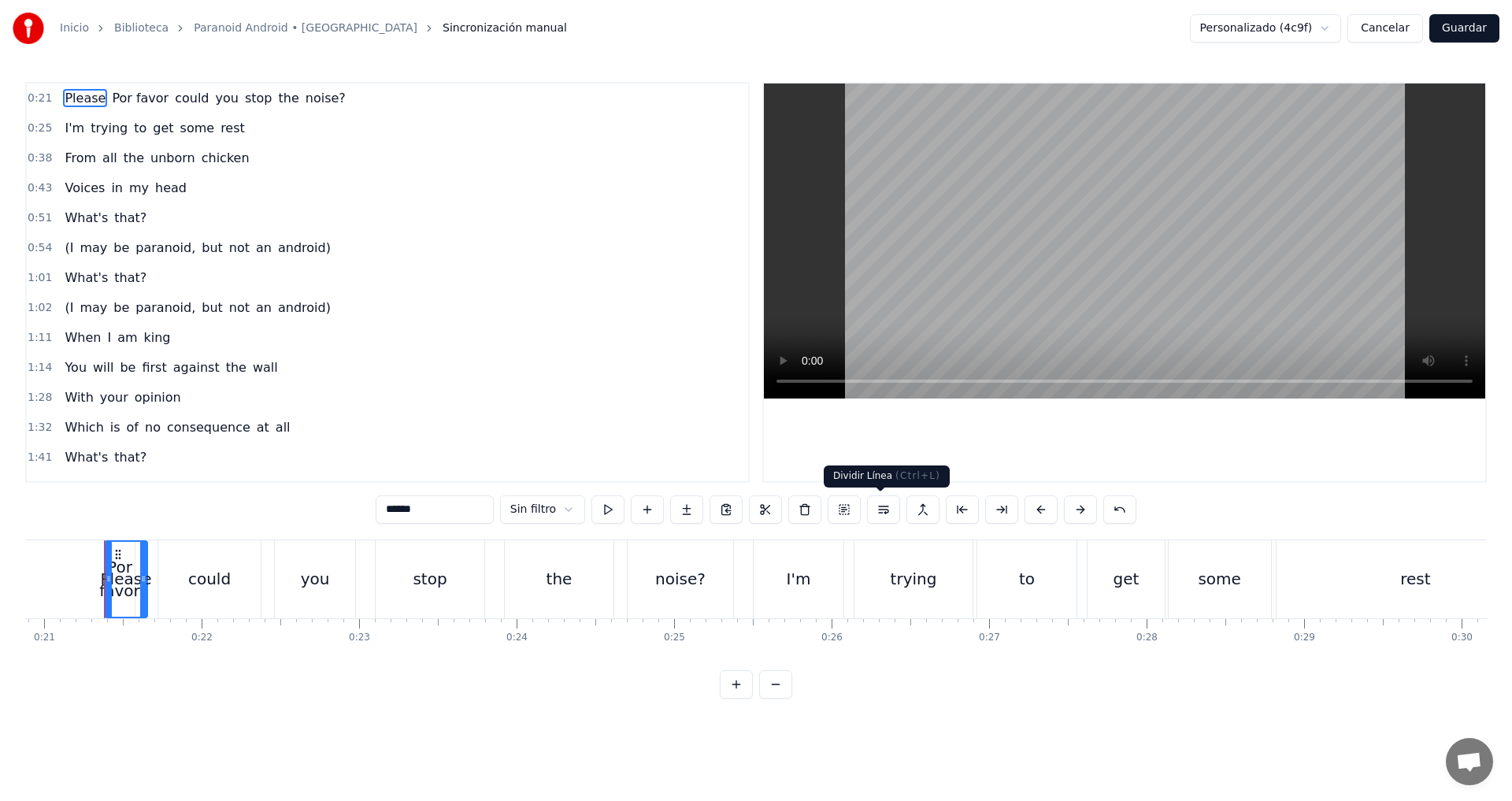
click at [883, 511] on button at bounding box center [884, 510] width 33 height 28
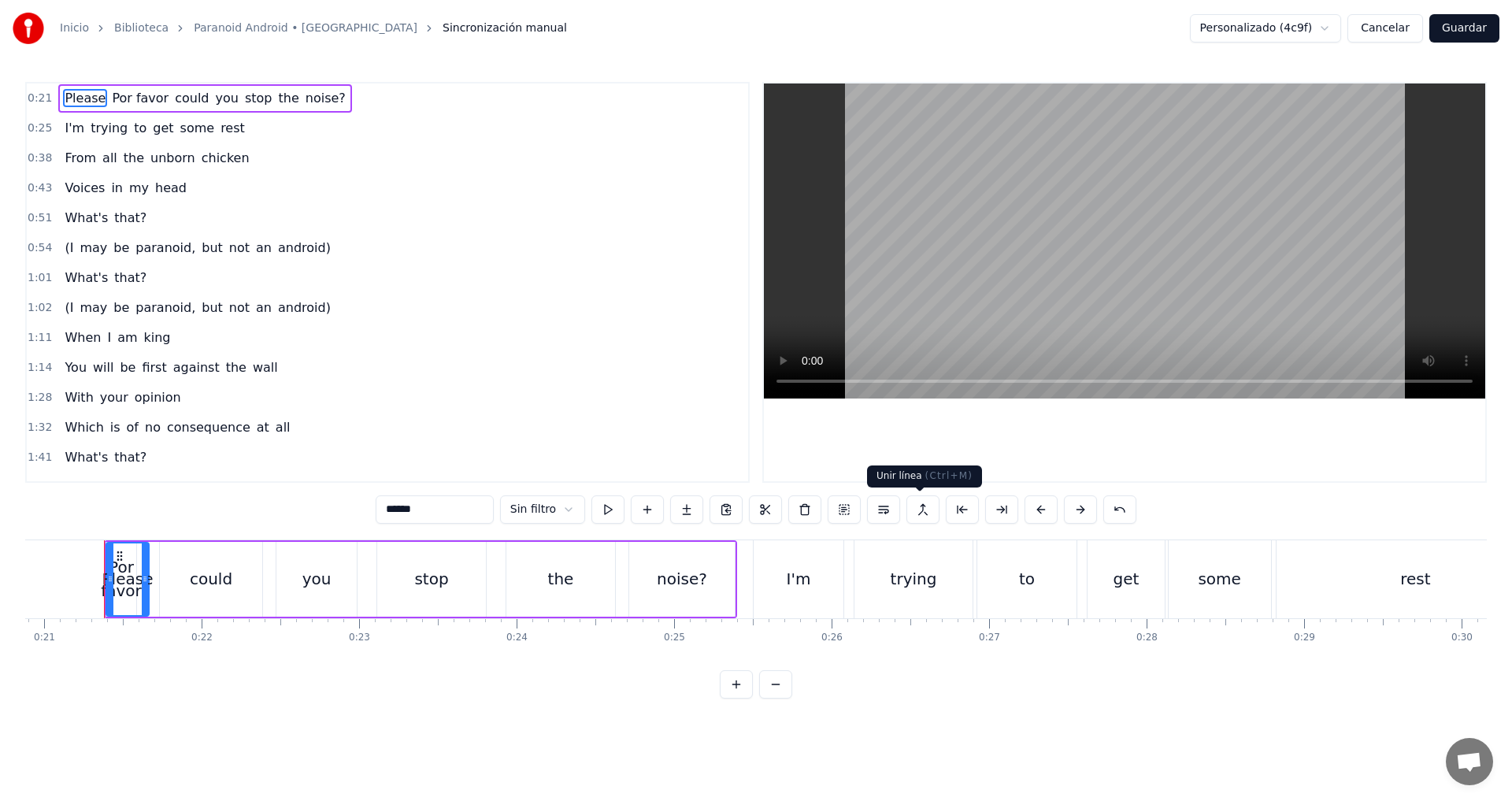
click at [919, 512] on button at bounding box center [923, 510] width 33 height 28
click at [840, 512] on button at bounding box center [844, 510] width 33 height 28
click at [133, 101] on span "Por favor" at bounding box center [140, 98] width 60 height 18
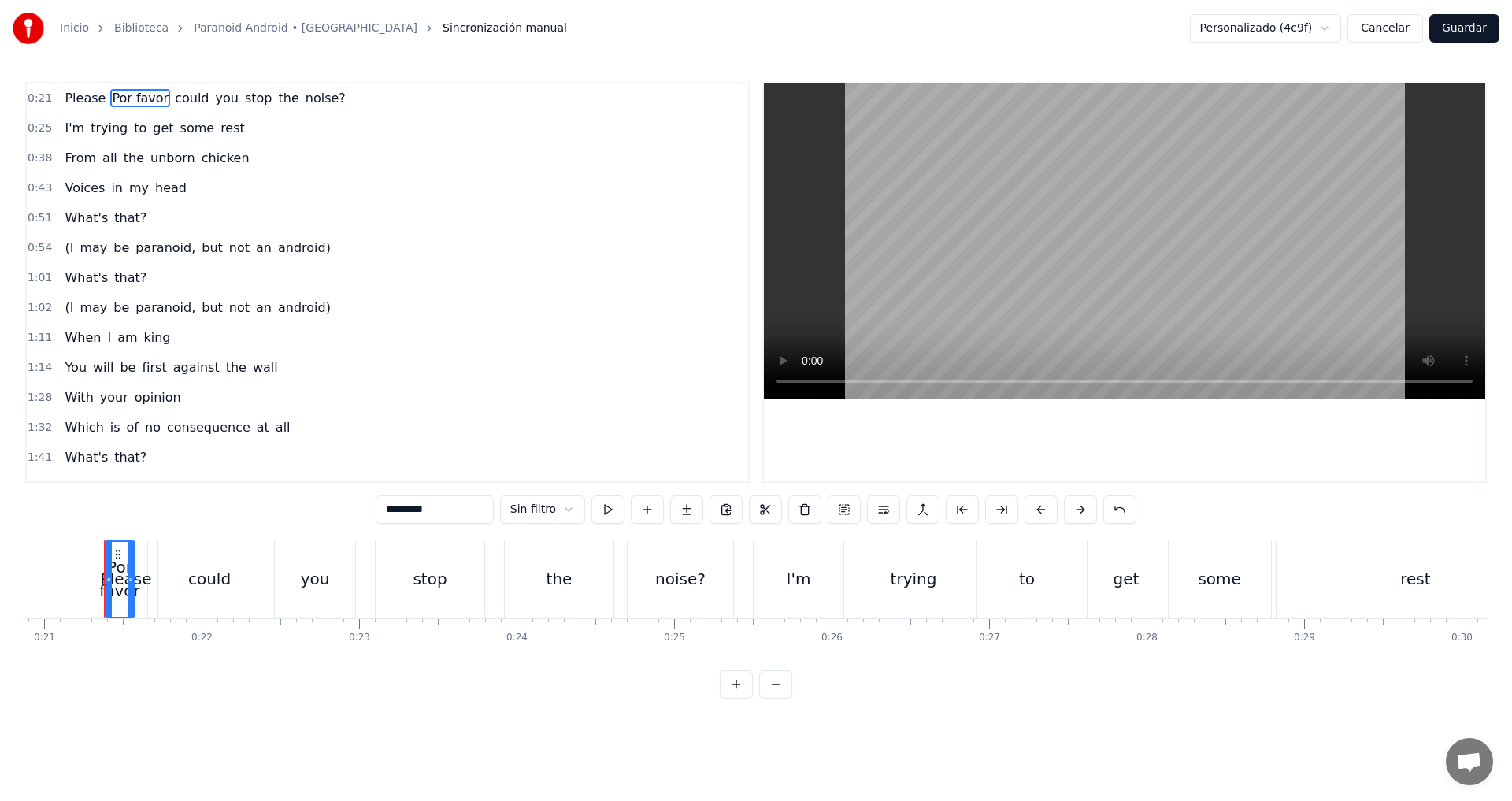
click at [122, 98] on span "Por favor" at bounding box center [140, 98] width 60 height 18
click at [122, 97] on span "Por favor" at bounding box center [140, 98] width 60 height 18
click at [389, 511] on input "*********" at bounding box center [434, 510] width 118 height 28
click at [451, 512] on input "**********" at bounding box center [434, 510] width 118 height 28
type input "**********"
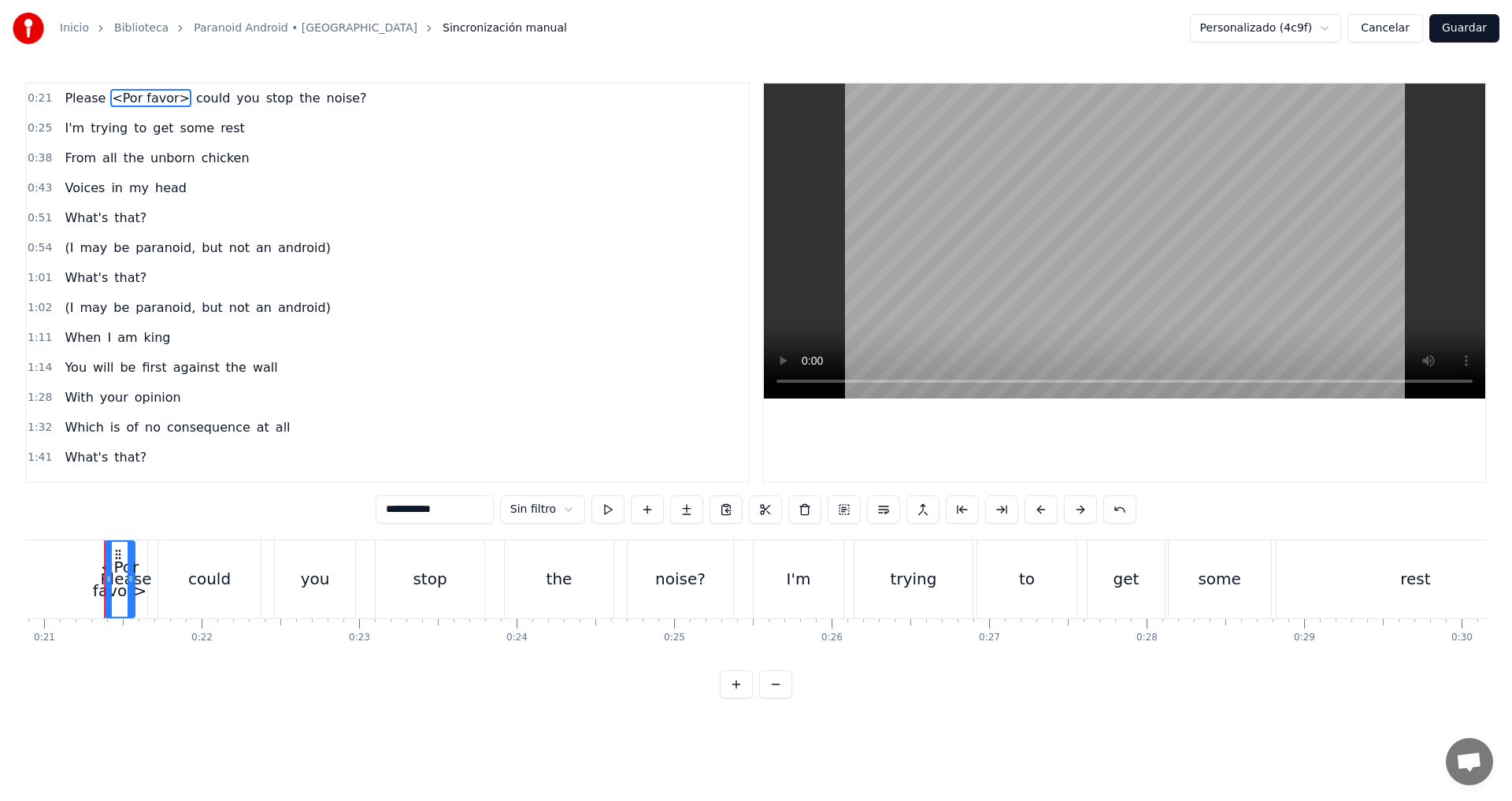
click at [447, 715] on html "Inicio Biblioteca Paranoid Android • Radiohead Sincronización manual Personaliz…" at bounding box center [756, 362] width 1512 height 724
click at [429, 354] on div "1:14 You will be first against the wall" at bounding box center [387, 368] width 722 height 30
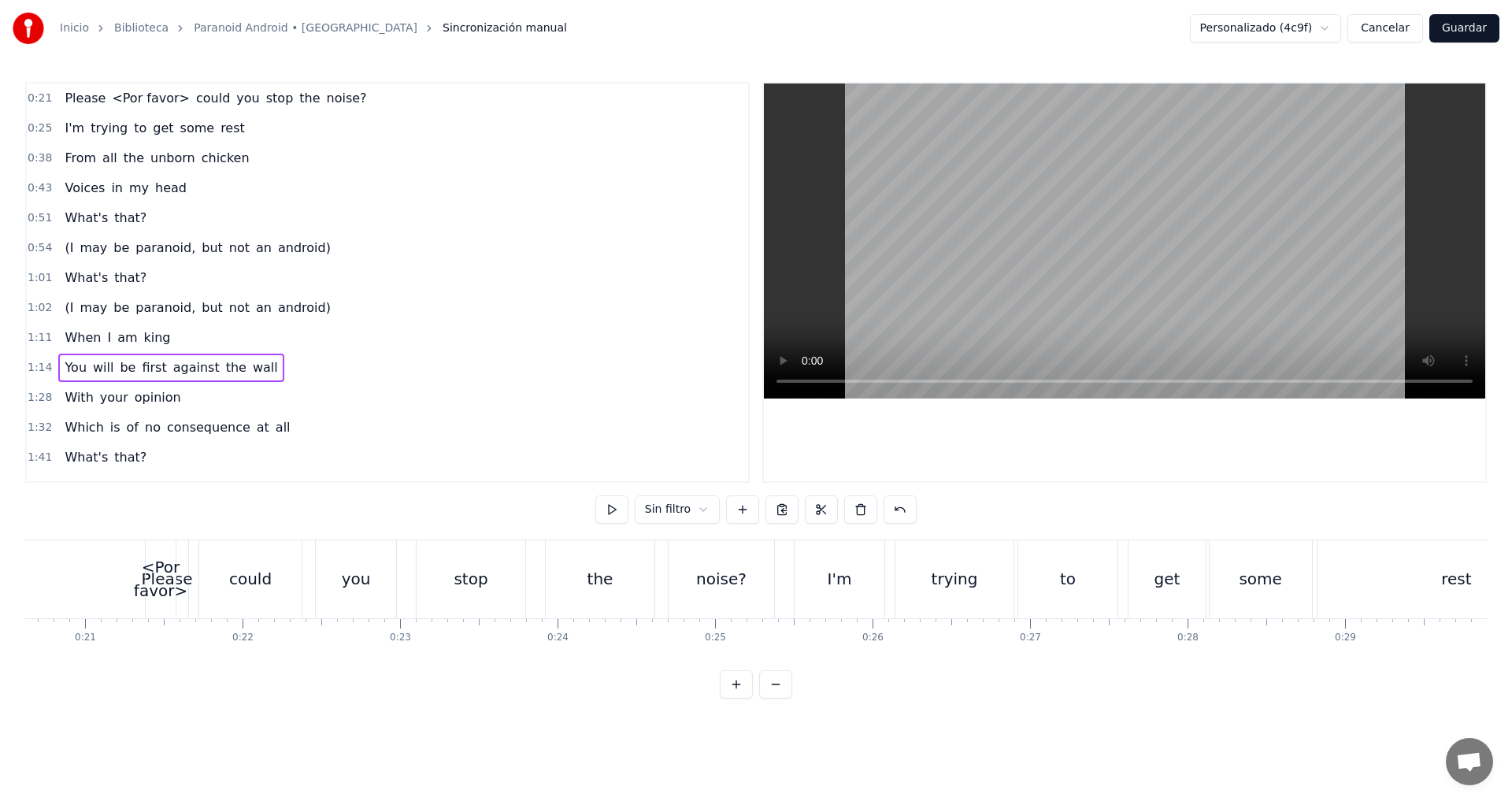
scroll to position [0, 2913]
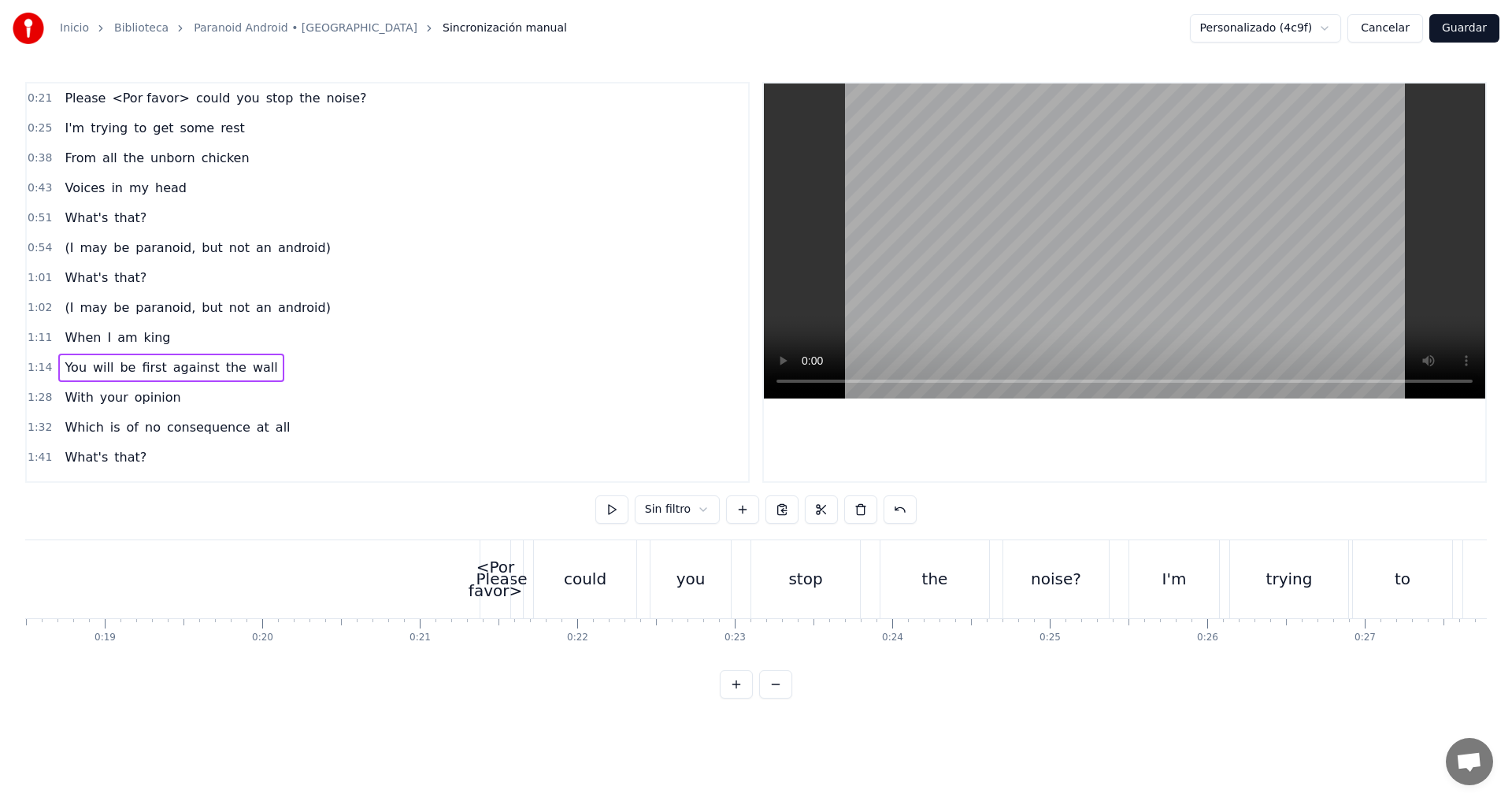
click at [500, 579] on div "<Por favor>" at bounding box center [496, 579] width 54 height 47
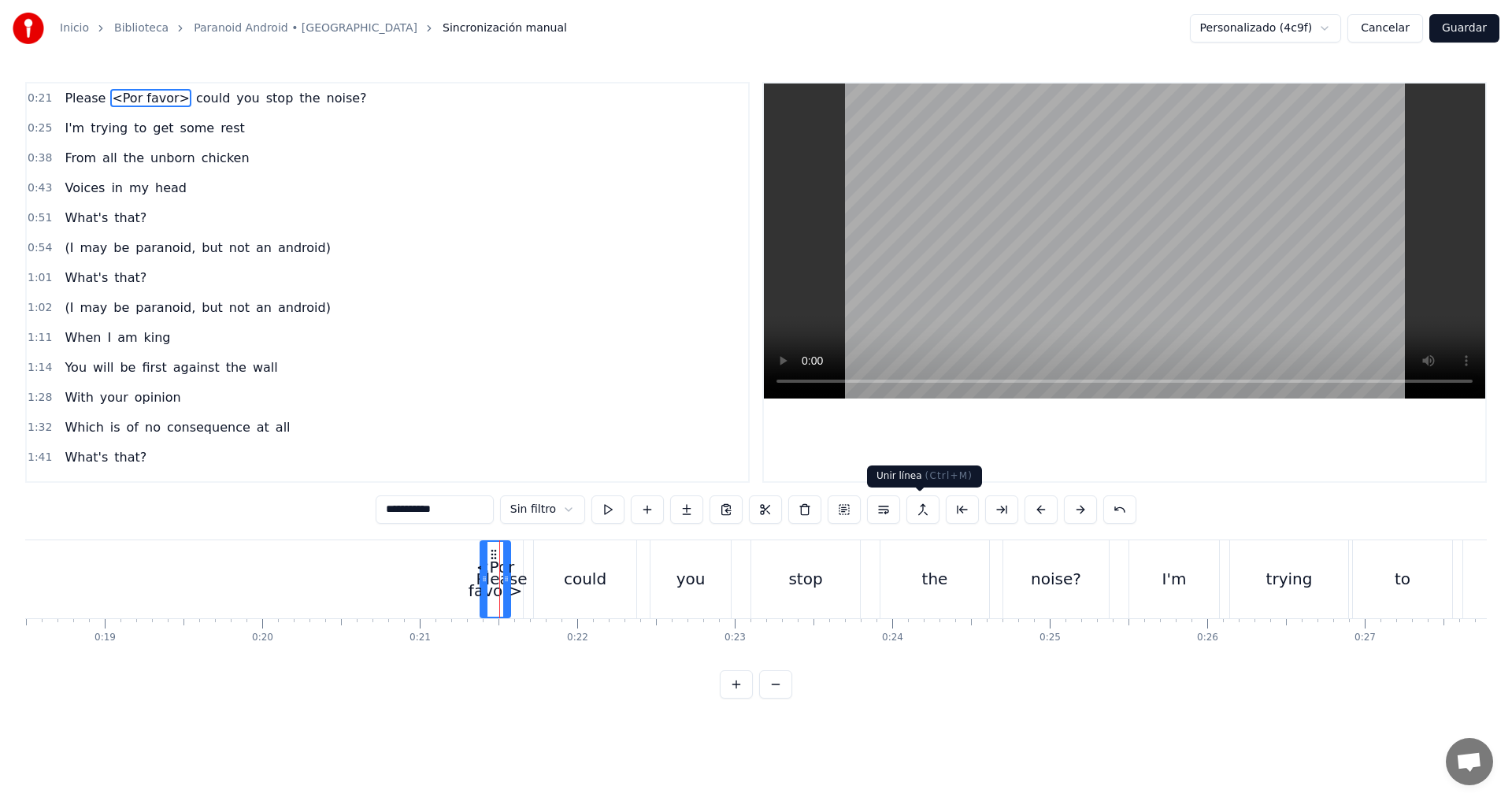
click at [918, 508] on button at bounding box center [923, 510] width 33 height 28
click at [879, 512] on button at bounding box center [884, 510] width 33 height 28
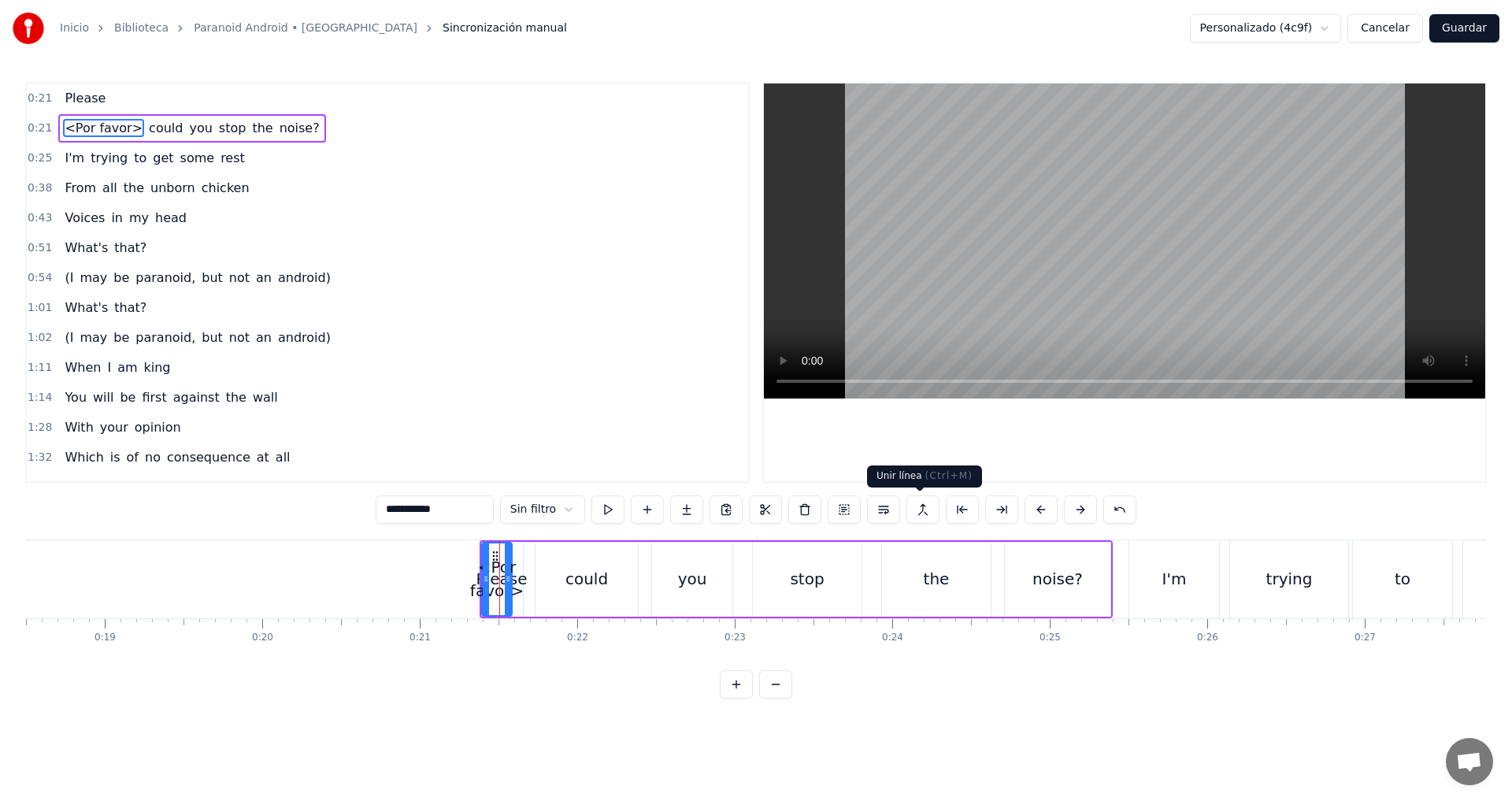
click at [922, 504] on button at bounding box center [923, 510] width 33 height 28
click at [922, 504] on button at bounding box center [923, 510] width 33 height 28
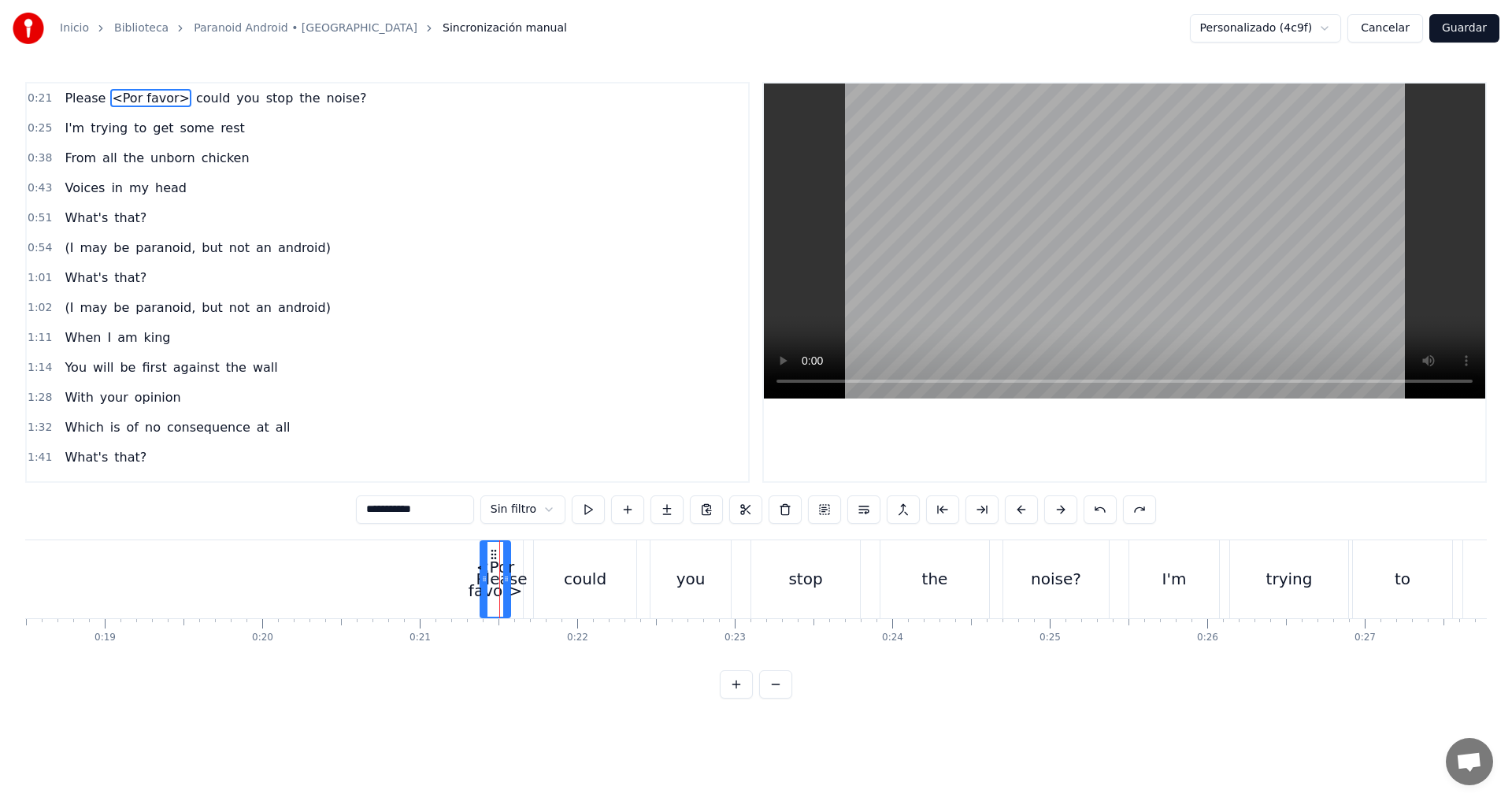
click at [151, 98] on span "<Por favor>" at bounding box center [150, 98] width 81 height 18
click at [784, 510] on button at bounding box center [785, 510] width 33 height 28
click at [288, 96] on div "0:21 Please could you stop the noise?" at bounding box center [387, 99] width 722 height 30
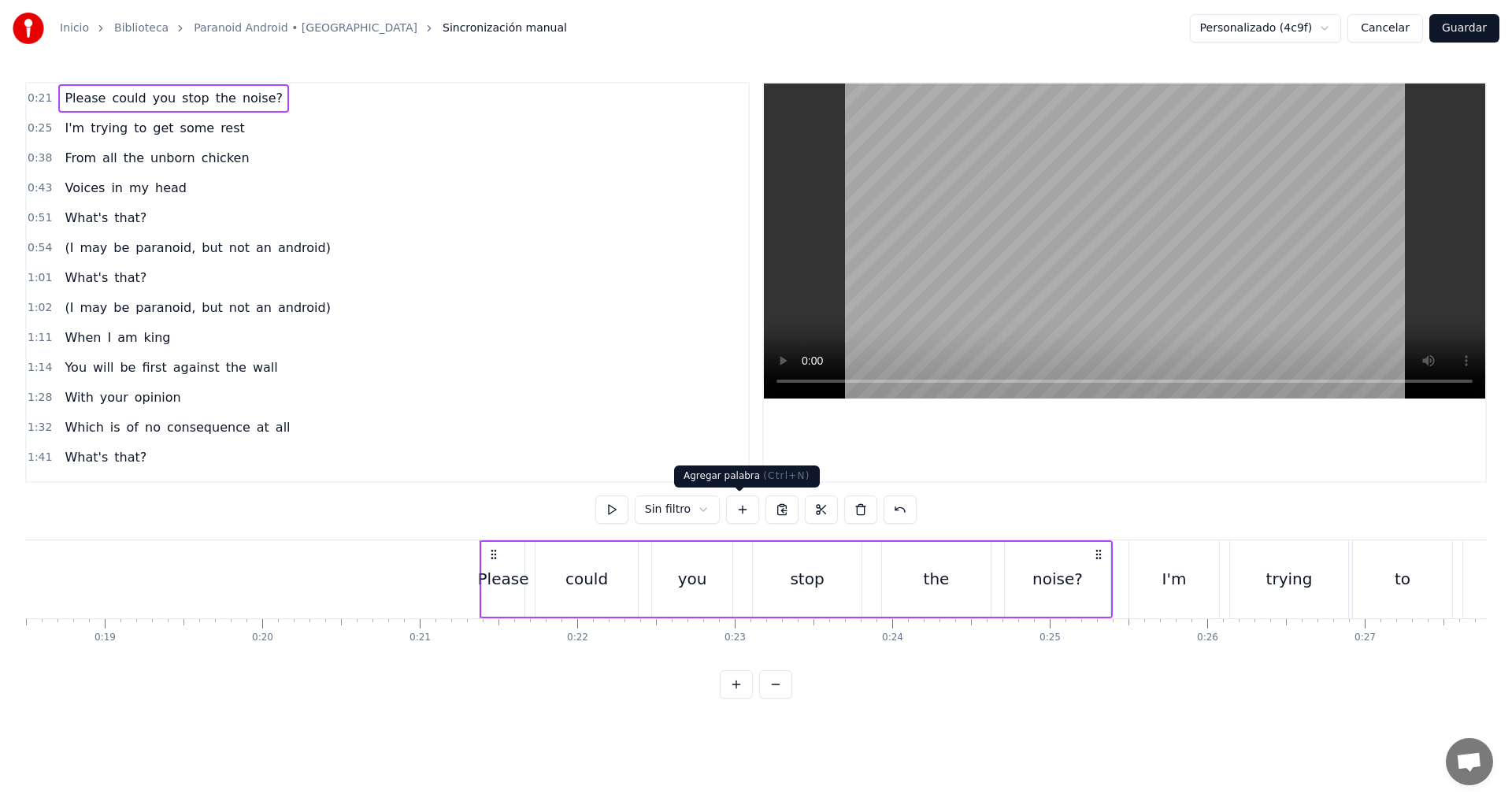
click at [741, 515] on button at bounding box center [743, 510] width 33 height 28
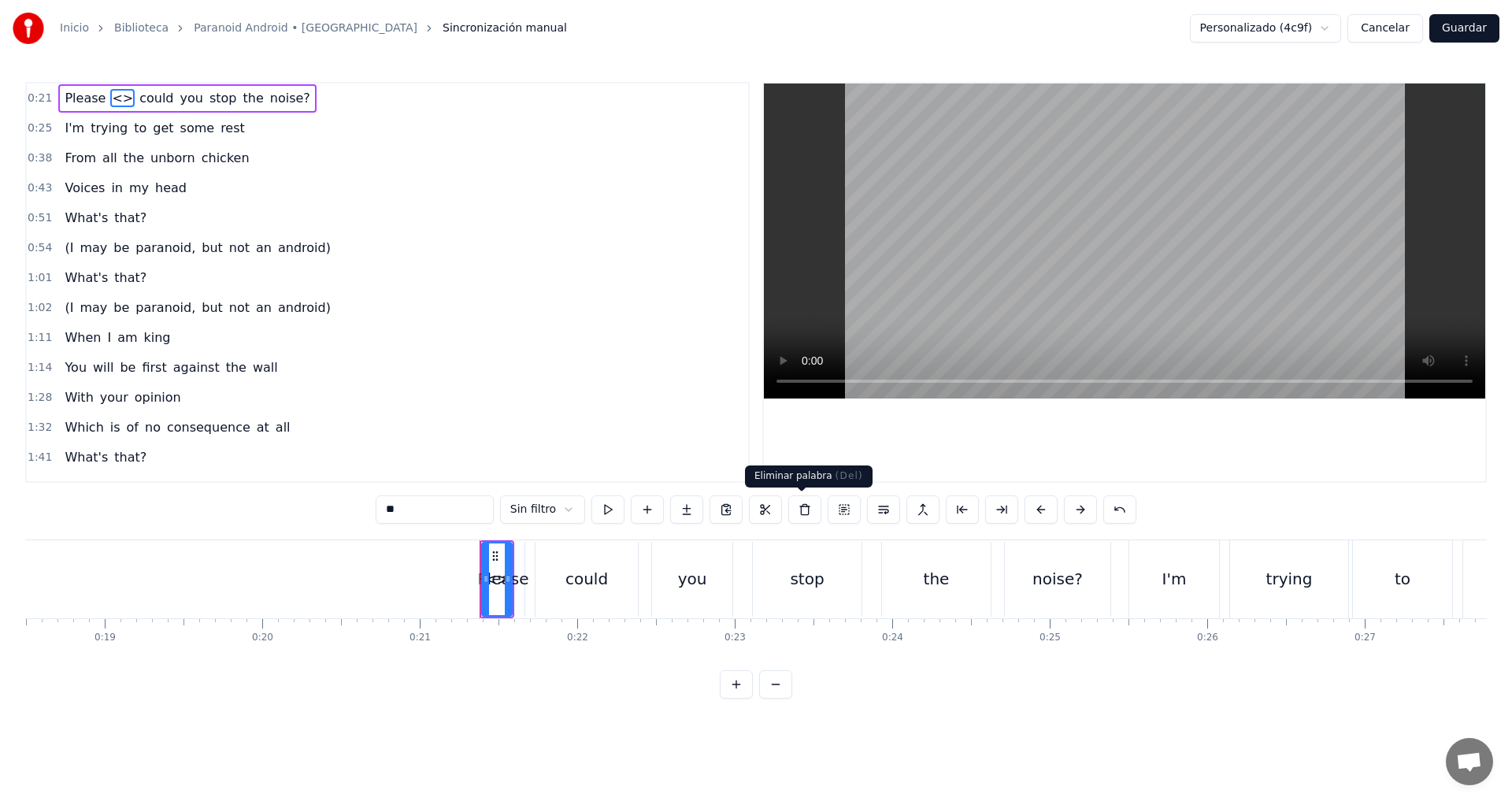
click at [790, 510] on button at bounding box center [805, 510] width 33 height 28
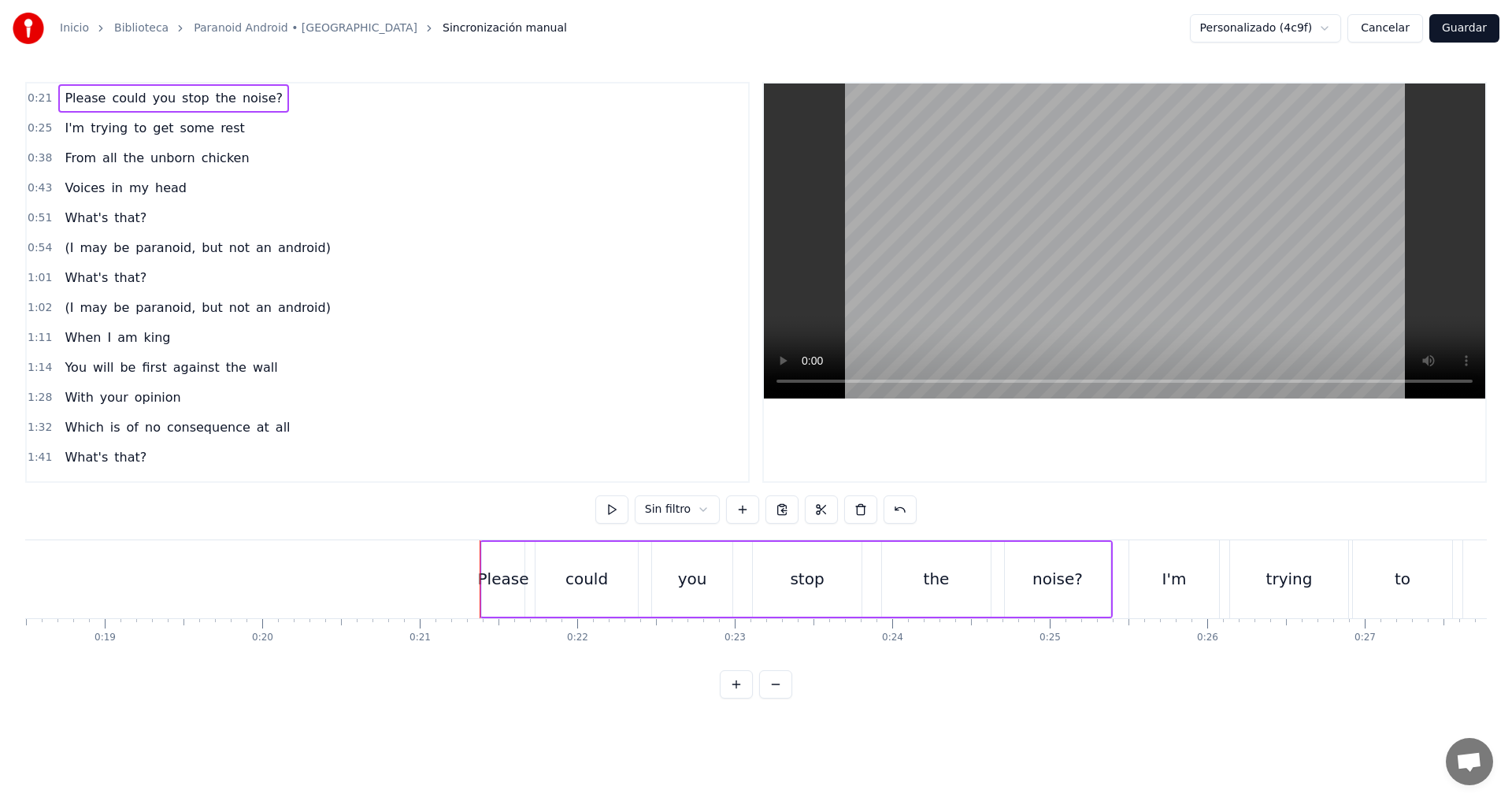
click at [275, 101] on div "0:21 Please could you stop the noise?" at bounding box center [387, 99] width 722 height 30
click at [285, 101] on div "0:21 Please could you stop the noise?" at bounding box center [387, 99] width 722 height 30
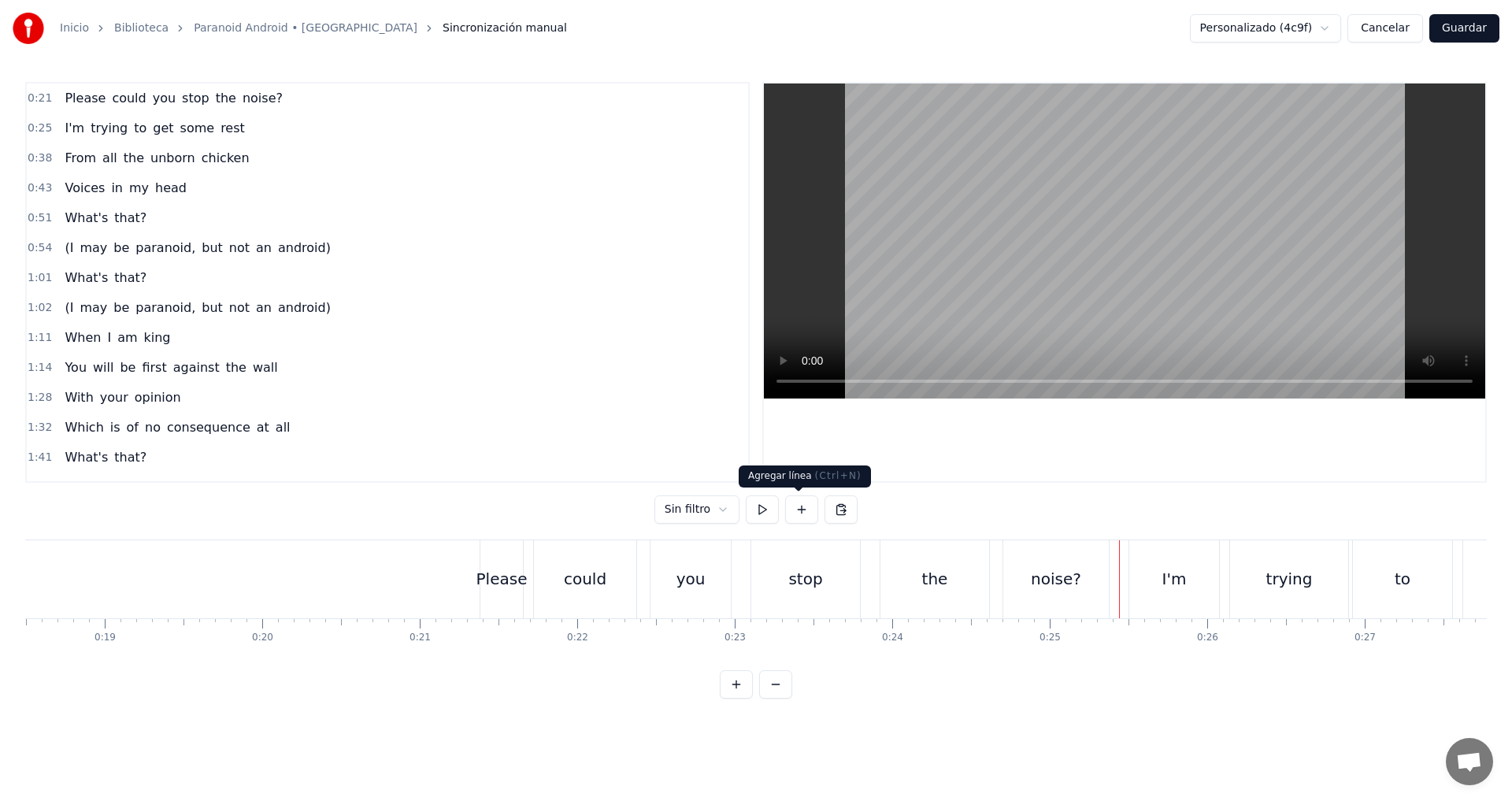
click at [800, 511] on button at bounding box center [801, 510] width 33 height 28
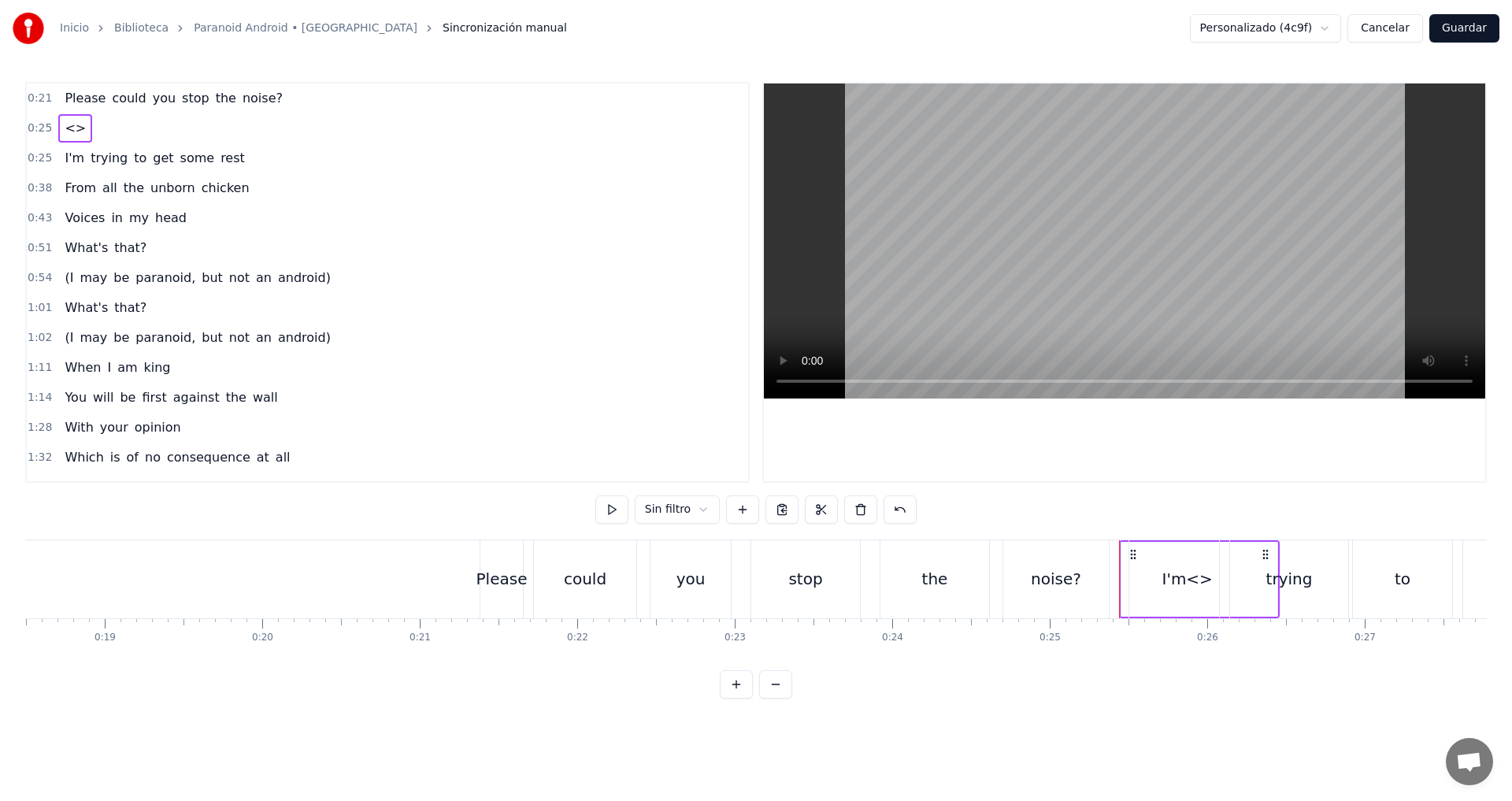
click at [74, 129] on span "<>" at bounding box center [75, 127] width 25 height 18
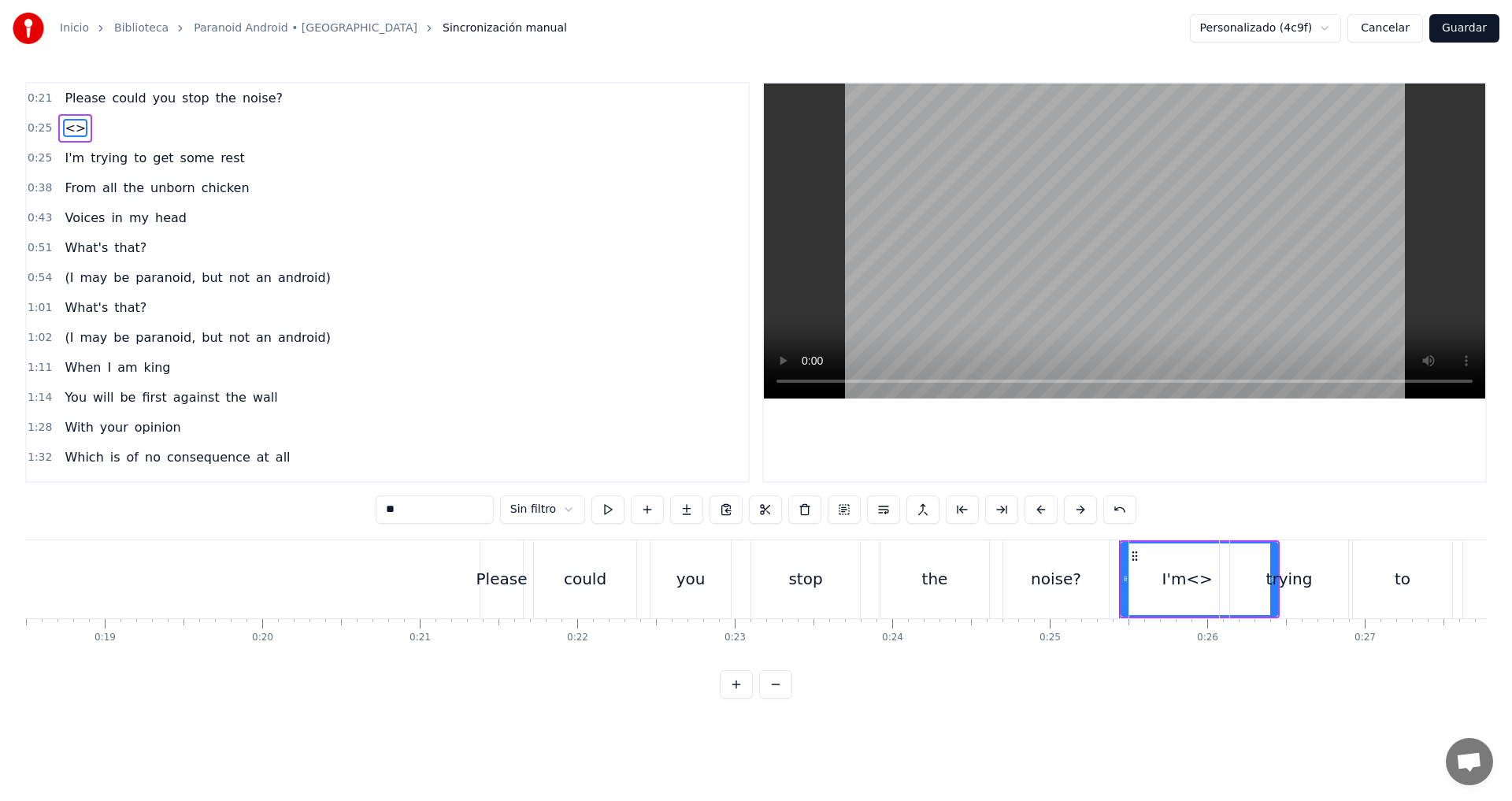
click at [74, 129] on span "<>" at bounding box center [75, 127] width 25 height 18
drag, startPoint x: 417, startPoint y: 510, endPoint x: 359, endPoint y: 507, distance: 58.1
click at [359, 507] on div "0:21 Please could you stop the noise? 0:25 <> 0:25 I'm trying to get some rest …" at bounding box center [756, 391] width 1461 height 617
type input "*"
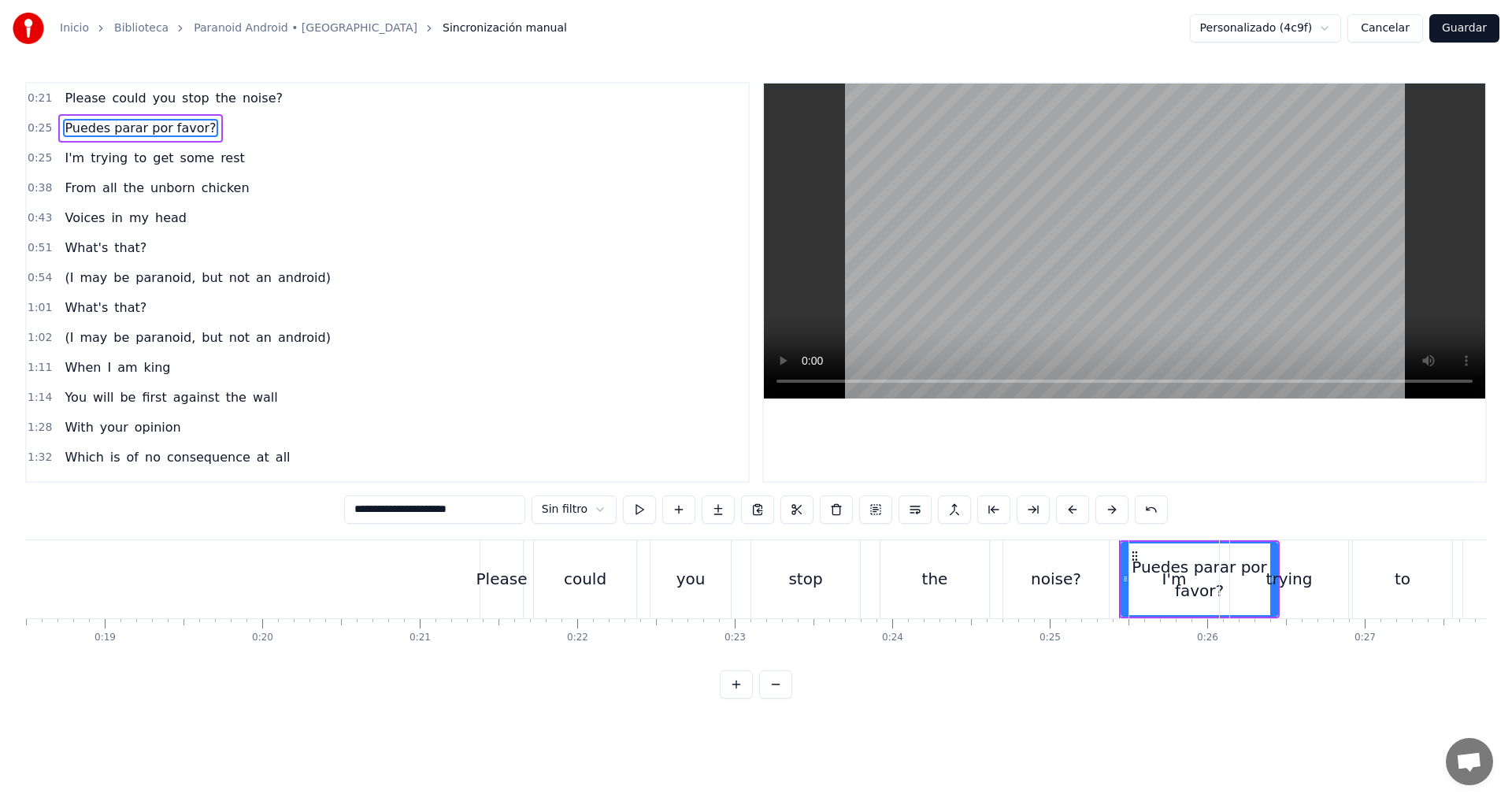
click at [357, 509] on input "**********" at bounding box center [434, 510] width 181 height 28
type input "**********"
click at [39, 127] on span "0:25" at bounding box center [40, 128] width 25 height 16
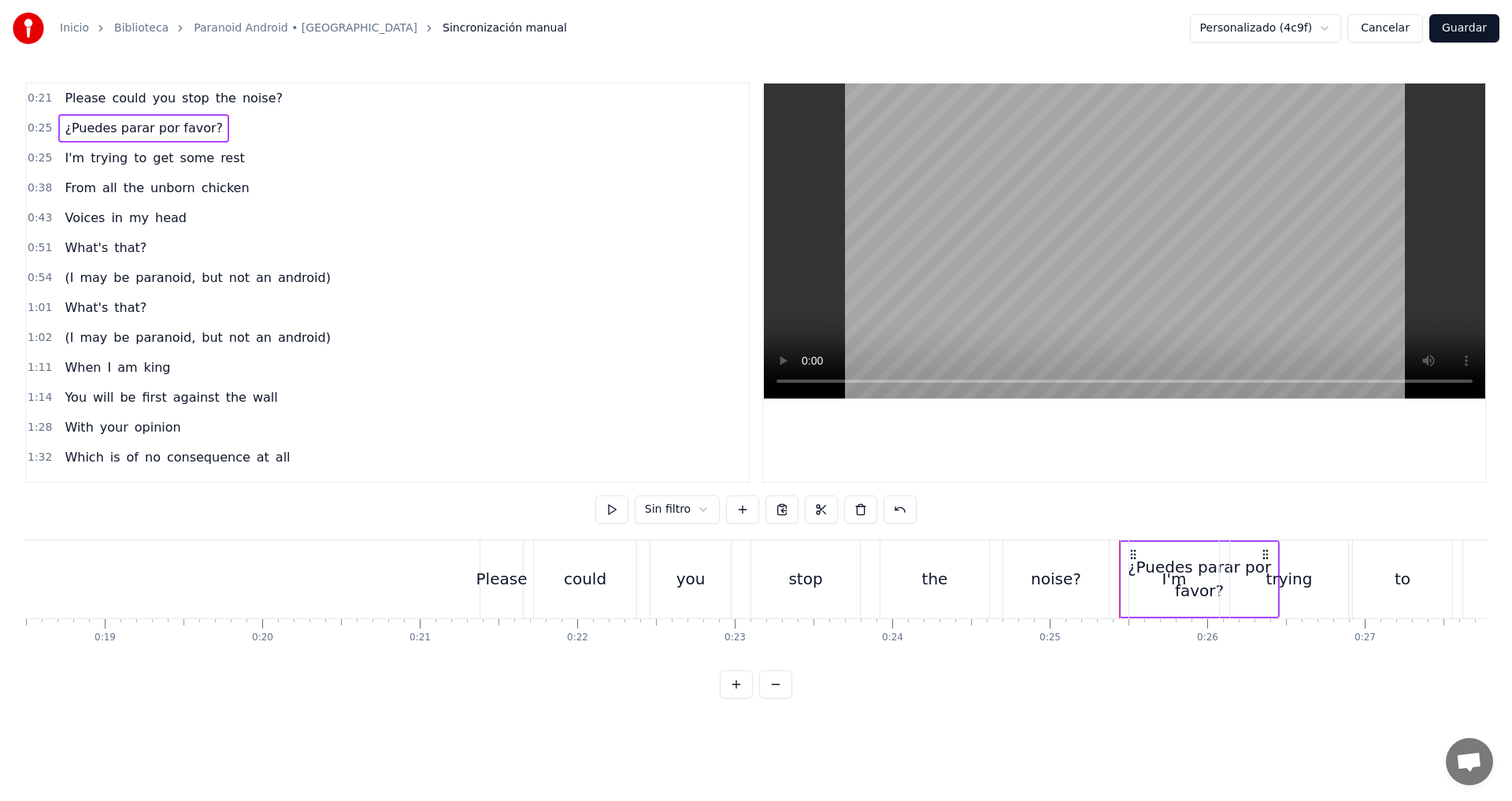
click at [39, 127] on span "0:25" at bounding box center [40, 128] width 25 height 16
click at [110, 127] on span "¿Puedes parar por favor?" at bounding box center [144, 127] width 161 height 18
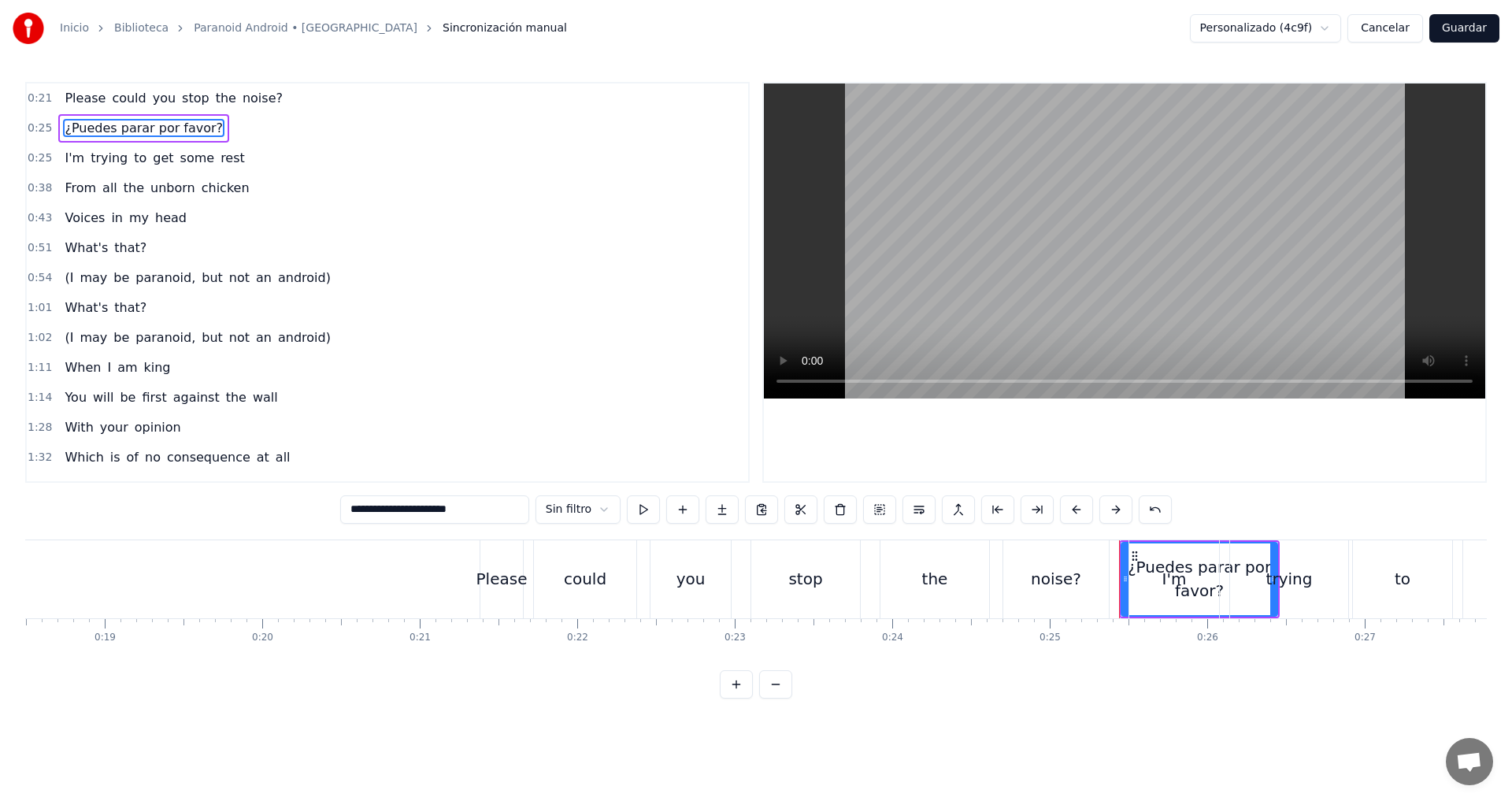
click at [121, 95] on span "could" at bounding box center [128, 98] width 37 height 18
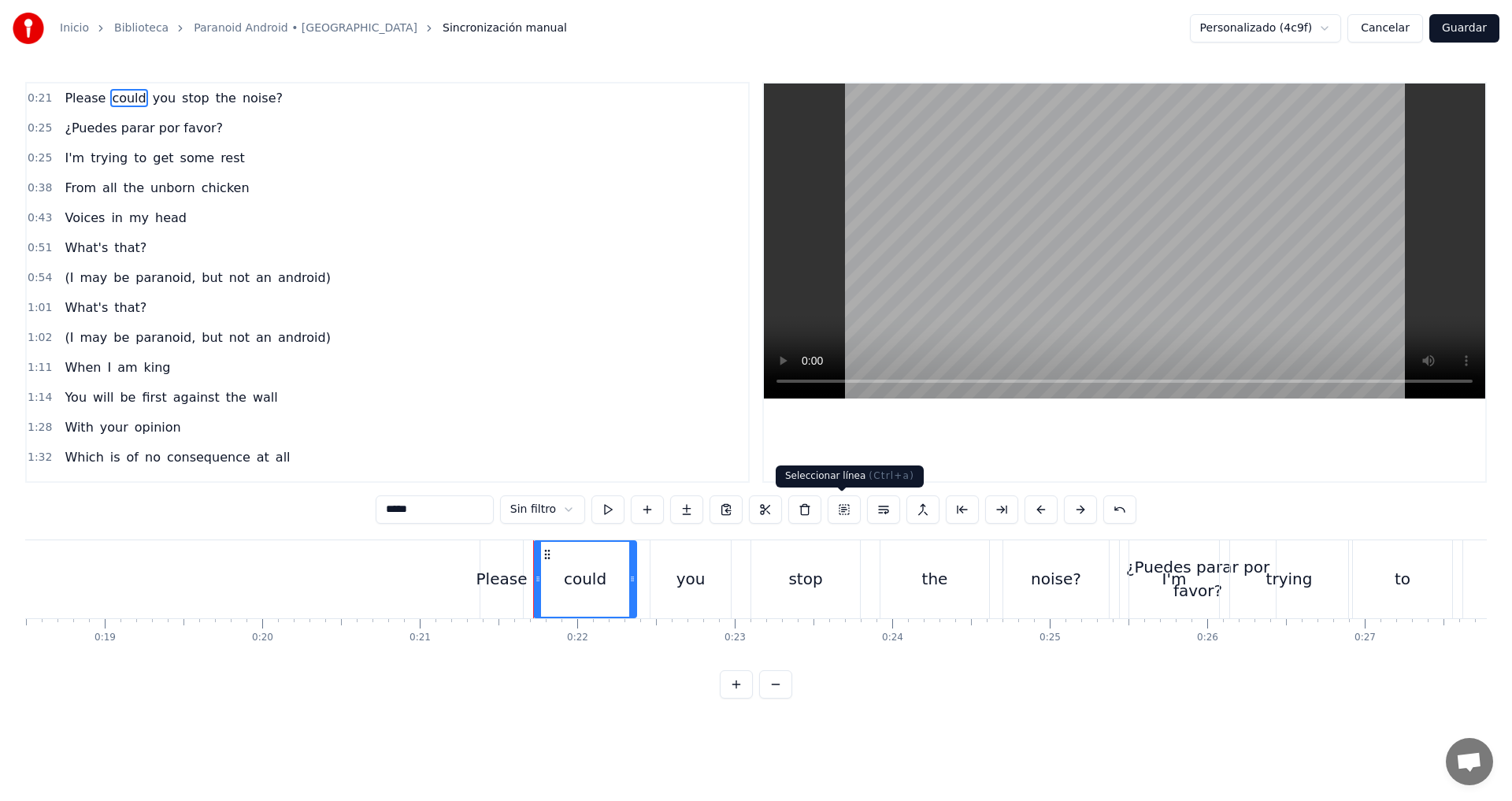
click at [846, 510] on button at bounding box center [844, 510] width 33 height 28
click at [81, 100] on span "Please" at bounding box center [85, 98] width 44 height 18
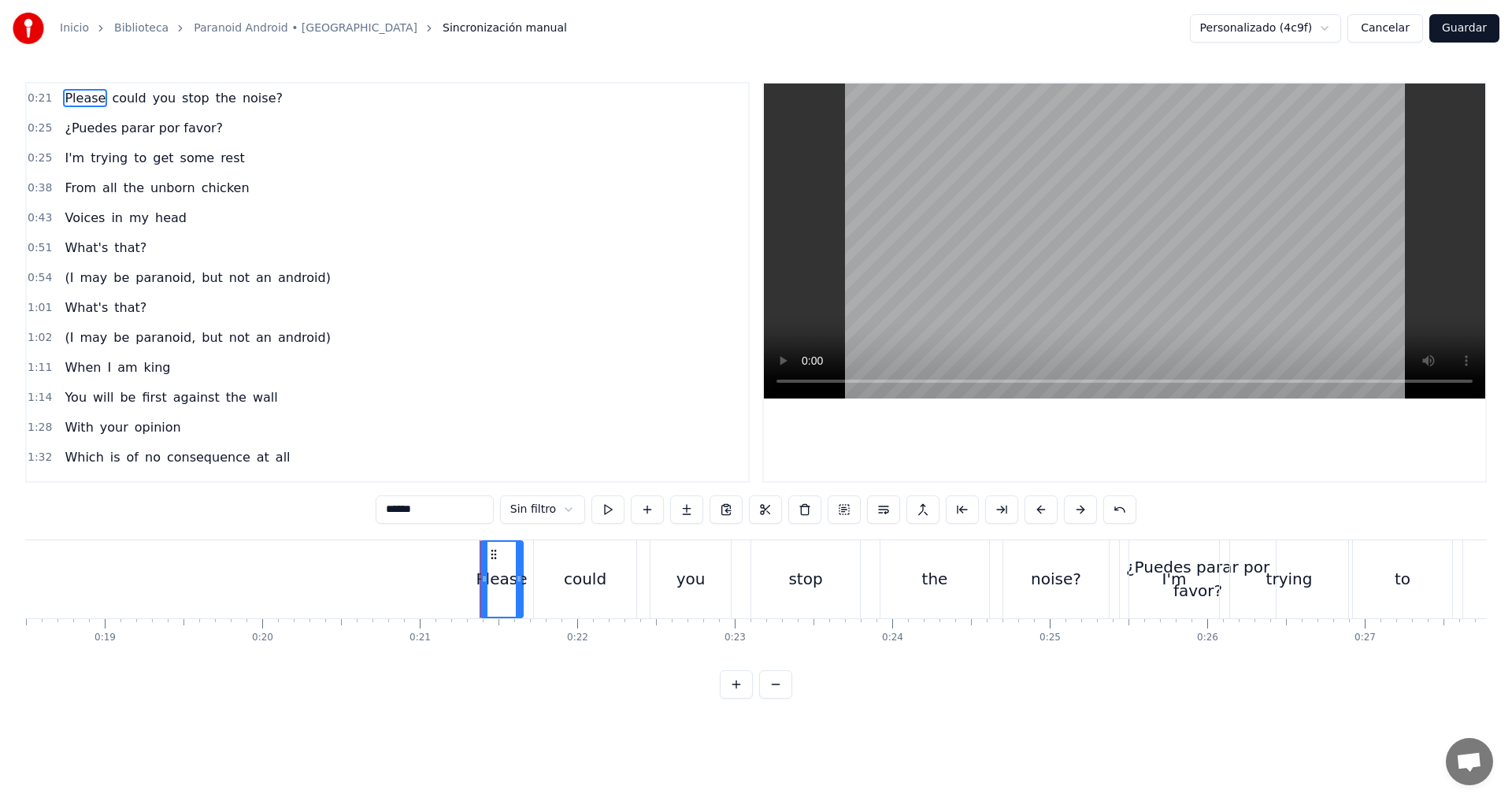
drag, startPoint x: 1175, startPoint y: 584, endPoint x: 1188, endPoint y: 609, distance: 28.2
click at [1188, 609] on div "I'm" at bounding box center [1175, 580] width 90 height 78
type input "***"
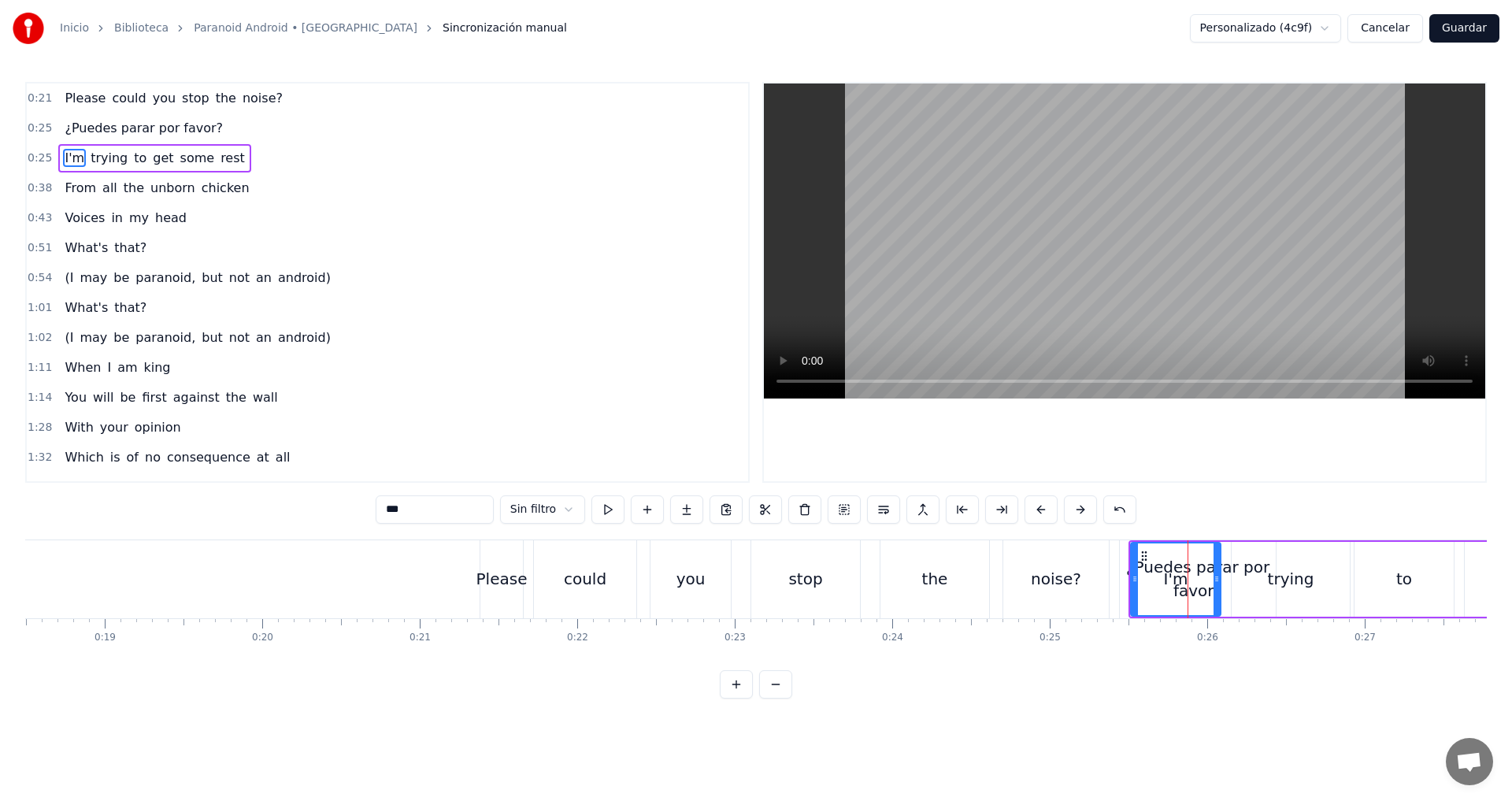
click at [1162, 558] on div "I'm" at bounding box center [1176, 580] width 89 height 72
drag, startPoint x: 1173, startPoint y: 566, endPoint x: 1122, endPoint y: 577, distance: 52.2
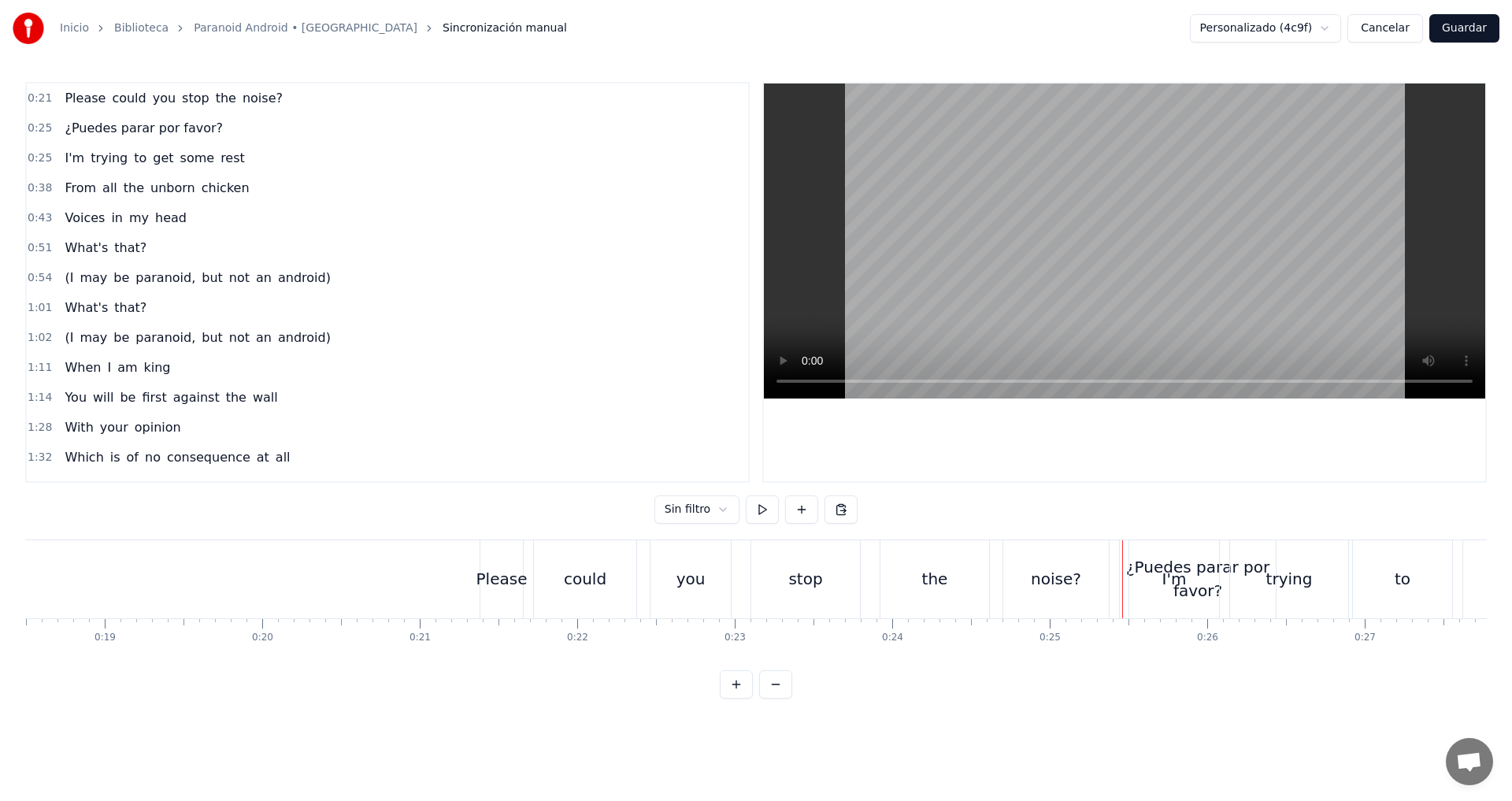
click at [1152, 555] on div "I'm" at bounding box center [1175, 580] width 90 height 78
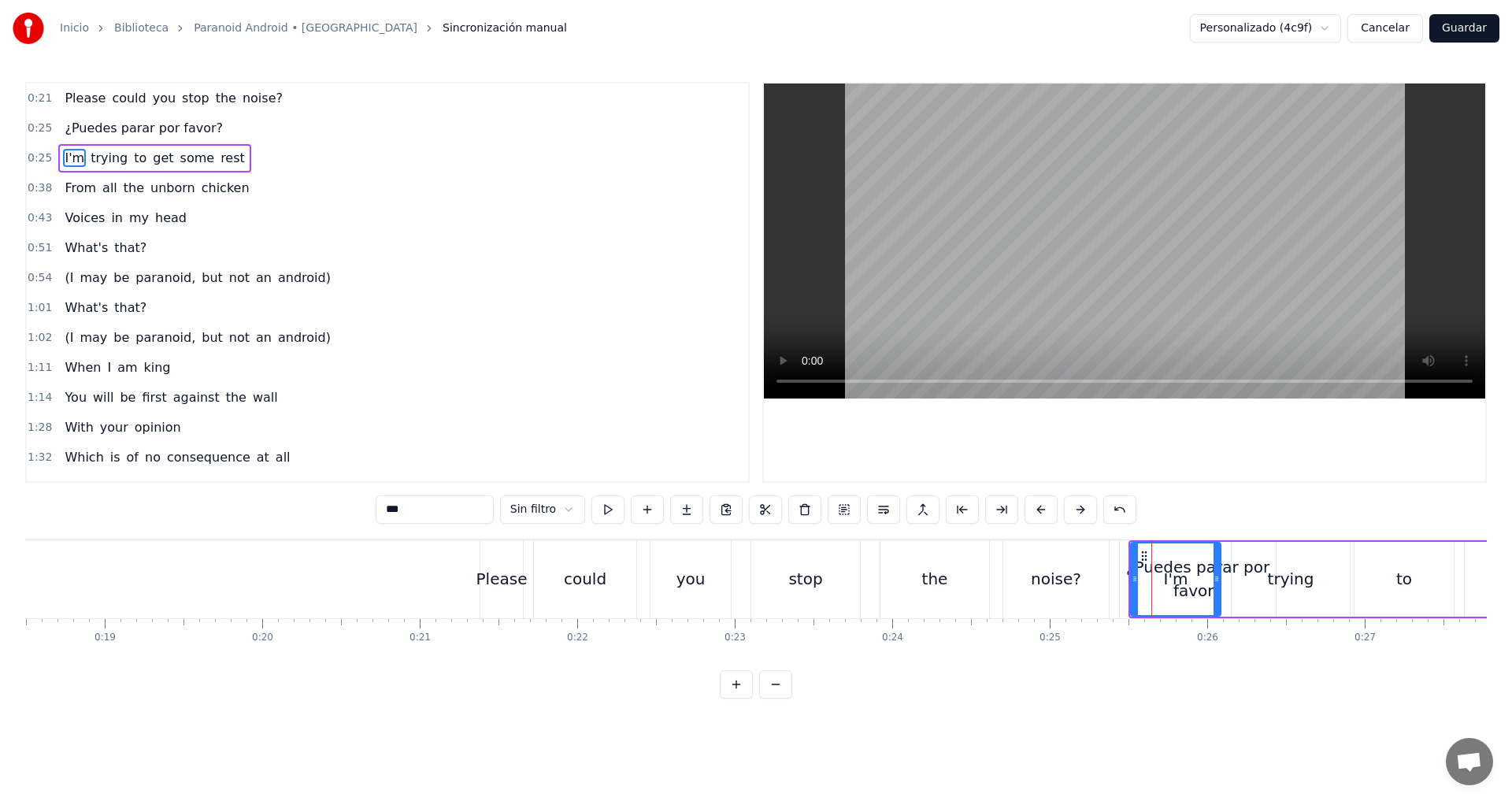
drag, startPoint x: 1178, startPoint y: 599, endPoint x: 516, endPoint y: 632, distance: 662.8
click at [516, 632] on div "Please could you stop the noise? ¿Puedes parar por favor? I'm trying to get som…" at bounding box center [756, 599] width 1461 height 118
click at [1170, 557] on div "I'm" at bounding box center [1176, 580] width 89 height 72
click at [1153, 557] on div "I'm" at bounding box center [1176, 580] width 89 height 72
click at [1141, 561] on icon at bounding box center [1144, 556] width 13 height 13
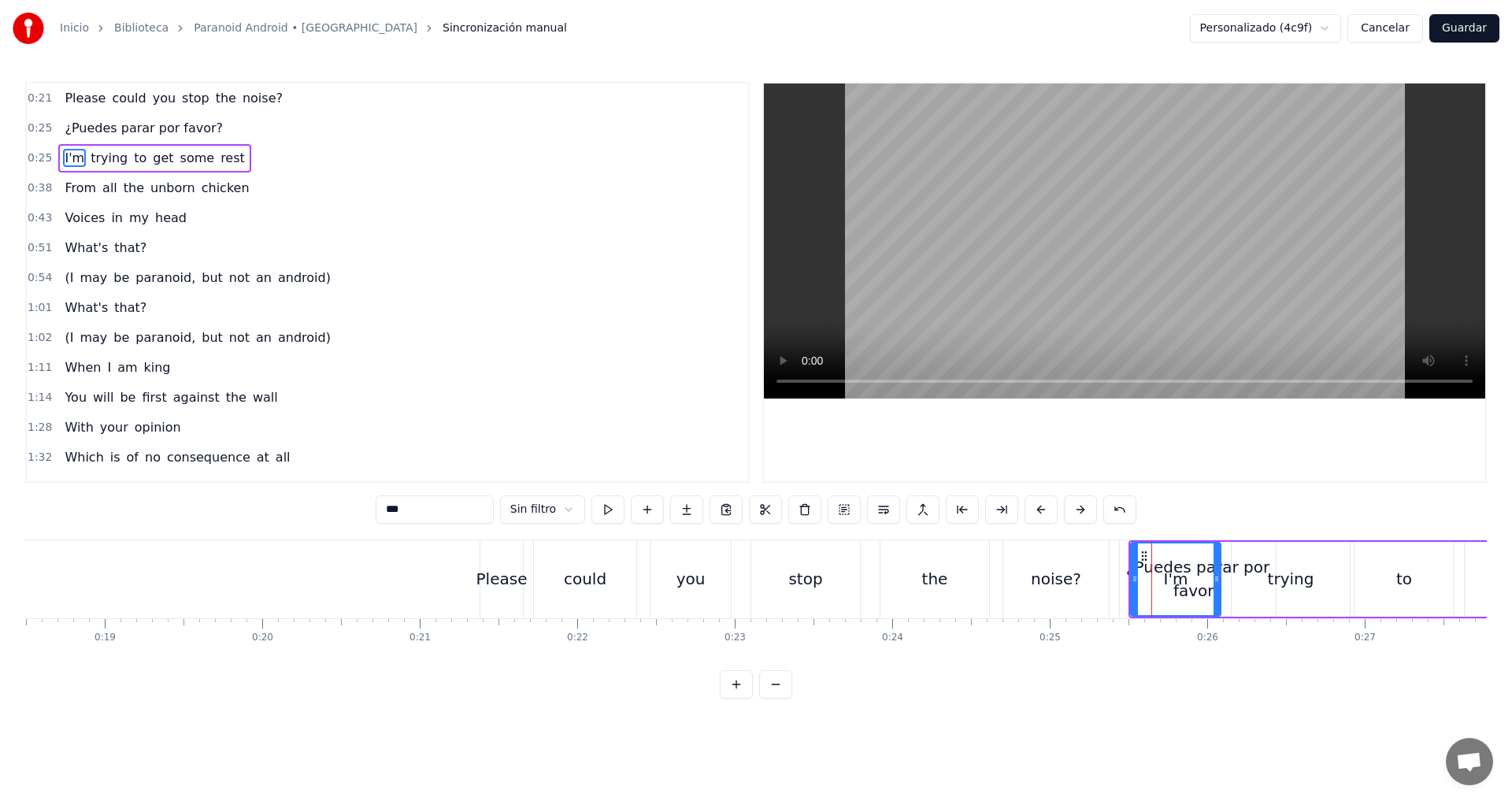
click at [1145, 556] on circle at bounding box center [1145, 555] width 1 height 1
click at [69, 93] on span "Please" at bounding box center [85, 98] width 44 height 18
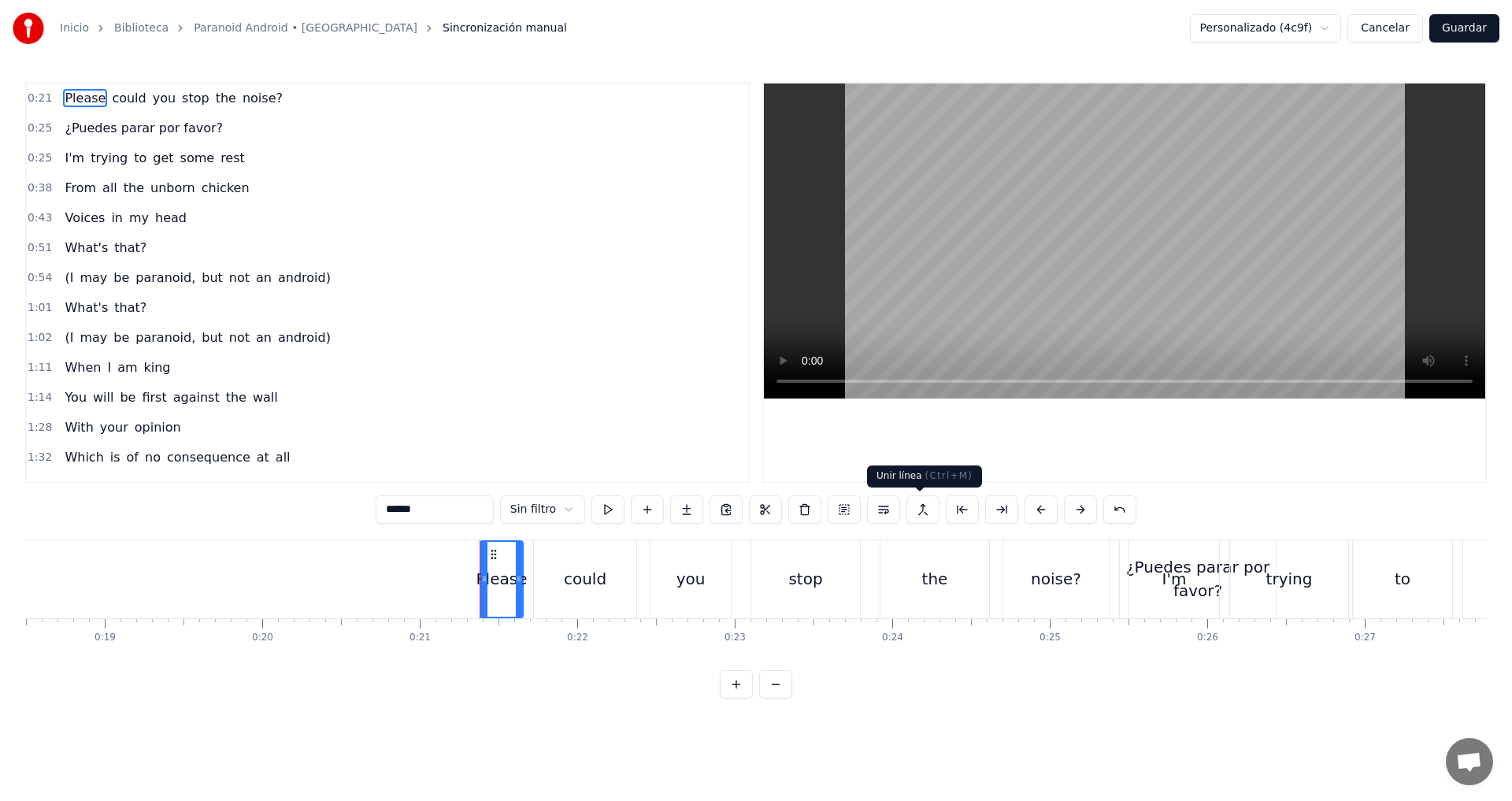
click at [919, 511] on button at bounding box center [923, 510] width 33 height 28
click at [153, 96] on span "you" at bounding box center [164, 98] width 26 height 18
click at [933, 506] on button at bounding box center [923, 510] width 33 height 28
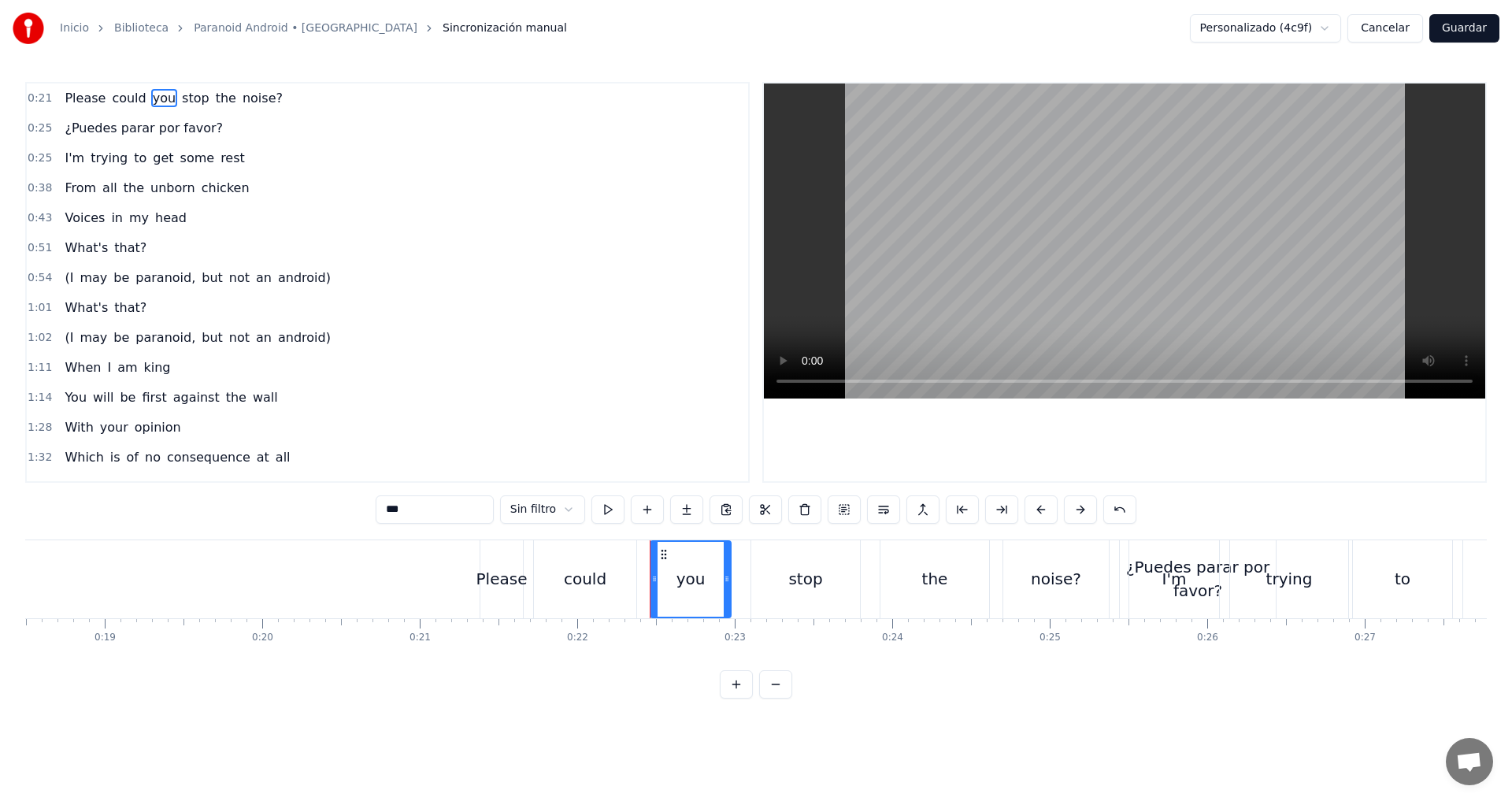
click at [1122, 560] on div "¿Puedes parar por favor?" at bounding box center [1197, 579] width 156 height 47
type input "**********"
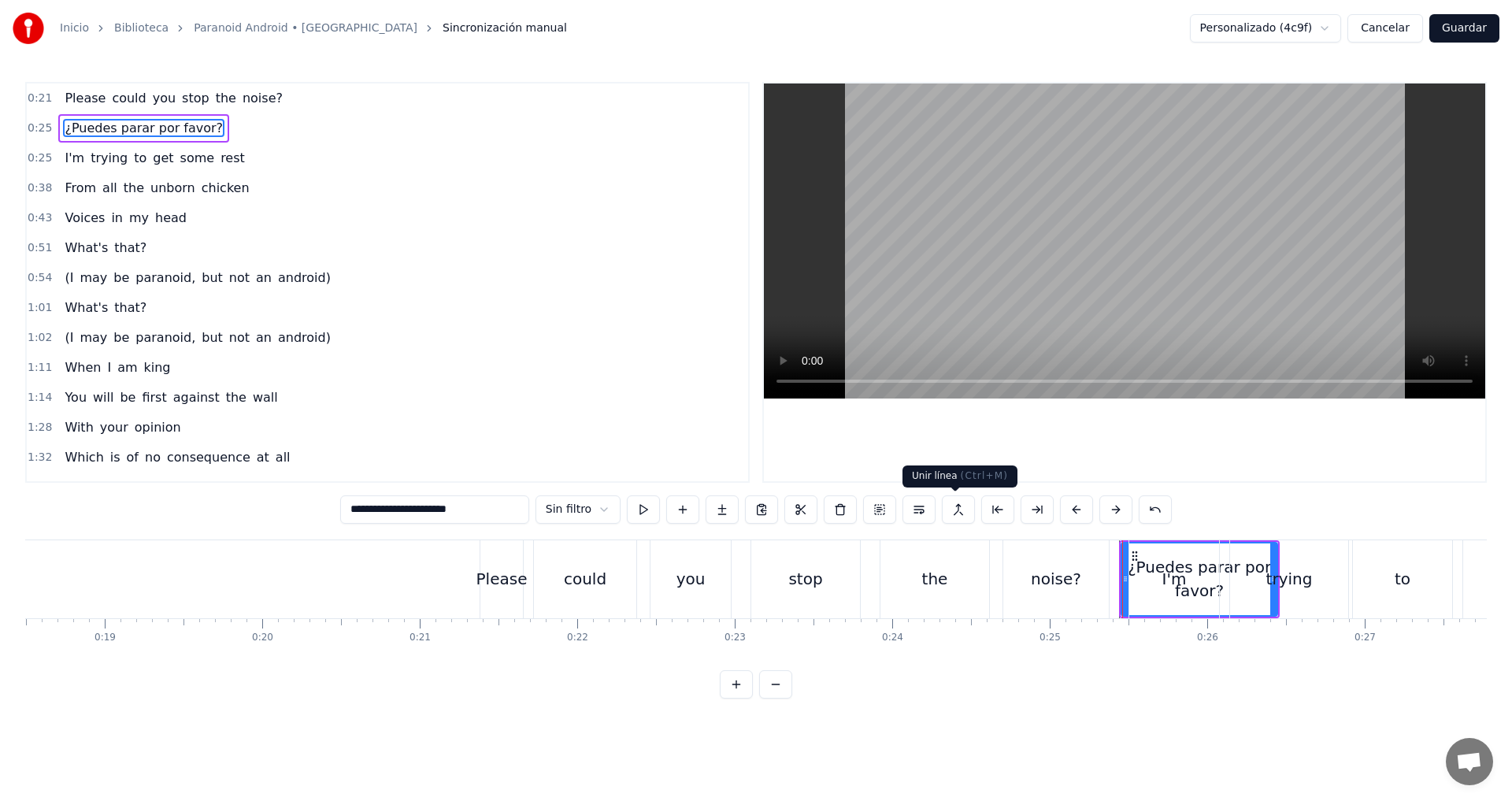
click at [955, 511] on button at bounding box center [959, 510] width 33 height 28
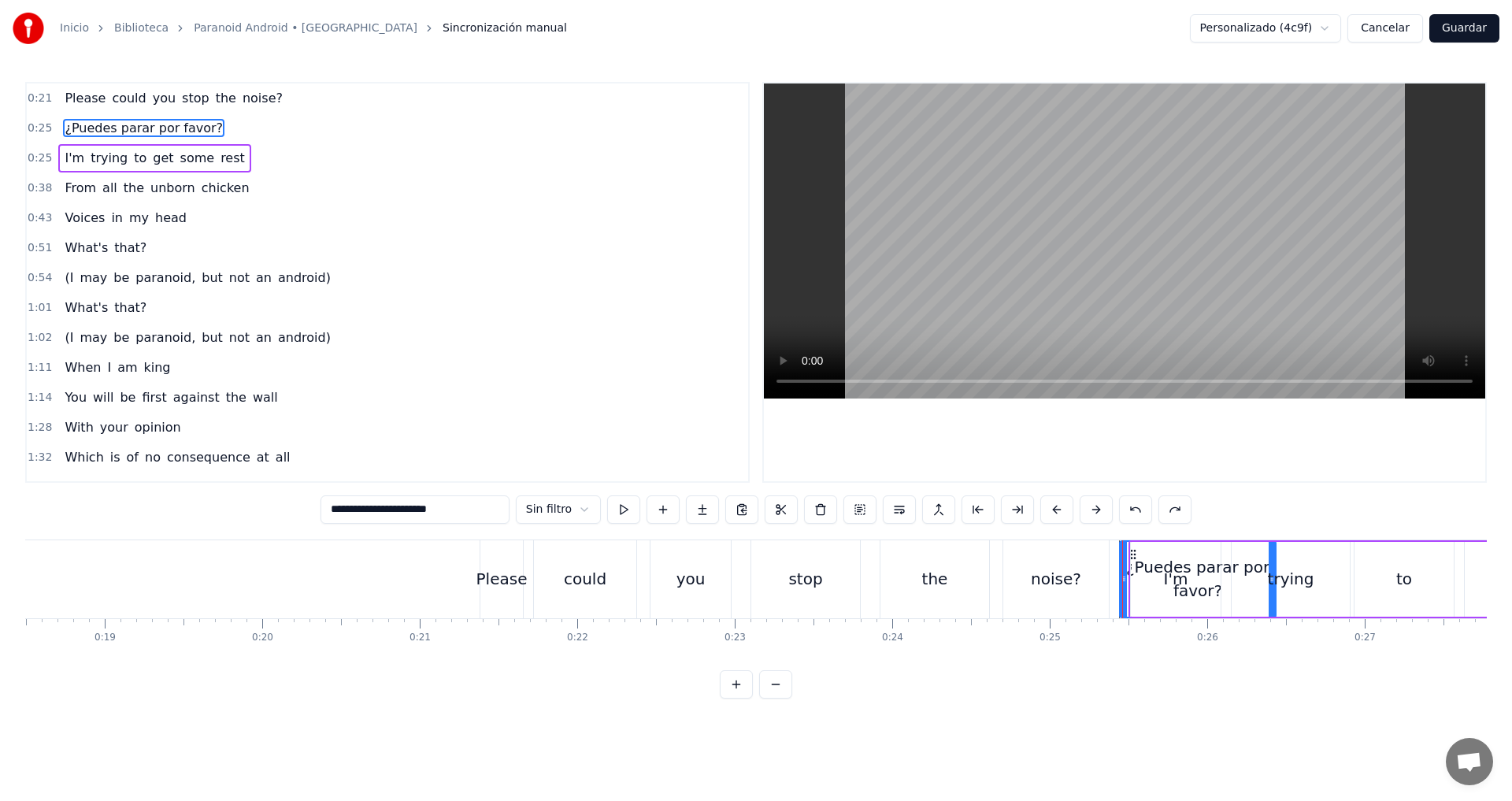
click at [83, 86] on div "Please could you stop the noise?" at bounding box center [174, 99] width 231 height 28
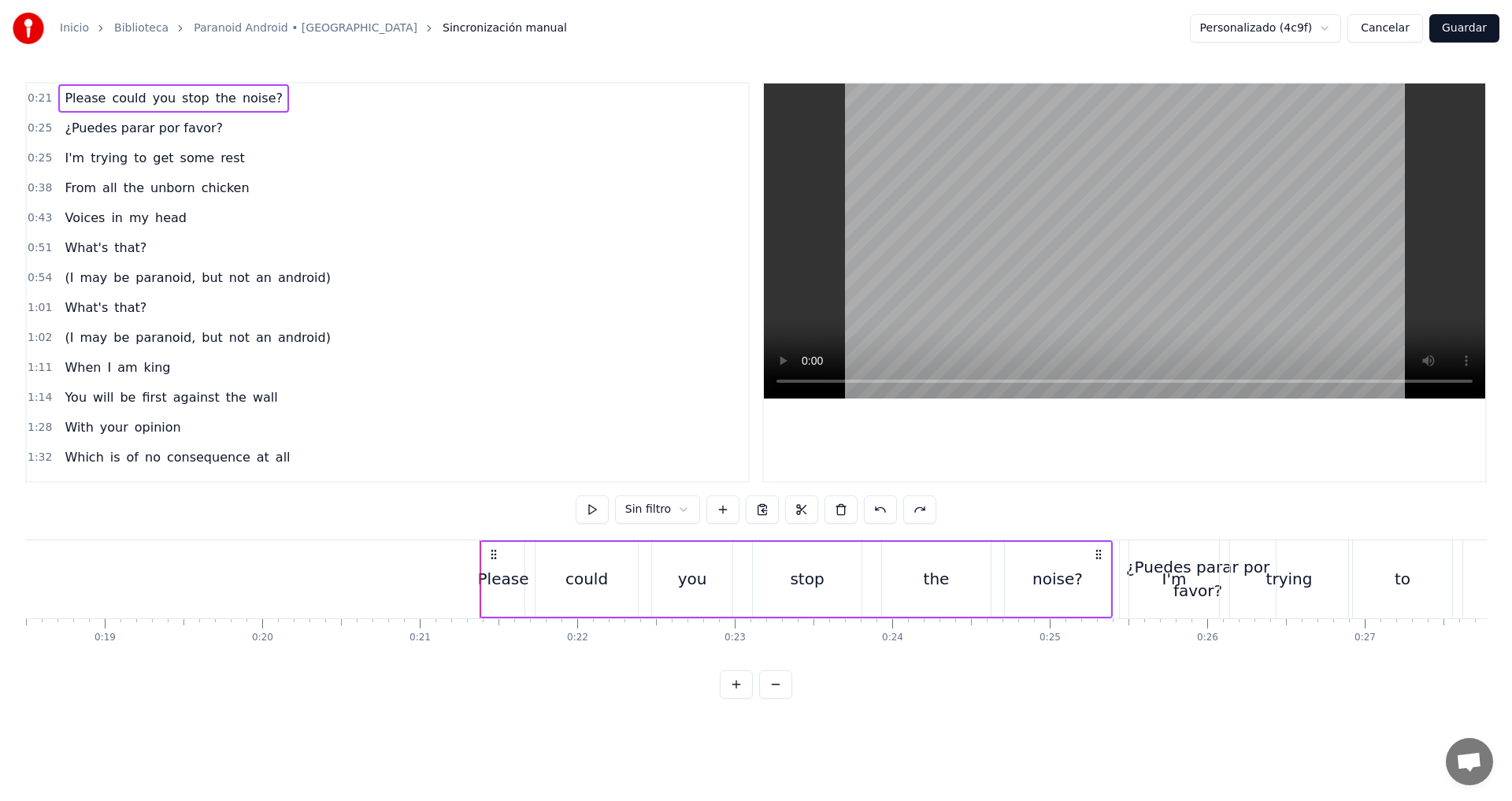
click at [922, 696] on div "0:21 Please could you stop the noise? 0:25 ¿Puedes parar por favor? 0:25 I'm tr…" at bounding box center [756, 391] width 1461 height 617
click at [992, 692] on div "0:21 Please could you stop the noise? 0:25 ¿Puedes parar por favor? 0:25 I'm tr…" at bounding box center [756, 391] width 1461 height 617
click at [107, 130] on span "¿Puedes parar por favor?" at bounding box center [144, 127] width 161 height 18
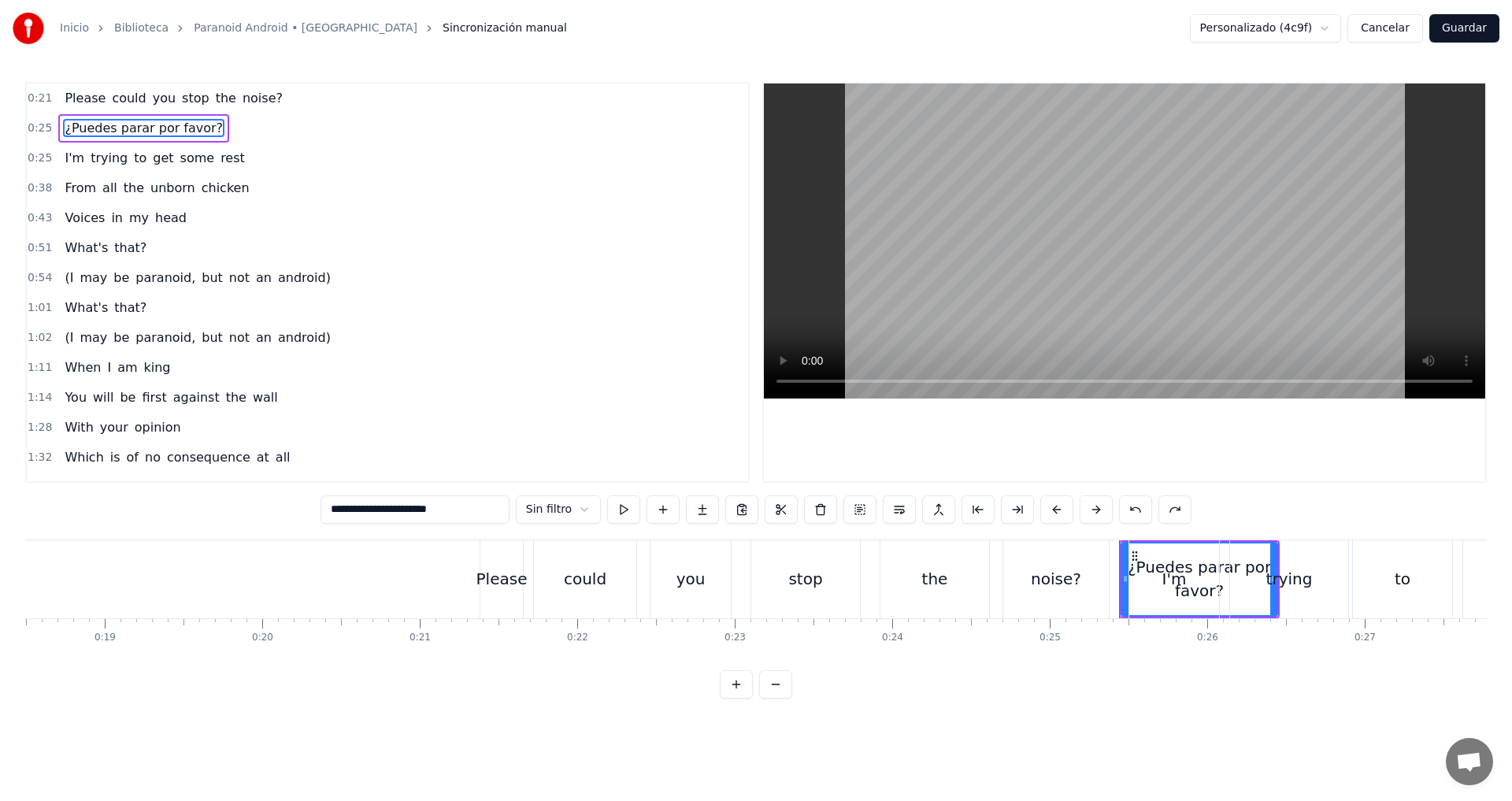
click at [65, 104] on span "Please" at bounding box center [85, 98] width 44 height 18
type input "******"
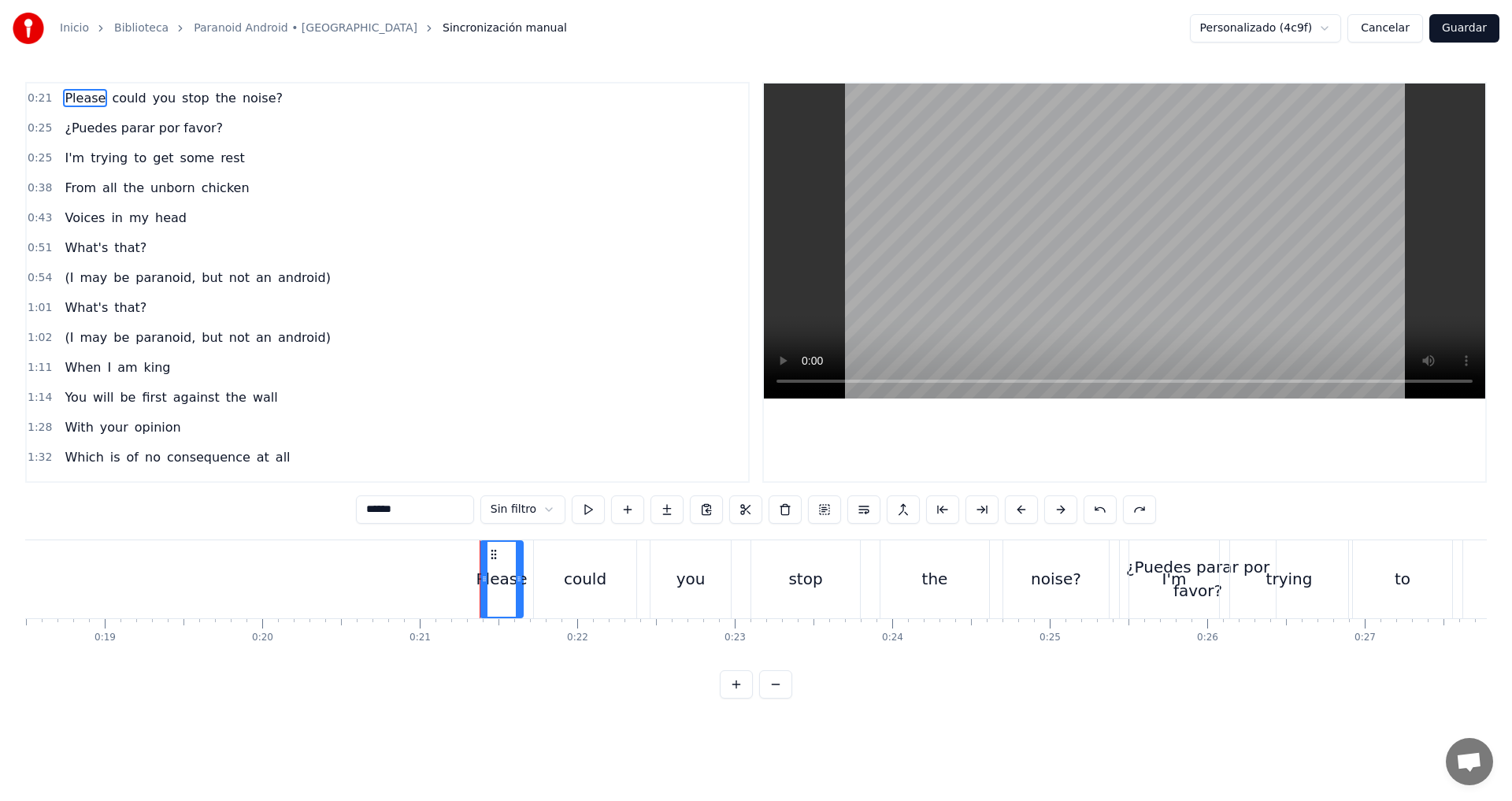
click at [40, 126] on span "0:25" at bounding box center [40, 128] width 25 height 16
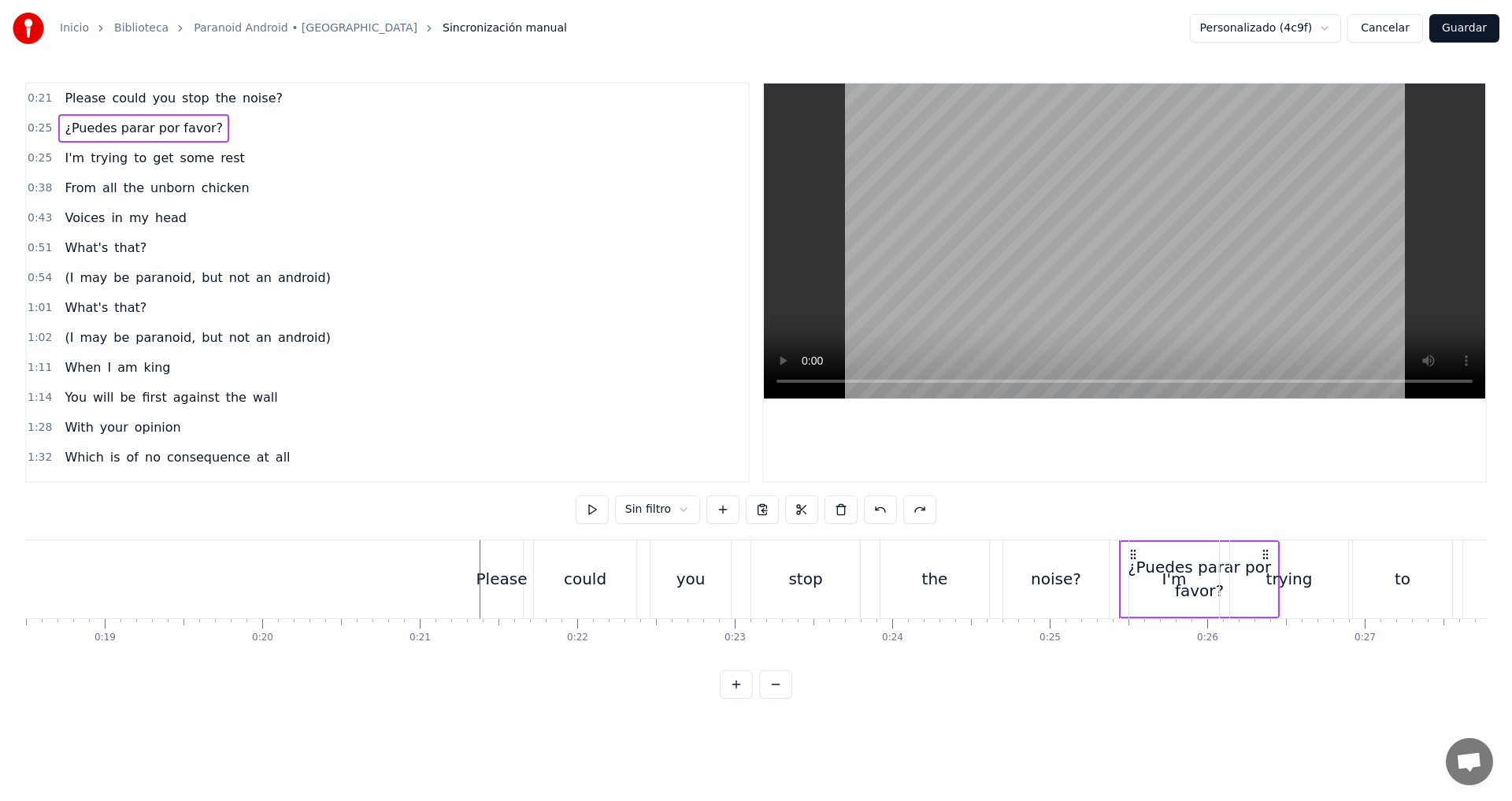
click at [40, 126] on span "0:25" at bounding box center [40, 128] width 25 height 16
click at [41, 94] on span "0:21" at bounding box center [40, 99] width 25 height 16
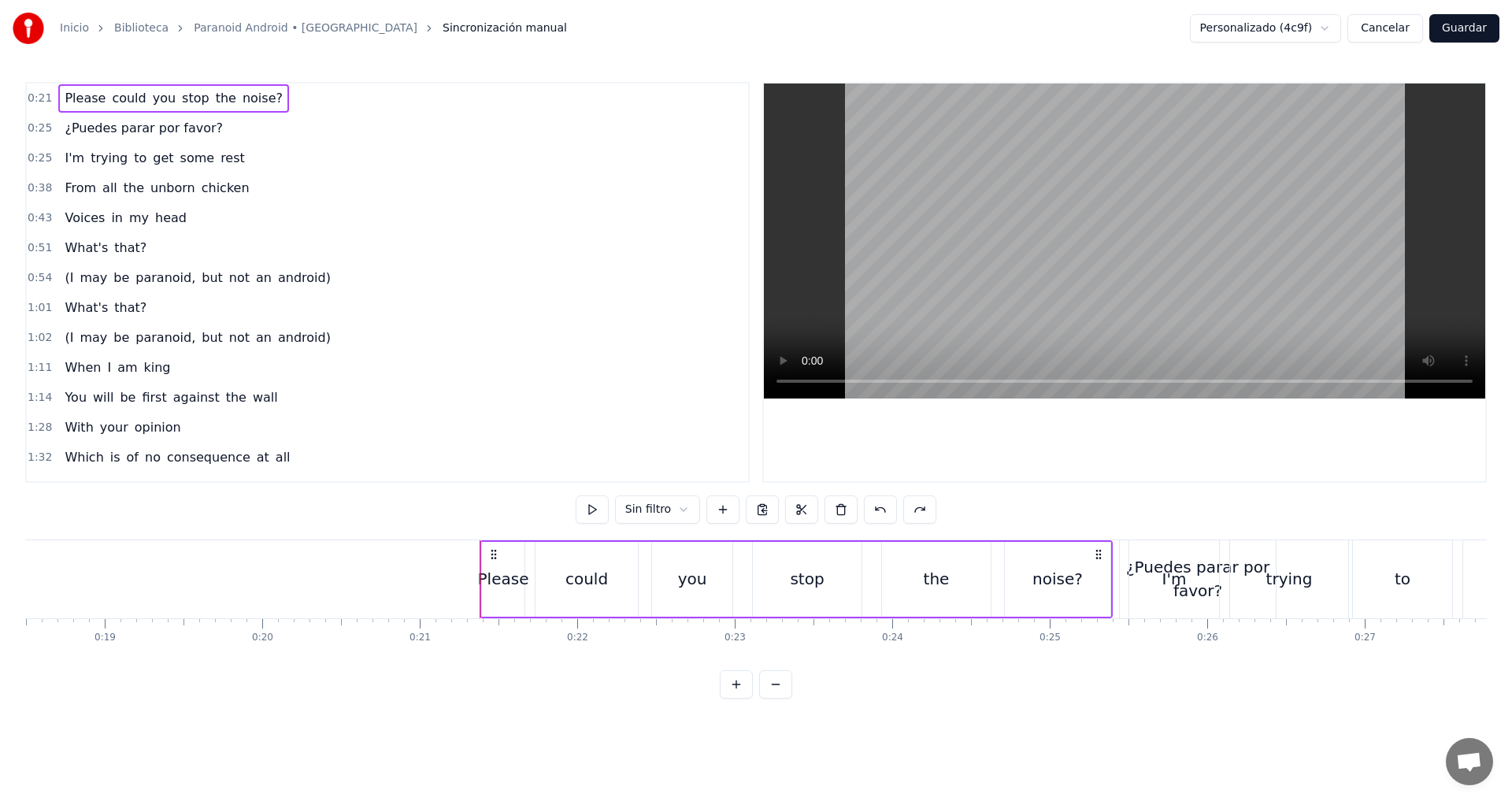
click at [42, 94] on span "0:21" at bounding box center [40, 99] width 25 height 16
click at [64, 132] on span "¿Puedes parar por favor?" at bounding box center [144, 127] width 161 height 18
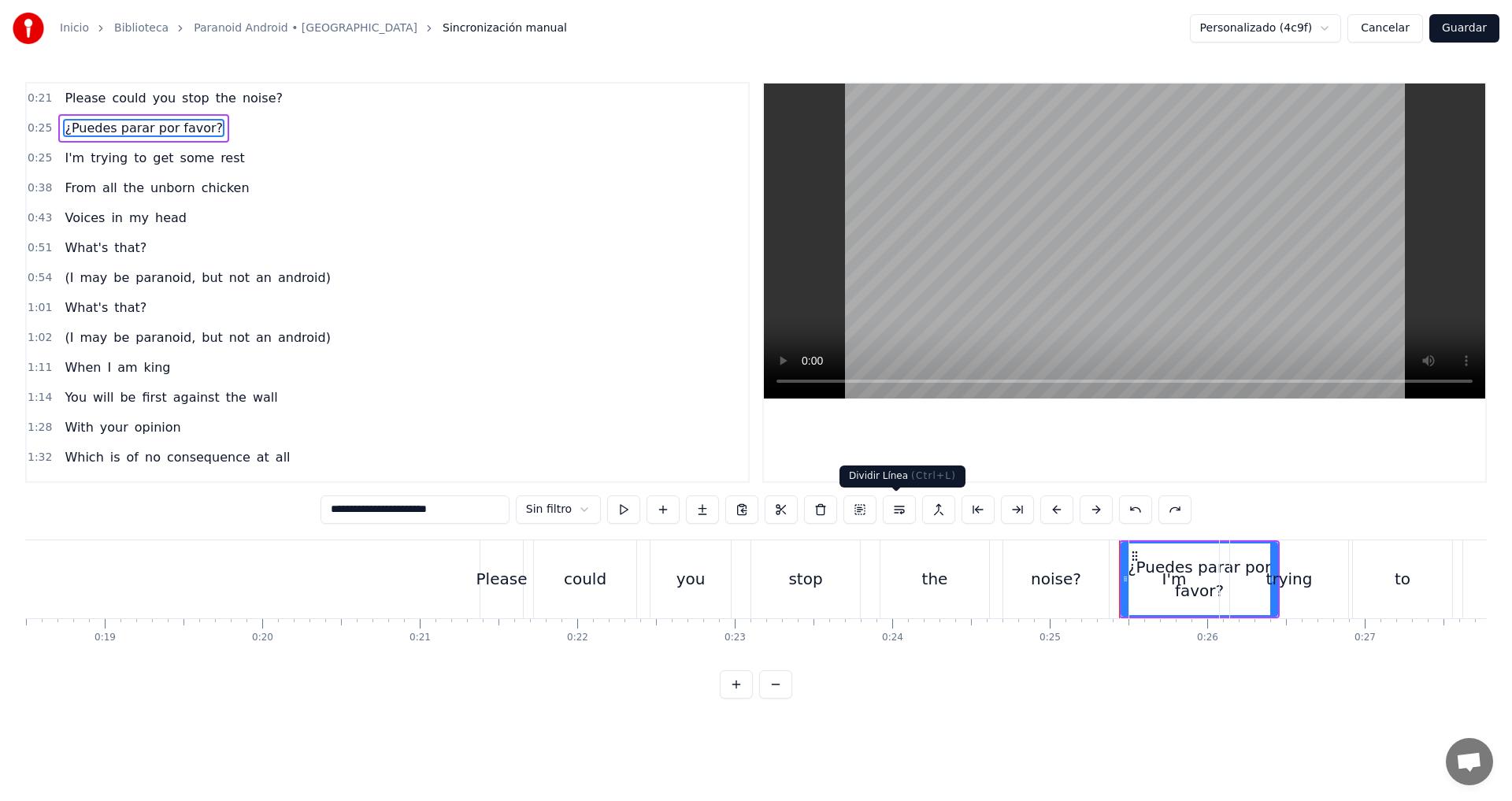
click at [896, 510] on button at bounding box center [899, 510] width 33 height 28
click at [881, 509] on button at bounding box center [880, 510] width 33 height 28
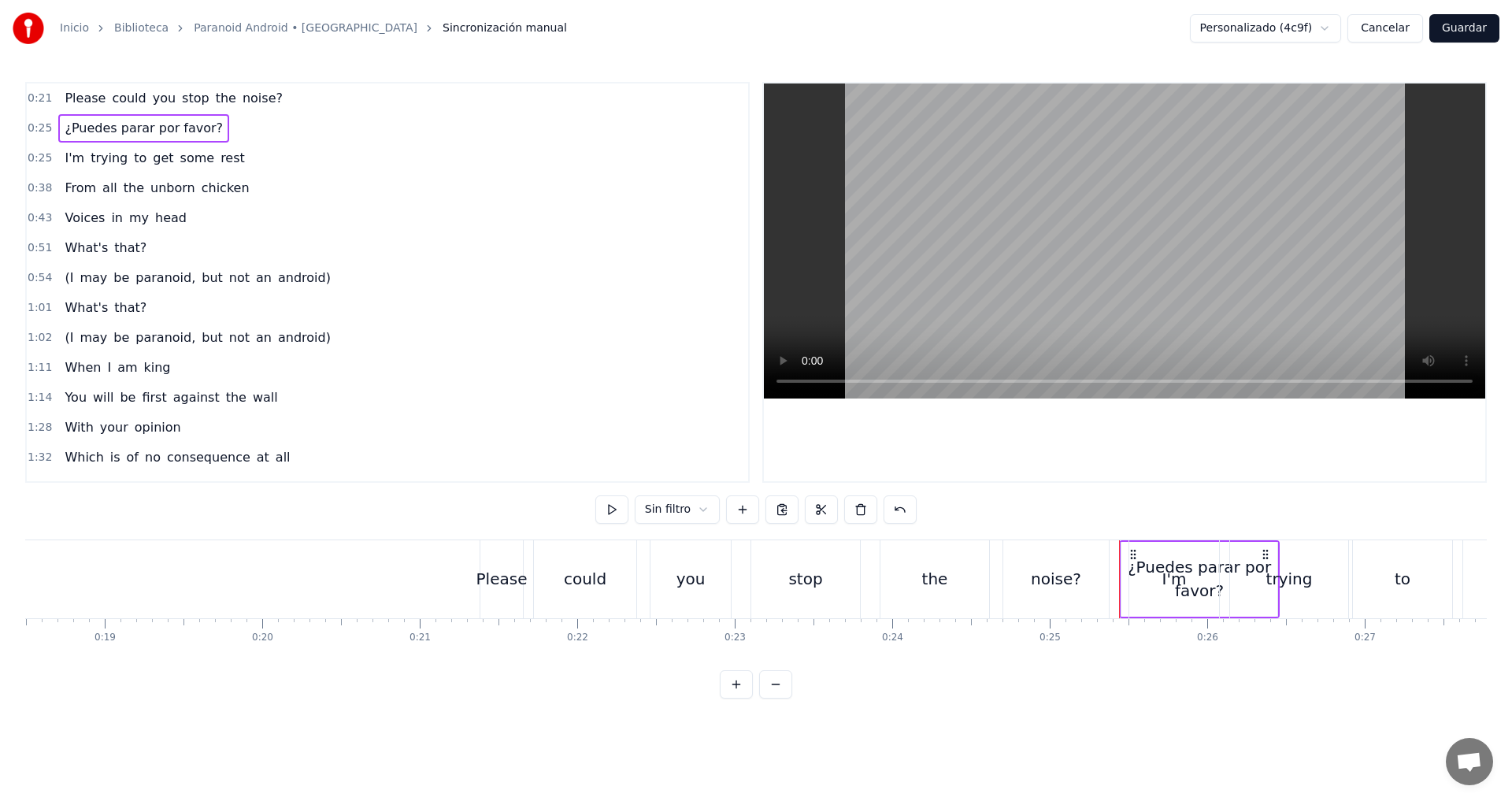
click at [894, 508] on button at bounding box center [900, 510] width 33 height 28
click at [878, 508] on button at bounding box center [880, 510] width 33 height 28
click at [1031, 724] on html "Inicio Biblioteca Paranoid Android • Radiohead Sincronización manual Personaliz…" at bounding box center [756, 362] width 1512 height 724
click at [1126, 566] on div "¿Puedes parar por favor?" at bounding box center [1199, 579] width 156 height 47
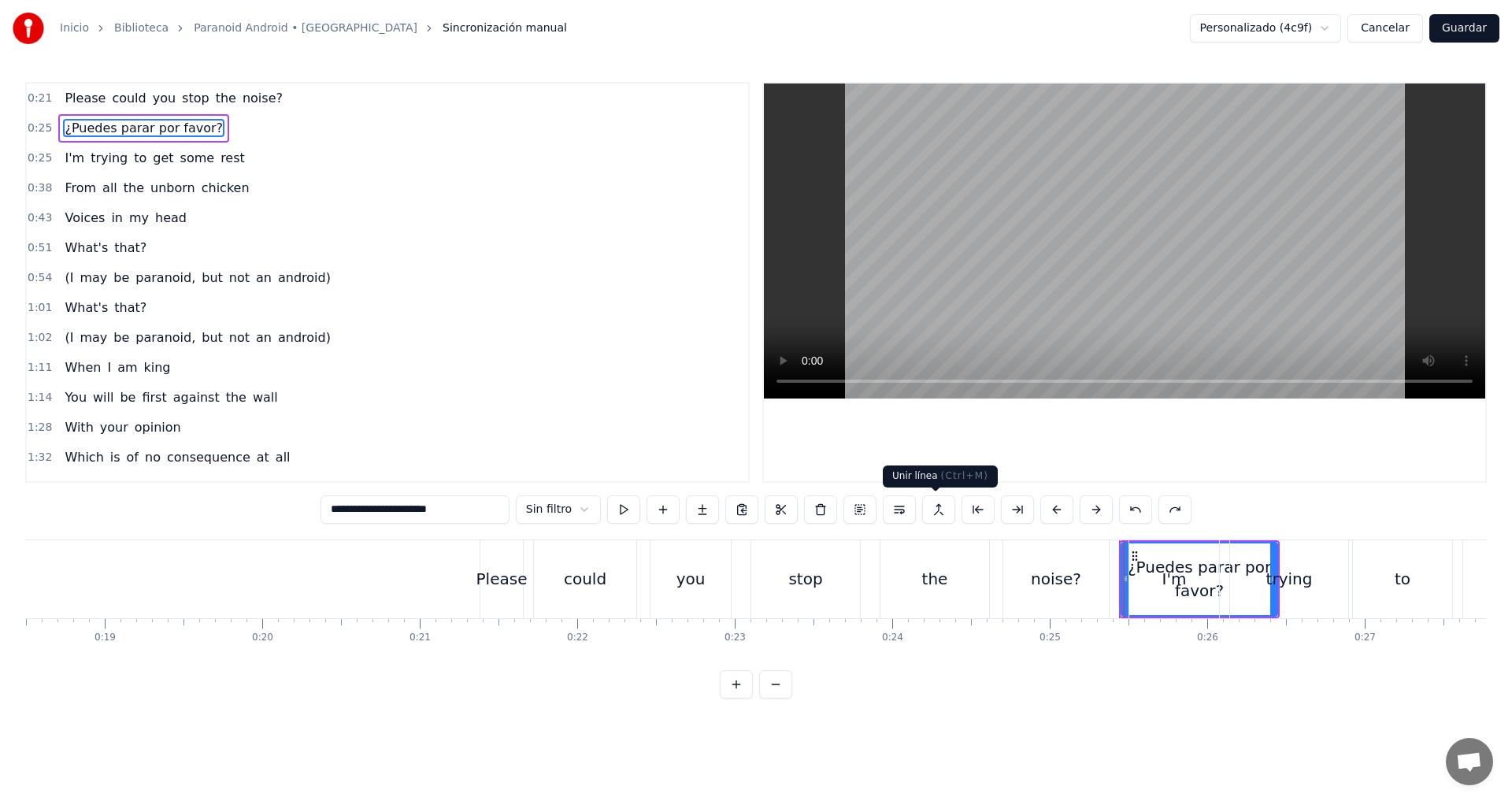
click at [941, 513] on button at bounding box center [939, 510] width 33 height 28
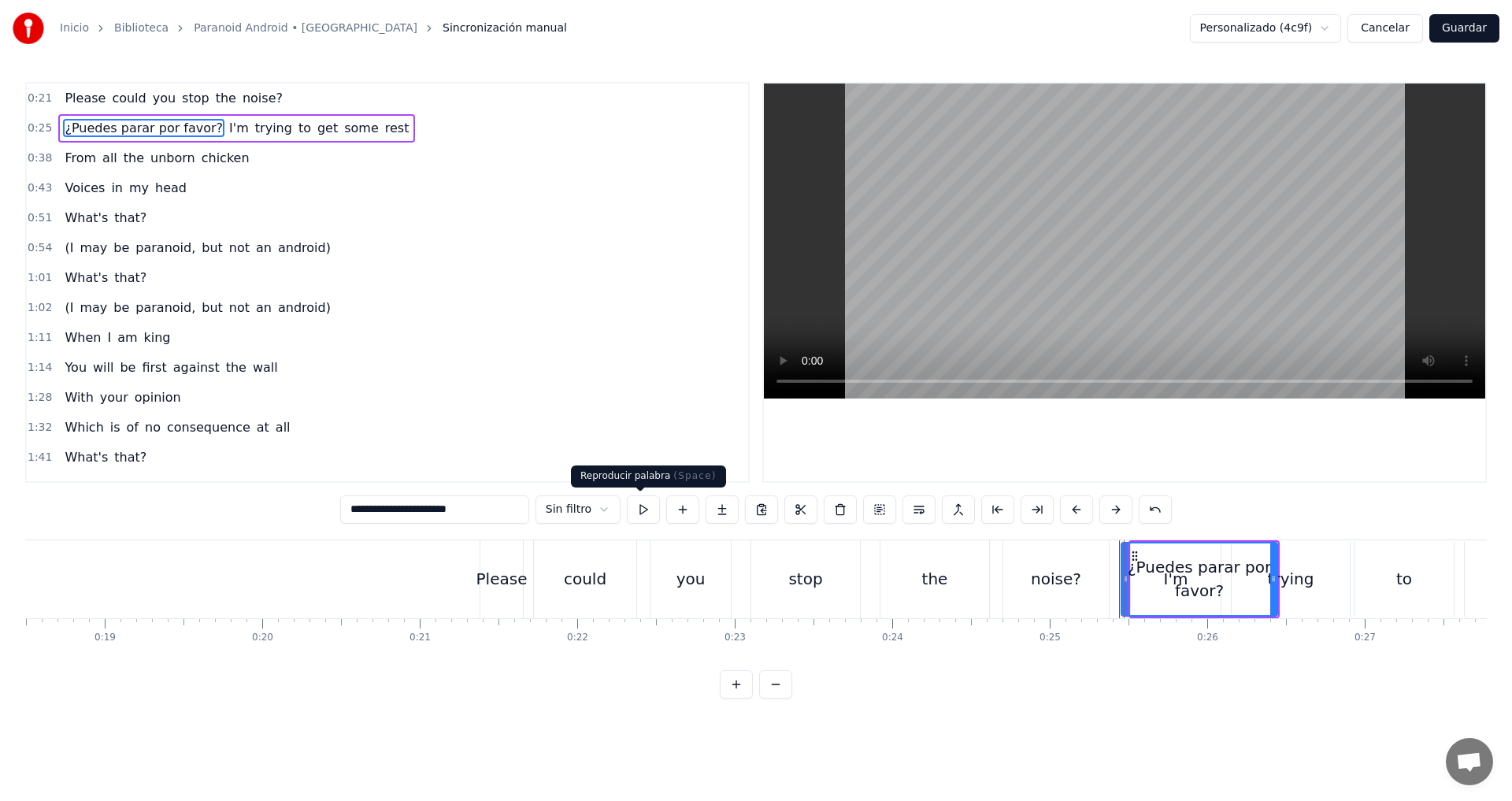
click at [650, 509] on button at bounding box center [643, 510] width 33 height 28
click at [641, 508] on button at bounding box center [643, 510] width 33 height 28
click at [1385, 28] on button "Cancelar" at bounding box center [1386, 28] width 76 height 28
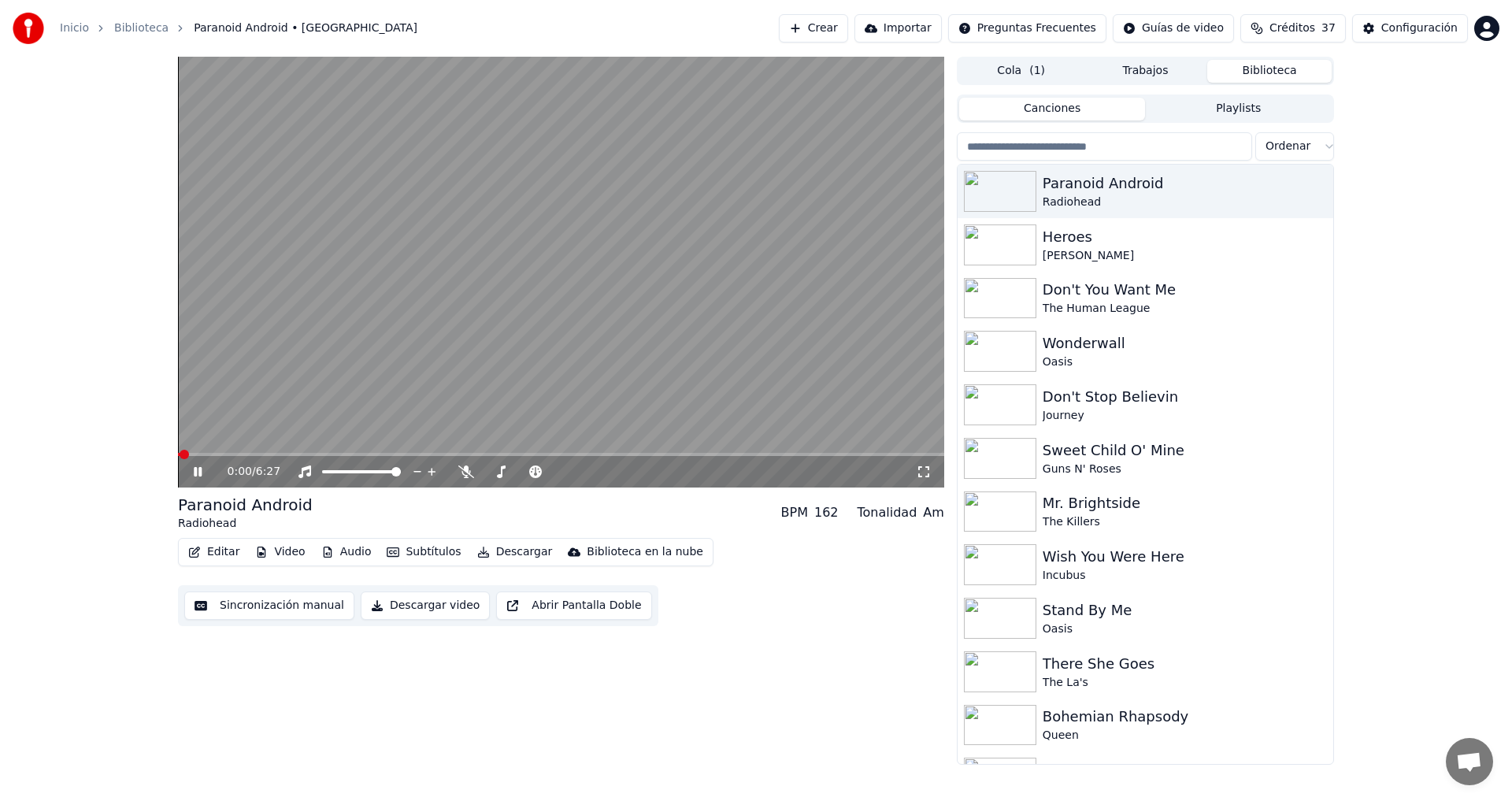
click at [195, 473] on icon at bounding box center [198, 472] width 8 height 9
